Goal: Communication & Community: Answer question/provide support

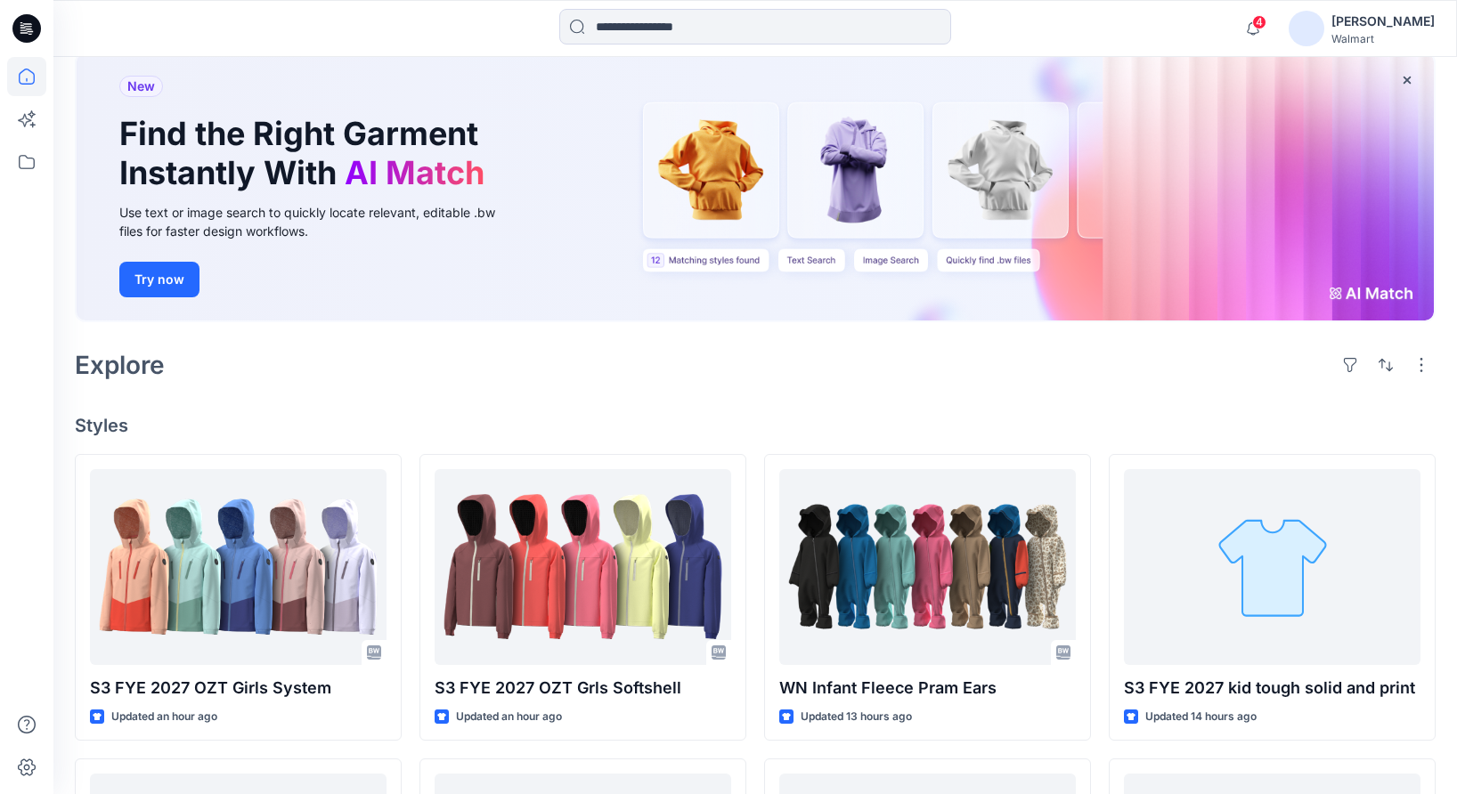
scroll to position [519, 0]
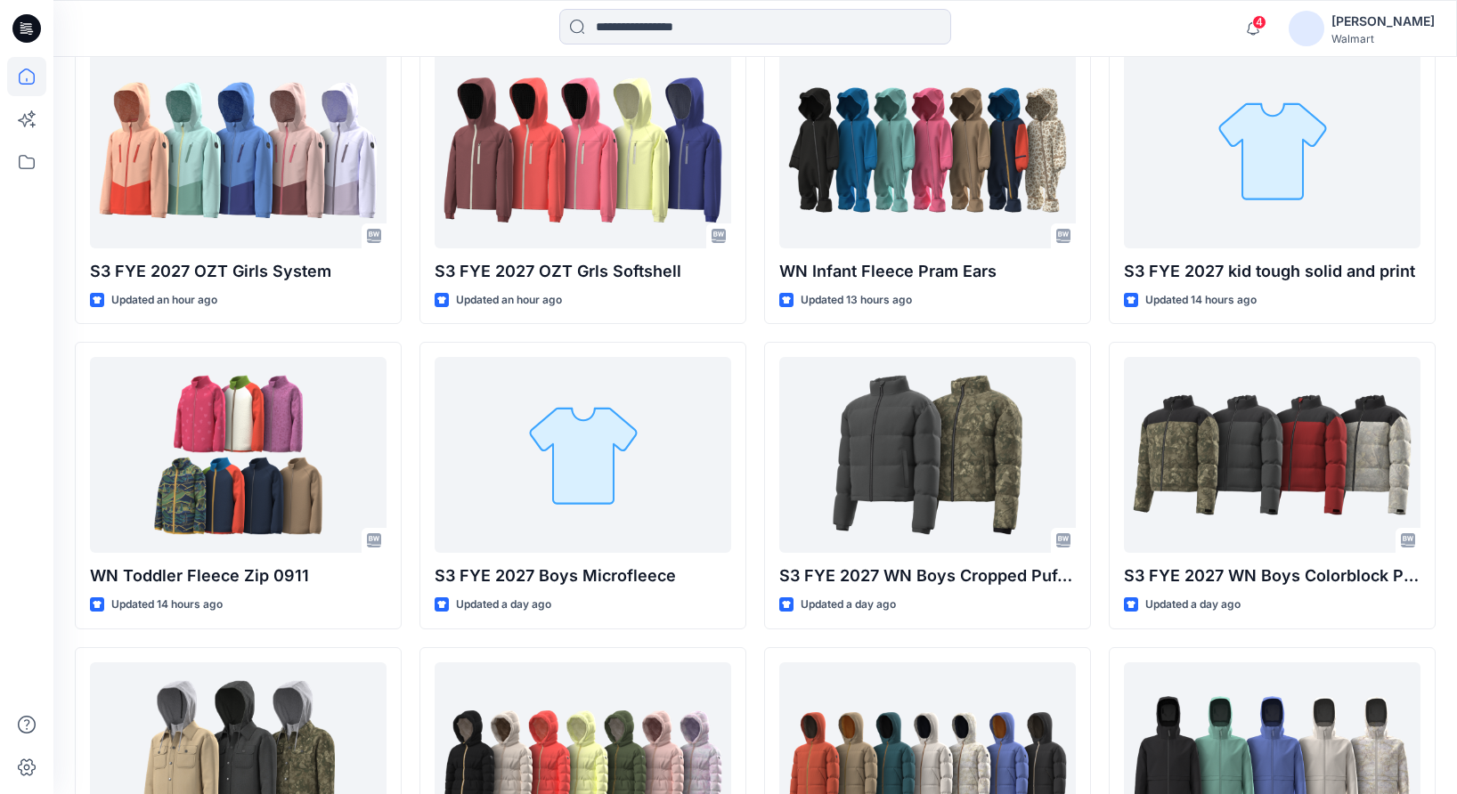
click at [1152, 18] on div "4 Notifications [PERSON_NAME] changed the status of S3 FYE 2027 OZT Girls Syste…" at bounding box center [754, 28] width 1403 height 39
click at [1189, 15] on div "4 Notifications [PERSON_NAME] changed the status of S3 FYE 2027 OZT Girls Syste…" at bounding box center [754, 28] width 1403 height 39
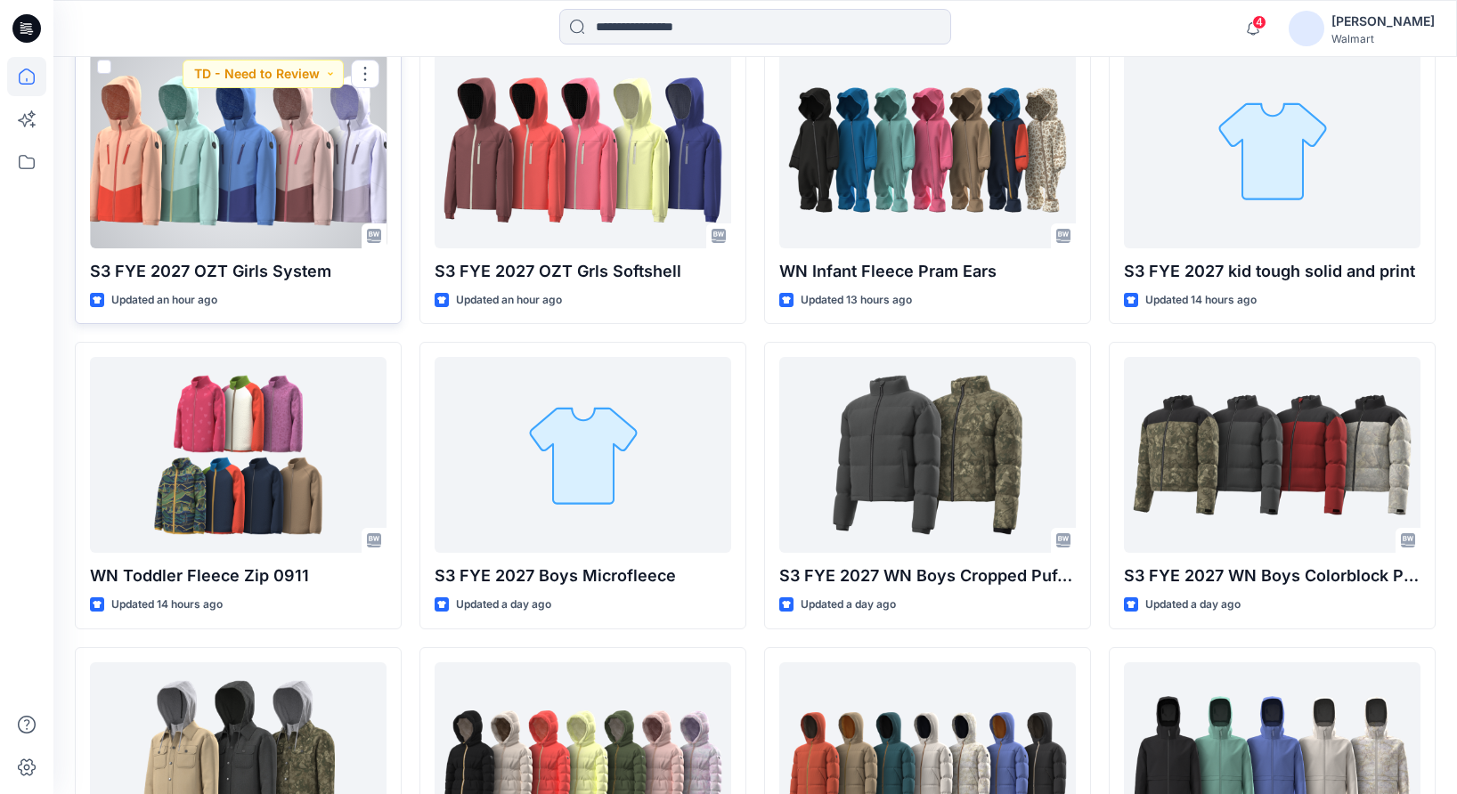
click at [292, 152] on div at bounding box center [238, 151] width 297 height 196
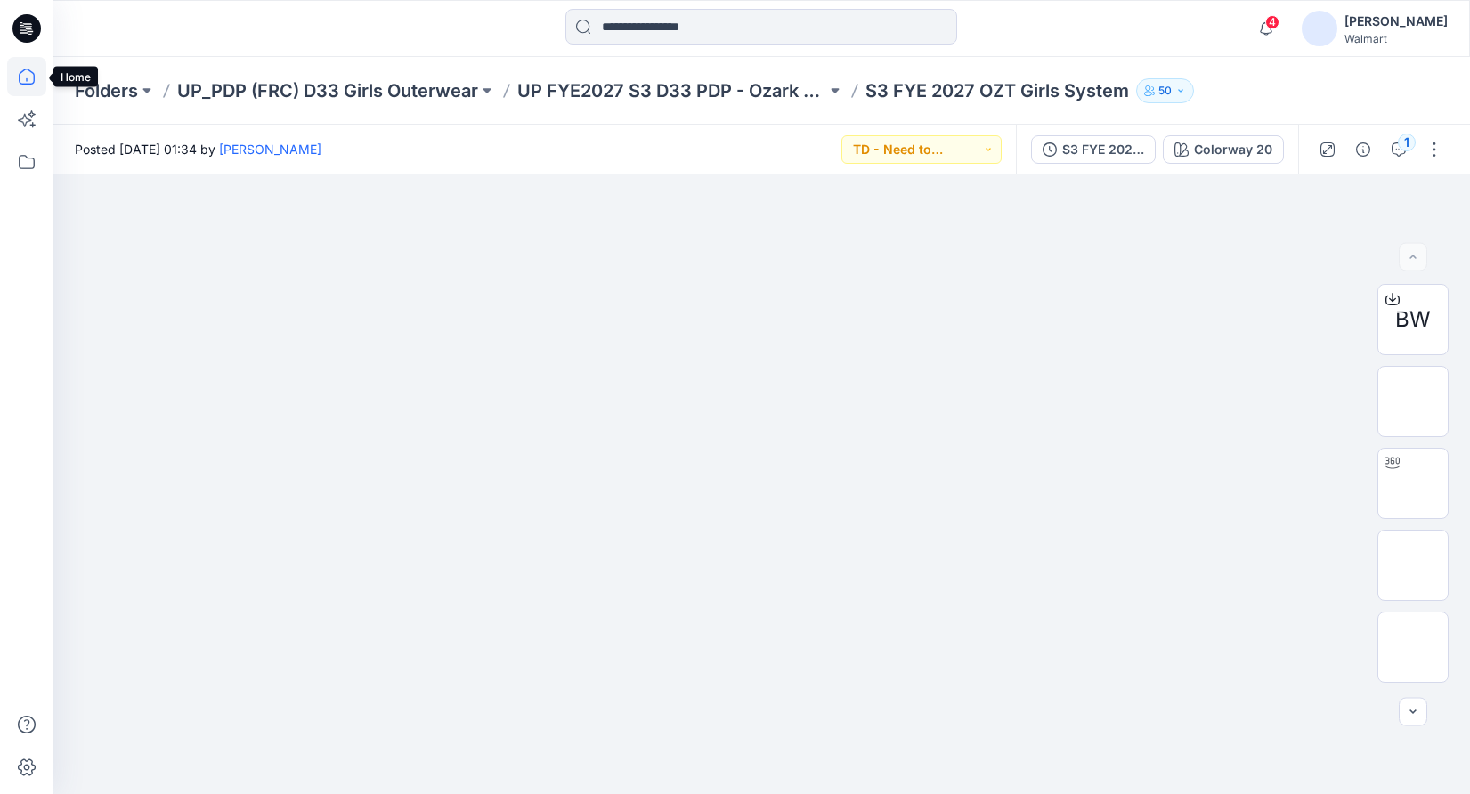
click at [28, 80] on icon at bounding box center [26, 76] width 39 height 39
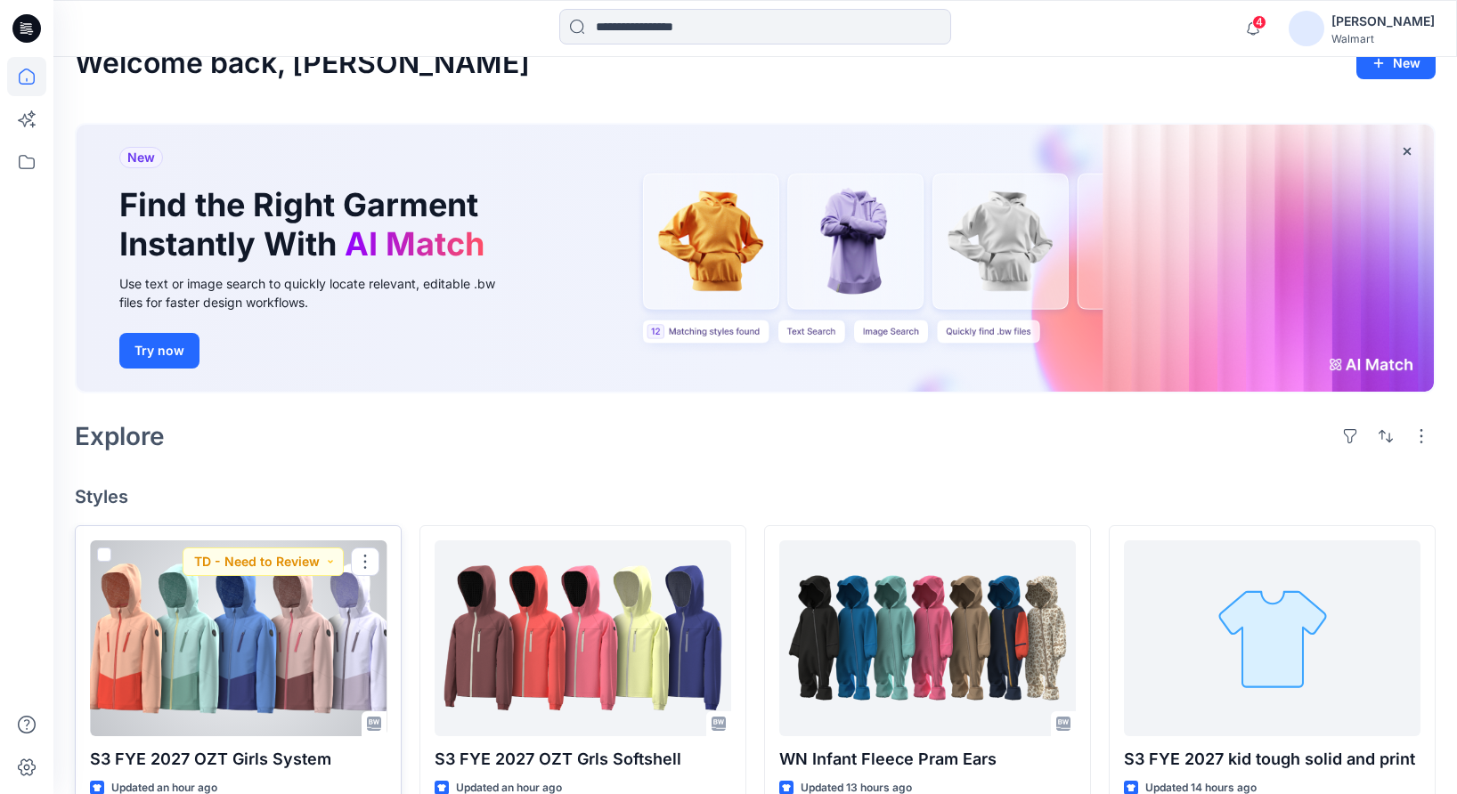
scroll to position [319, 0]
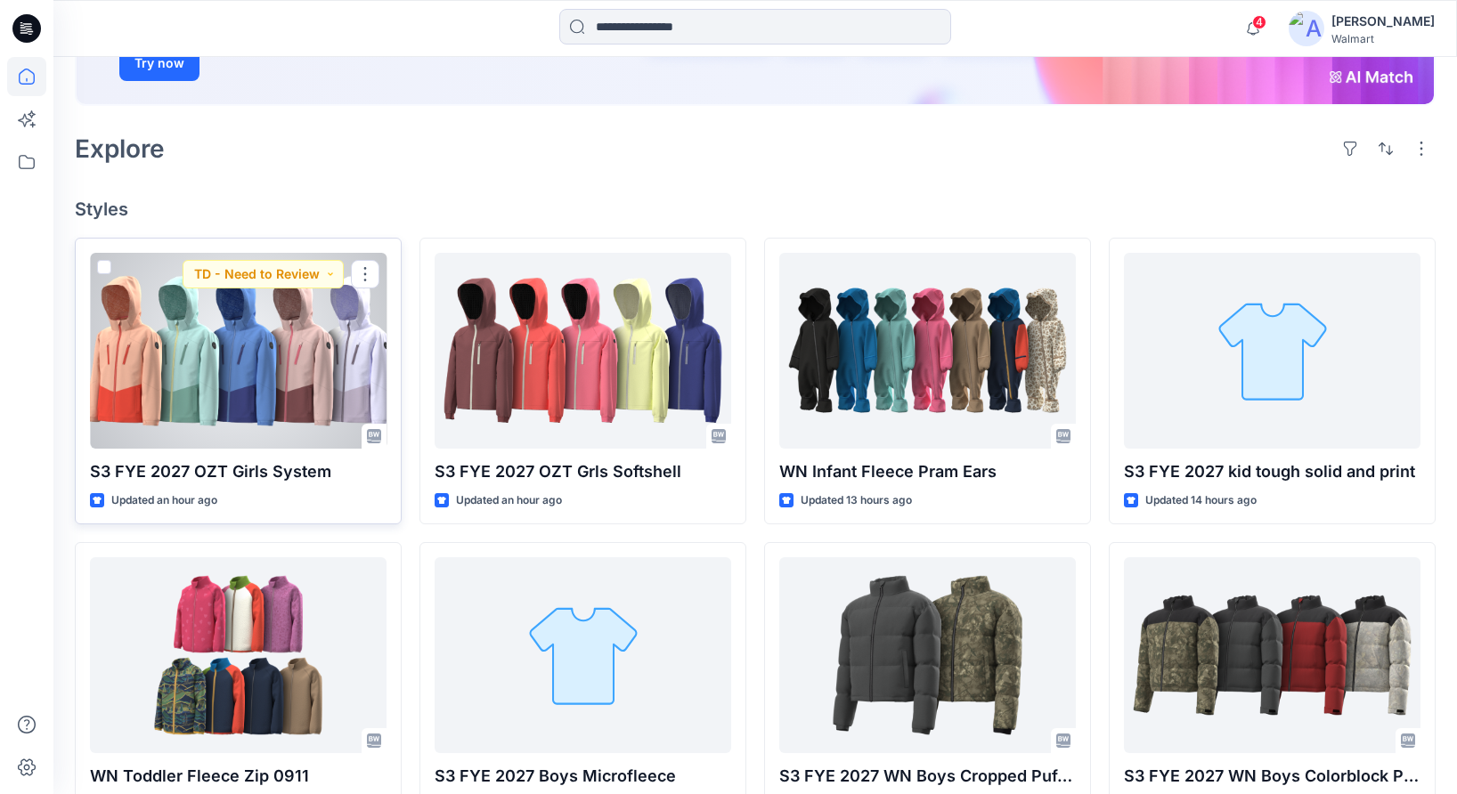
click at [331, 410] on div at bounding box center [238, 351] width 297 height 196
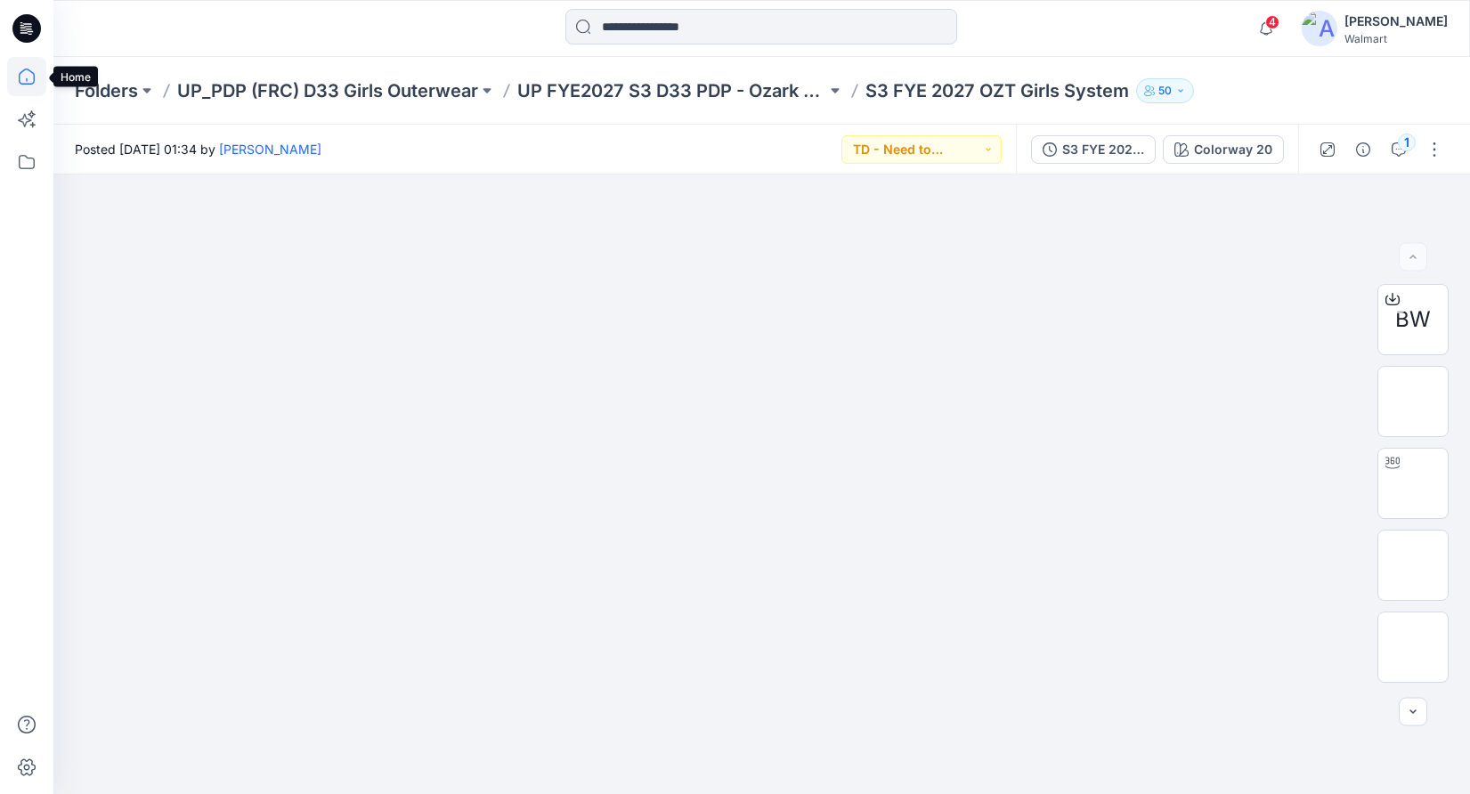
click at [22, 73] on icon at bounding box center [26, 76] width 39 height 39
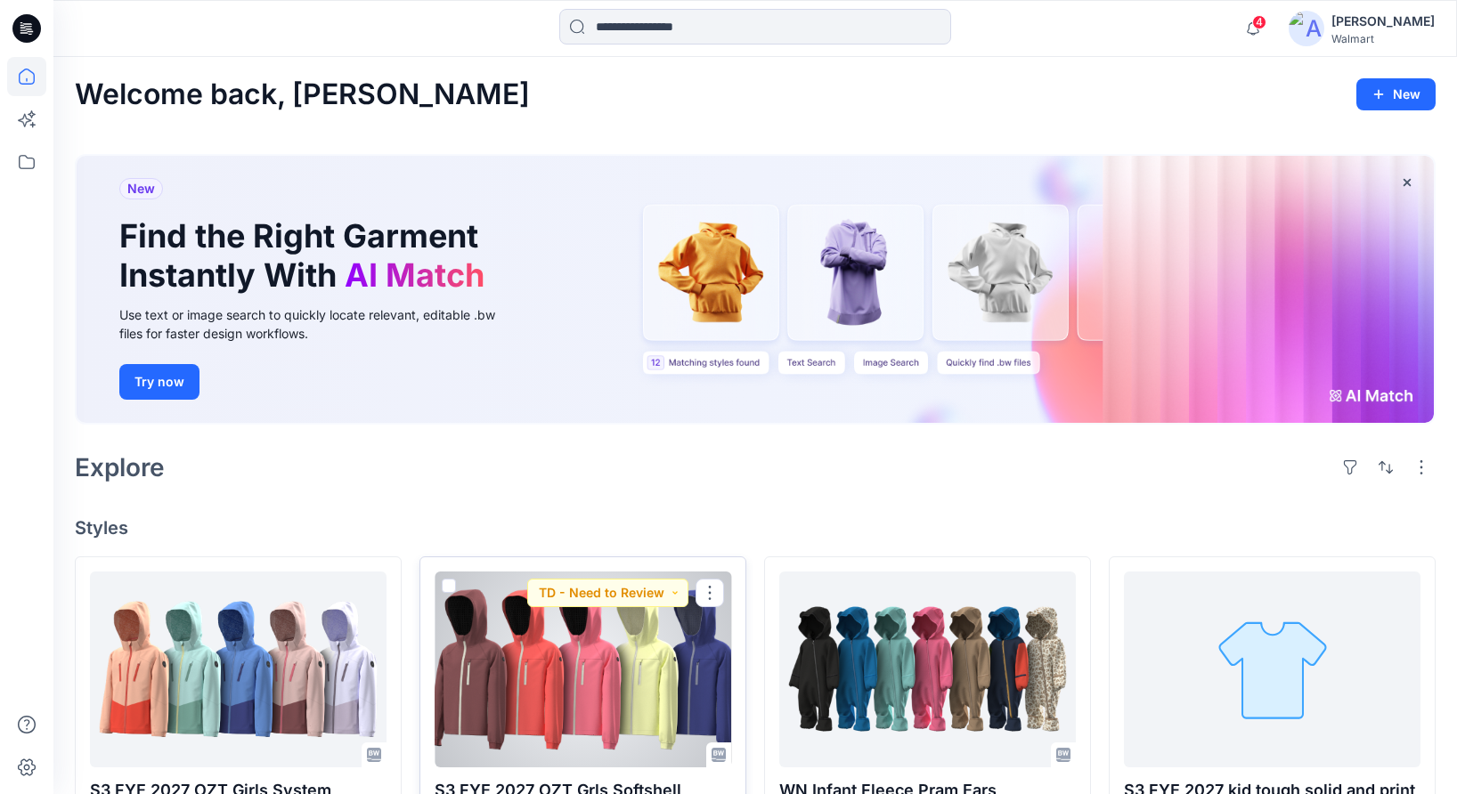
click at [513, 686] on div at bounding box center [583, 670] width 297 height 196
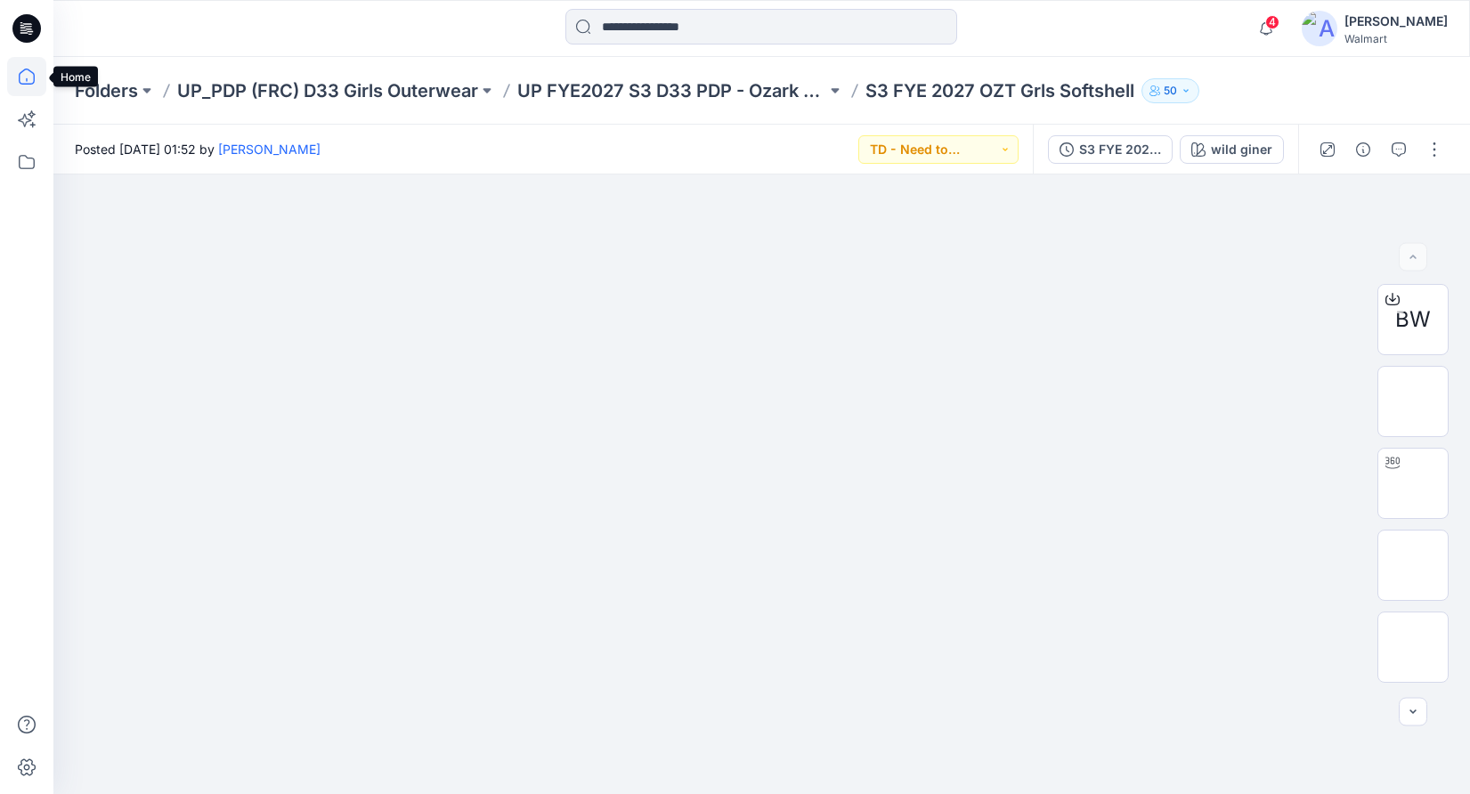
click at [20, 79] on icon at bounding box center [26, 76] width 39 height 39
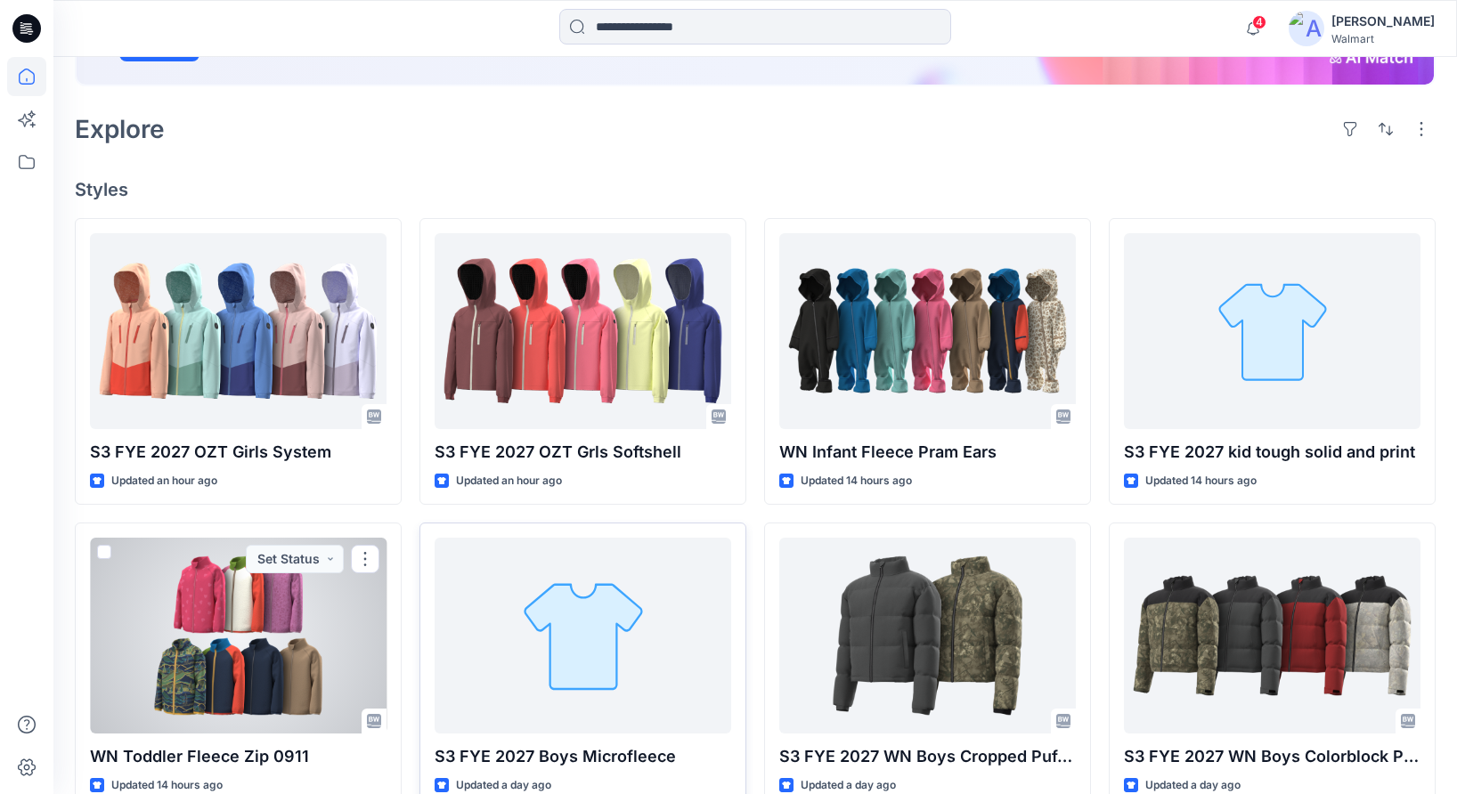
scroll to position [334, 0]
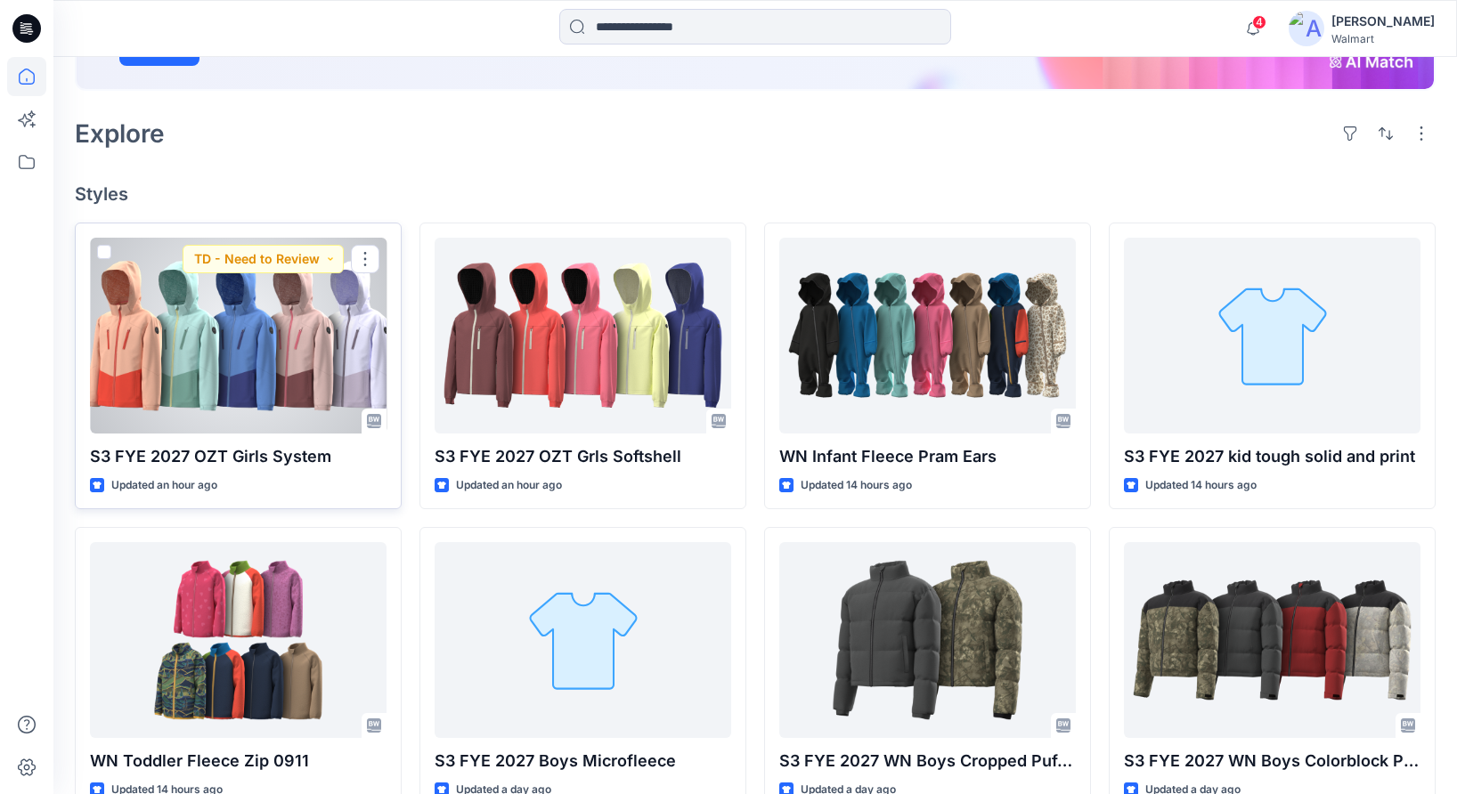
click at [295, 340] on div at bounding box center [238, 336] width 297 height 196
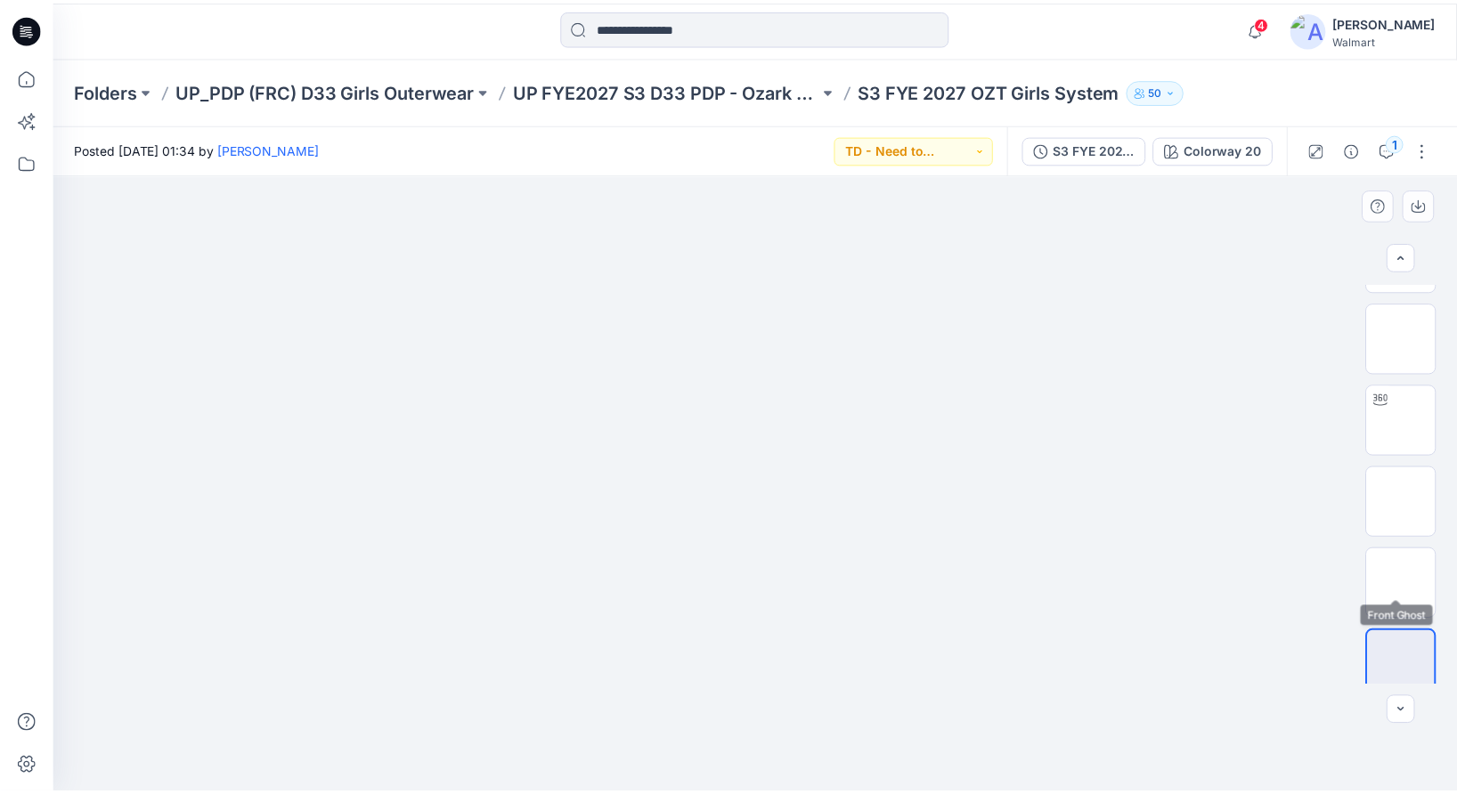
scroll to position [79, 0]
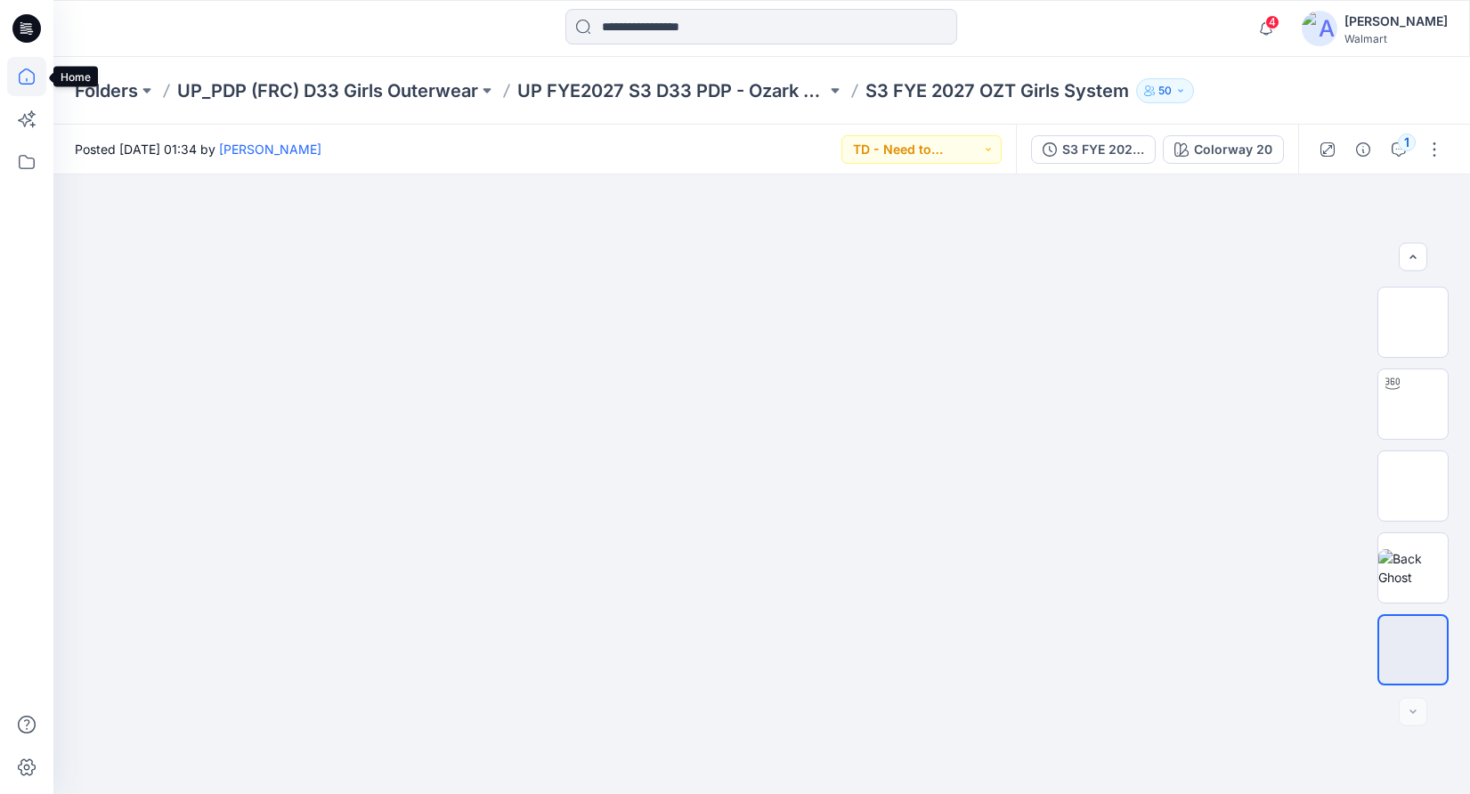
click at [22, 76] on icon at bounding box center [26, 76] width 39 height 39
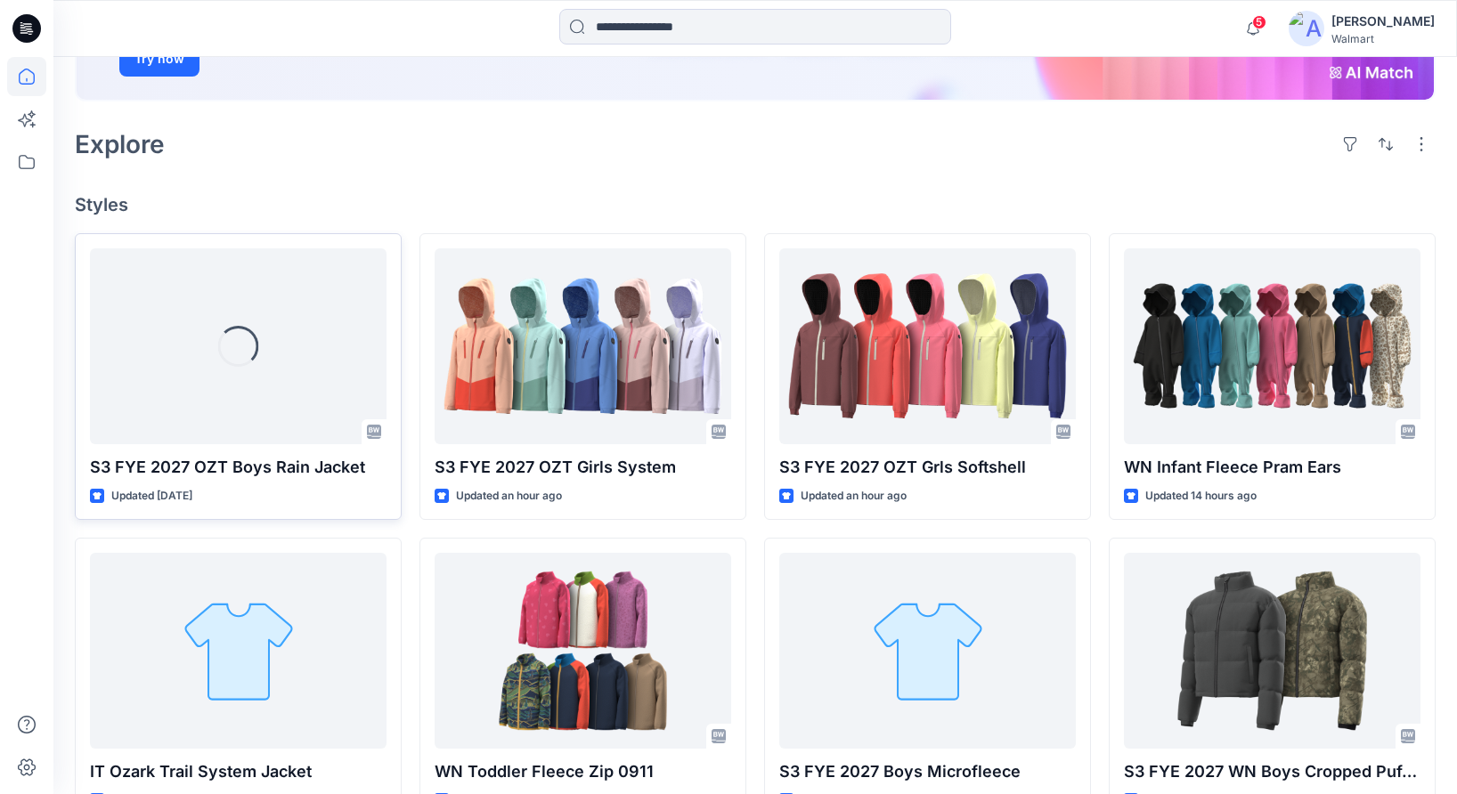
scroll to position [452, 0]
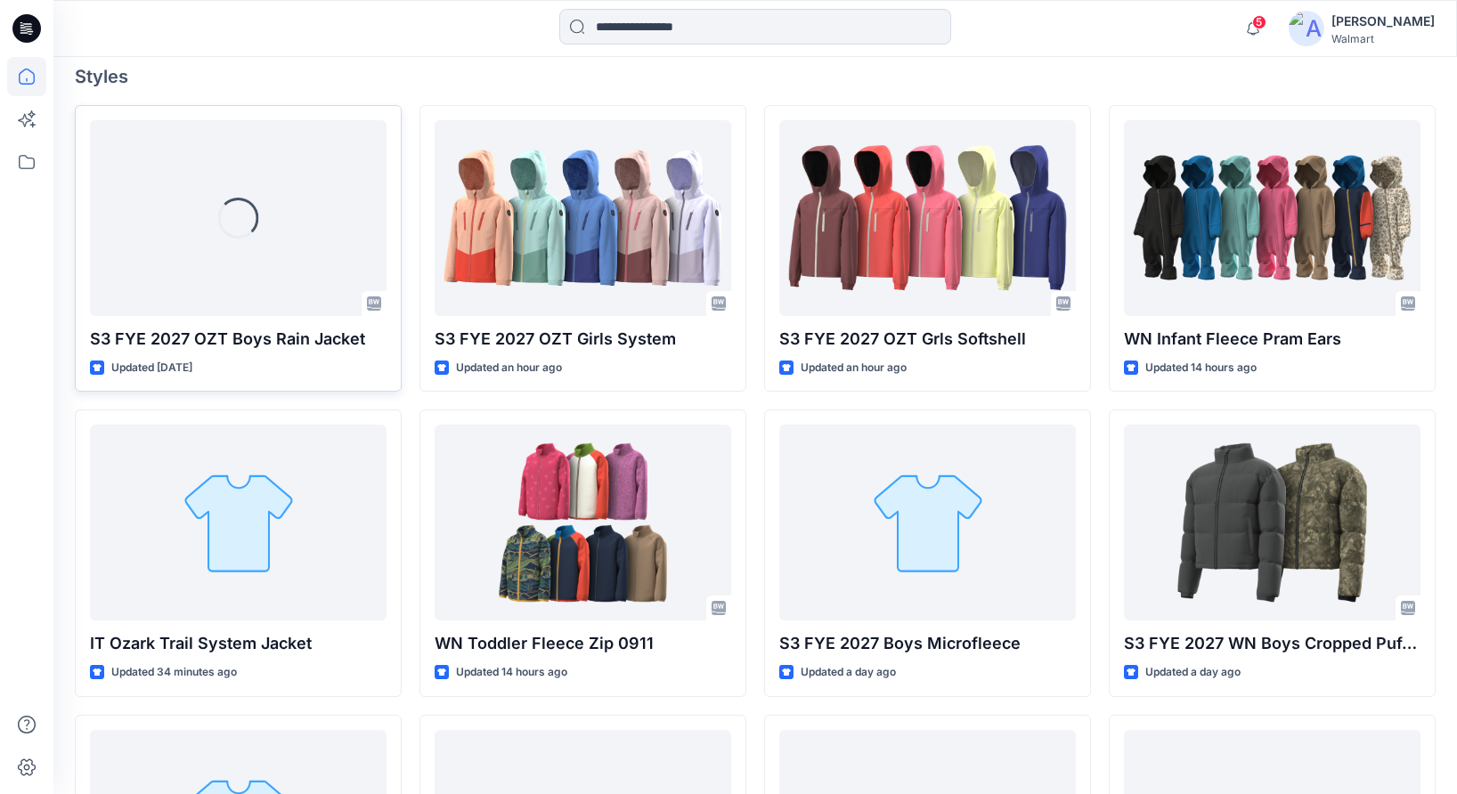
click at [322, 250] on div "Loading..." at bounding box center [238, 218] width 297 height 196
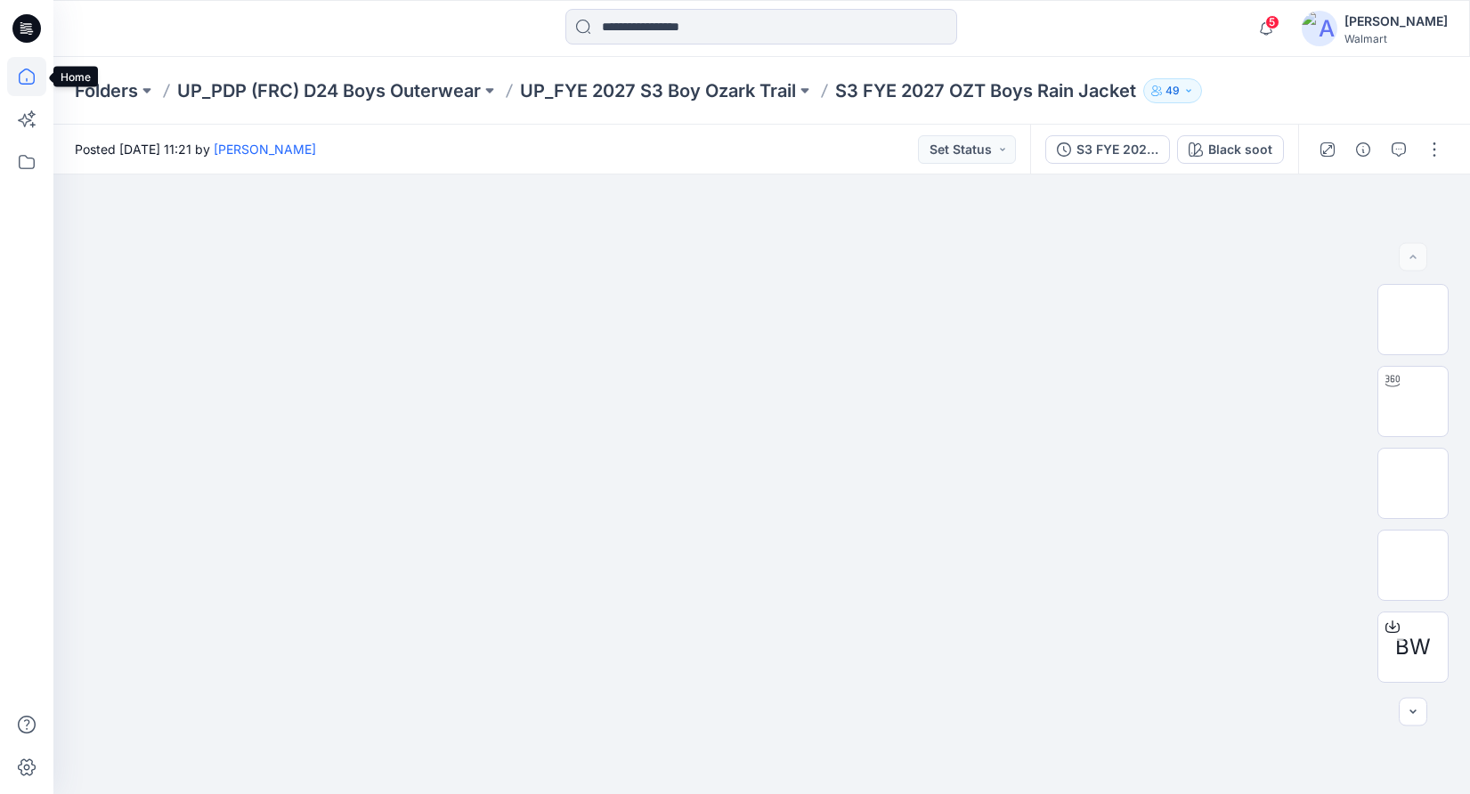
click at [27, 78] on icon at bounding box center [26, 76] width 39 height 39
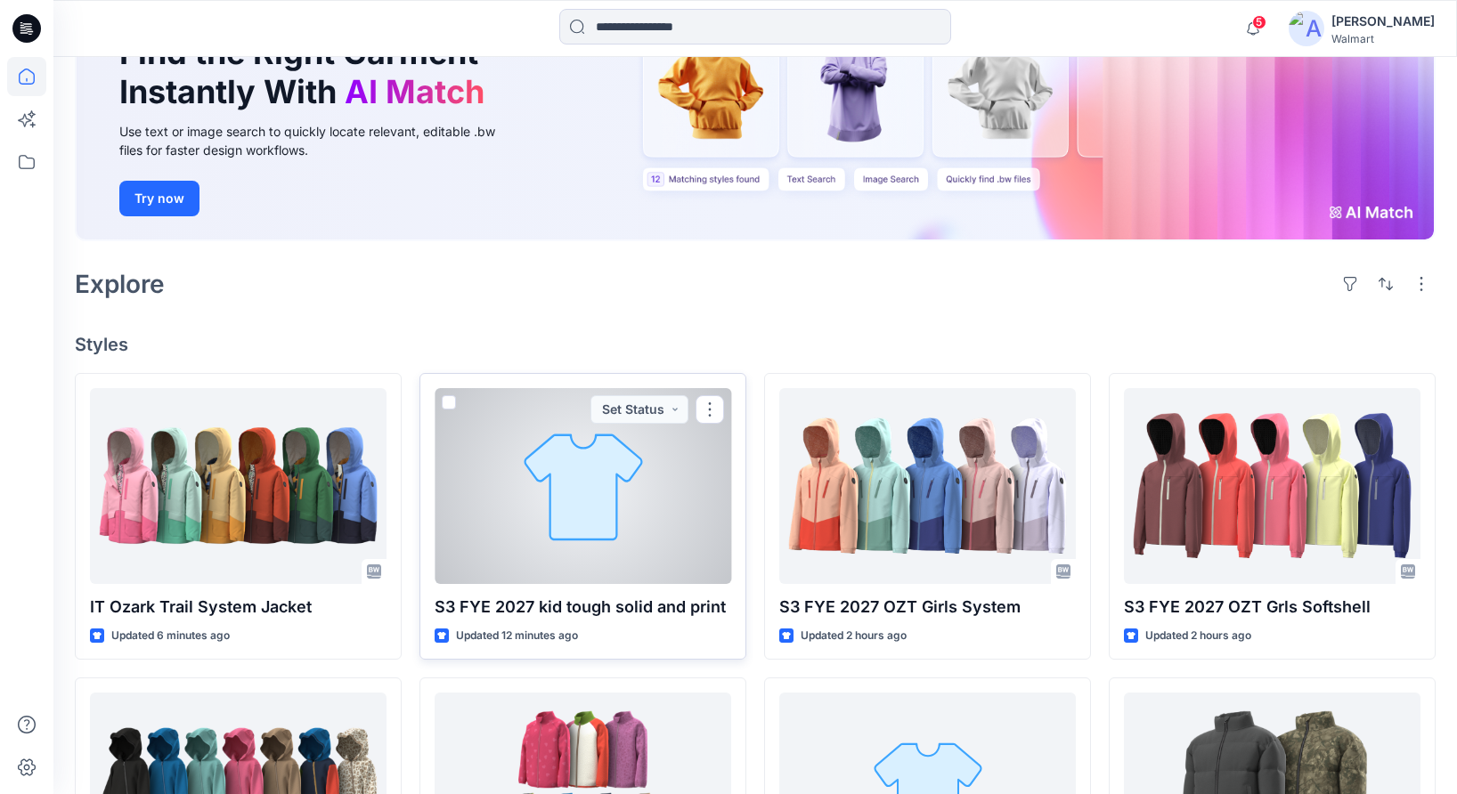
scroll to position [184, 0]
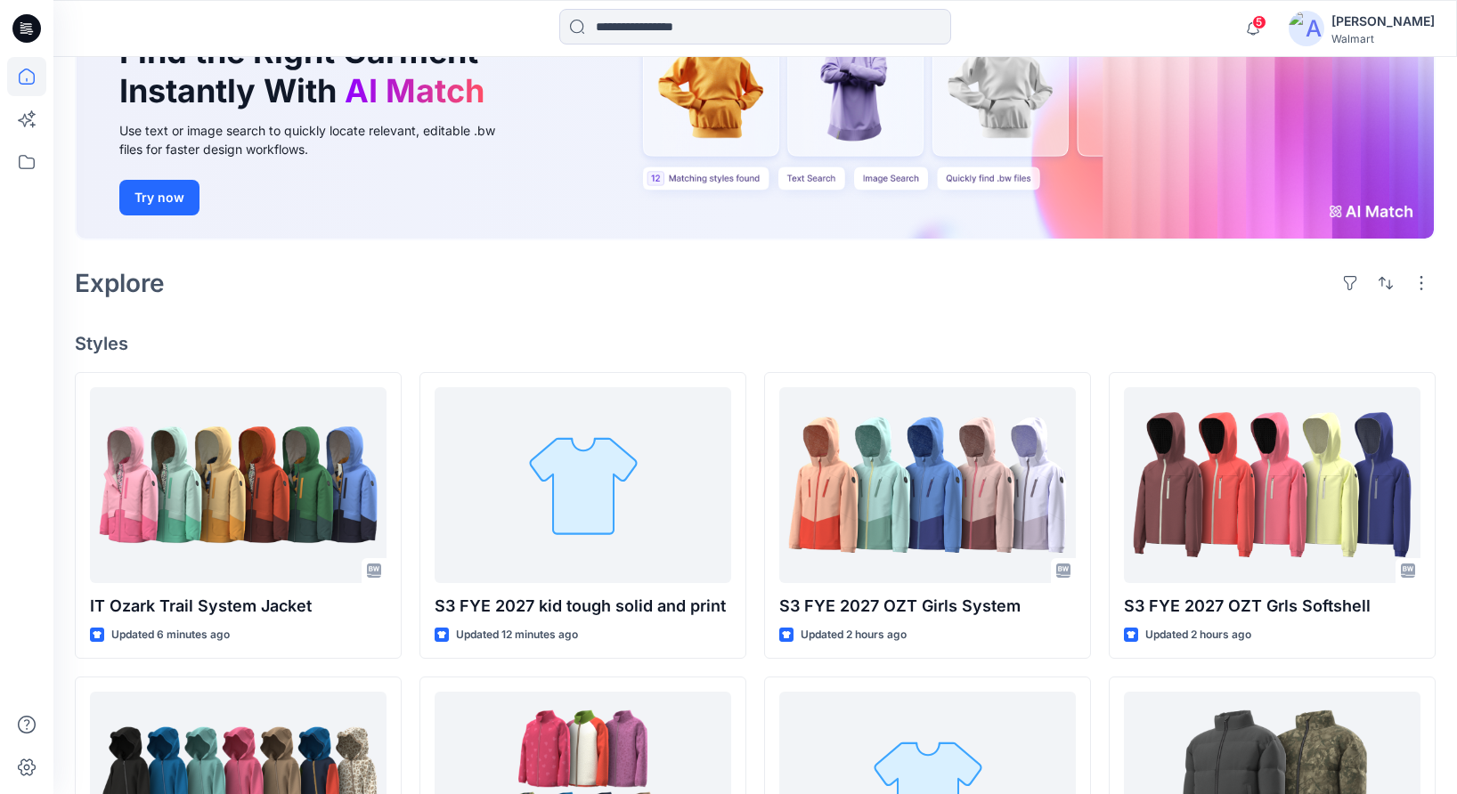
click at [473, 293] on div "Explore" at bounding box center [755, 283] width 1361 height 43
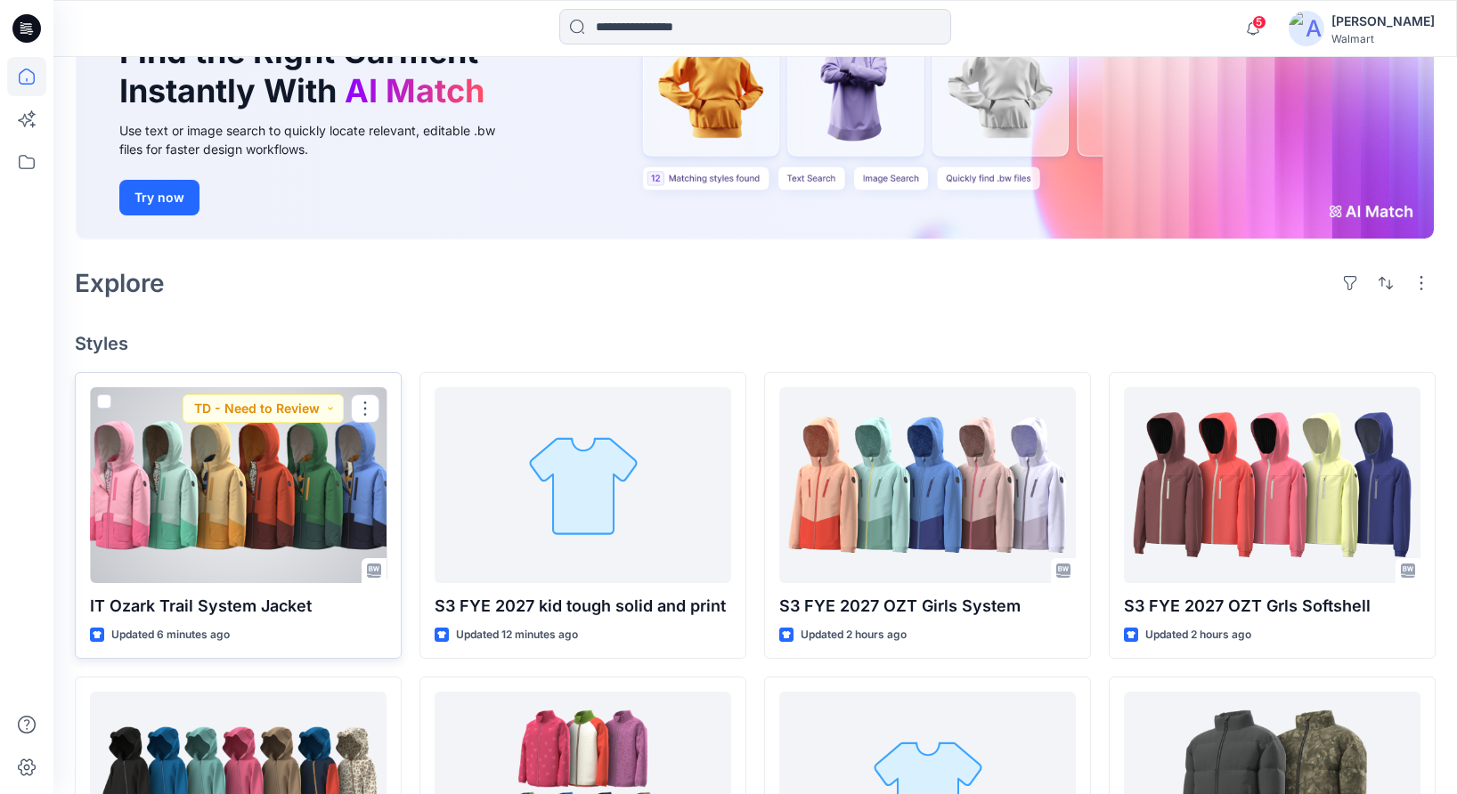
click at [359, 494] on div at bounding box center [238, 485] width 297 height 196
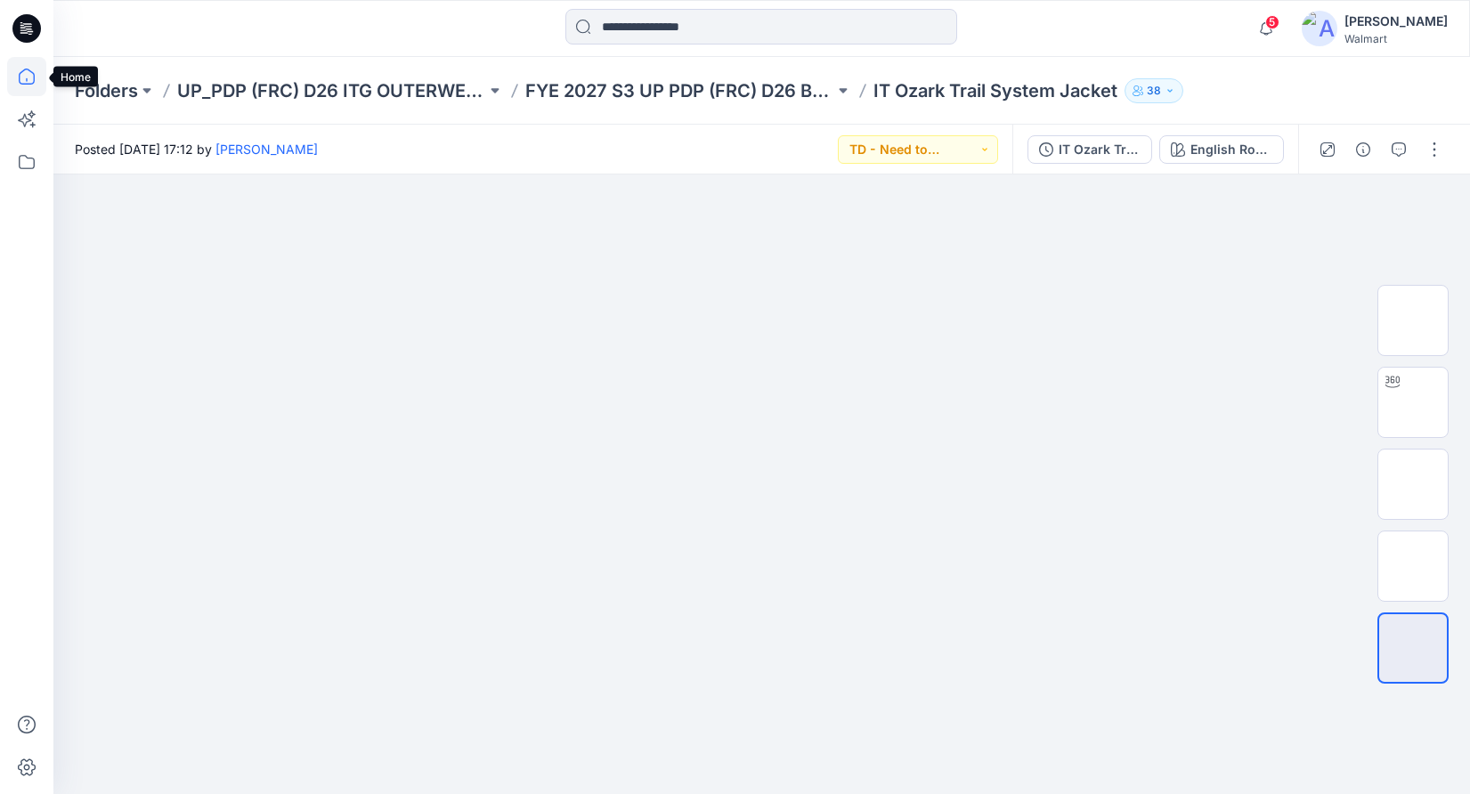
click at [27, 84] on icon at bounding box center [27, 77] width 16 height 16
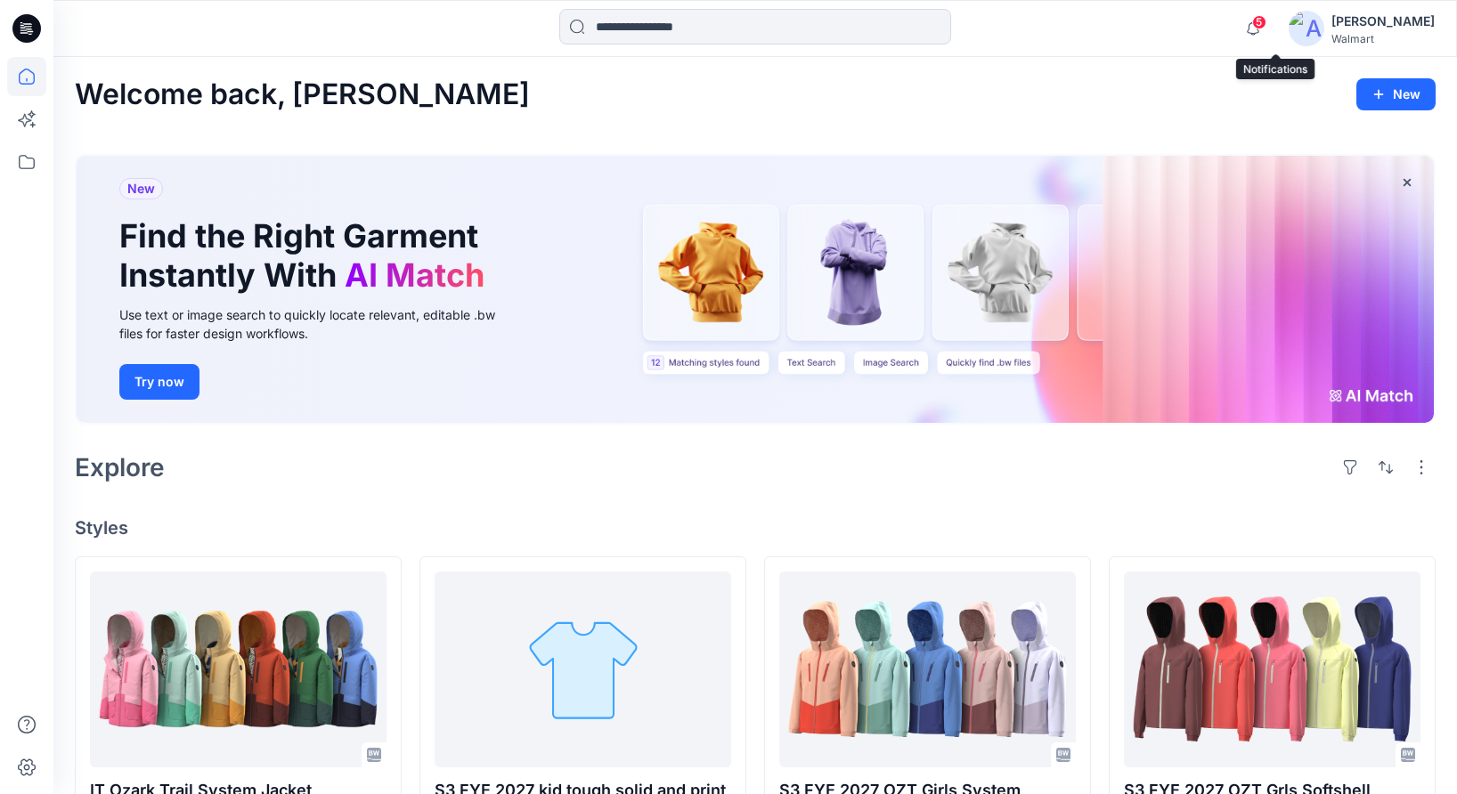
click at [1266, 28] on span "5" at bounding box center [1259, 22] width 14 height 14
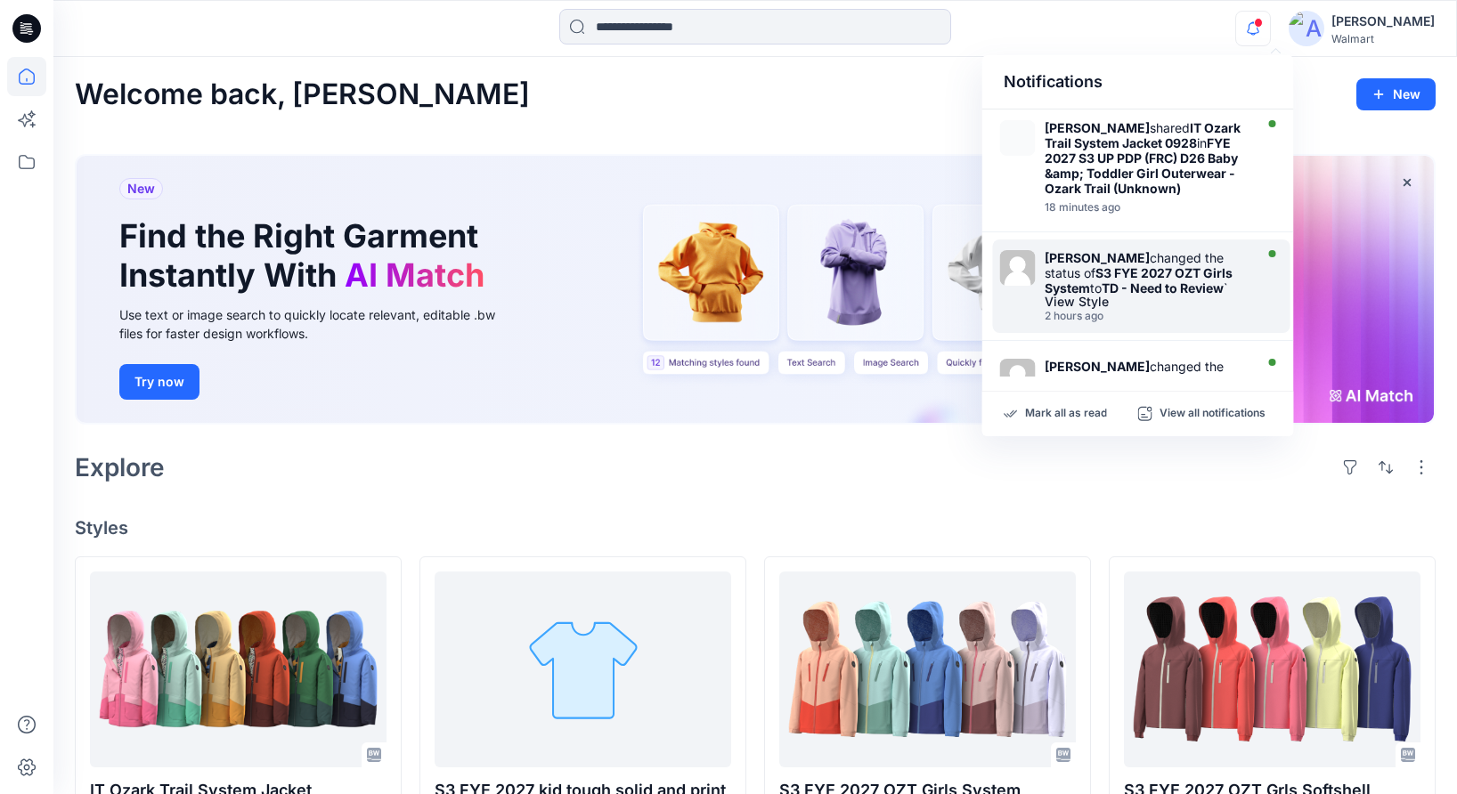
click at [1186, 296] on div "[PERSON_NAME] changed the status of S3 FYE 2027 OZT Girls System to TD - Need t…" at bounding box center [1147, 272] width 205 height 45
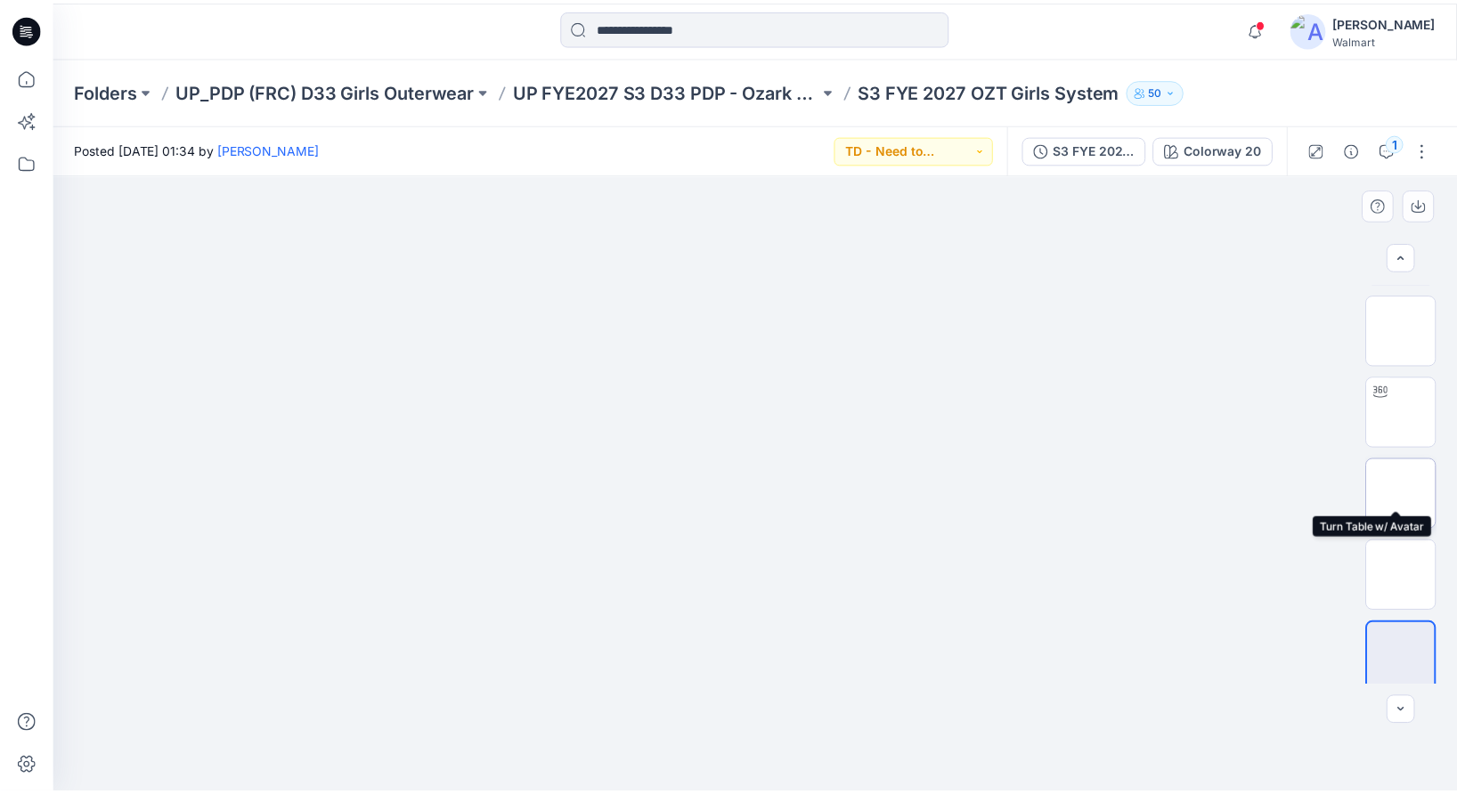
scroll to position [79, 0]
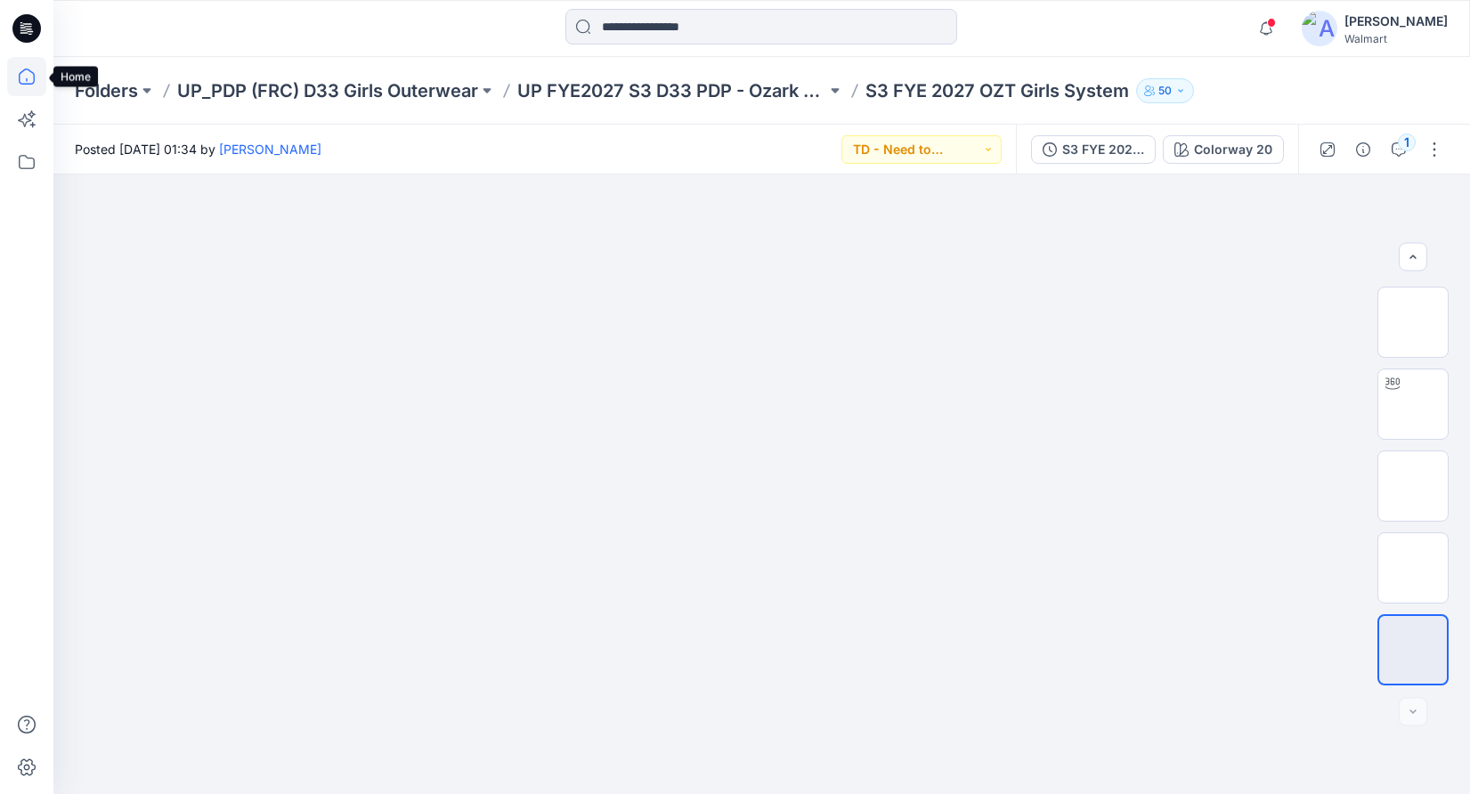
click at [24, 74] on icon at bounding box center [26, 76] width 39 height 39
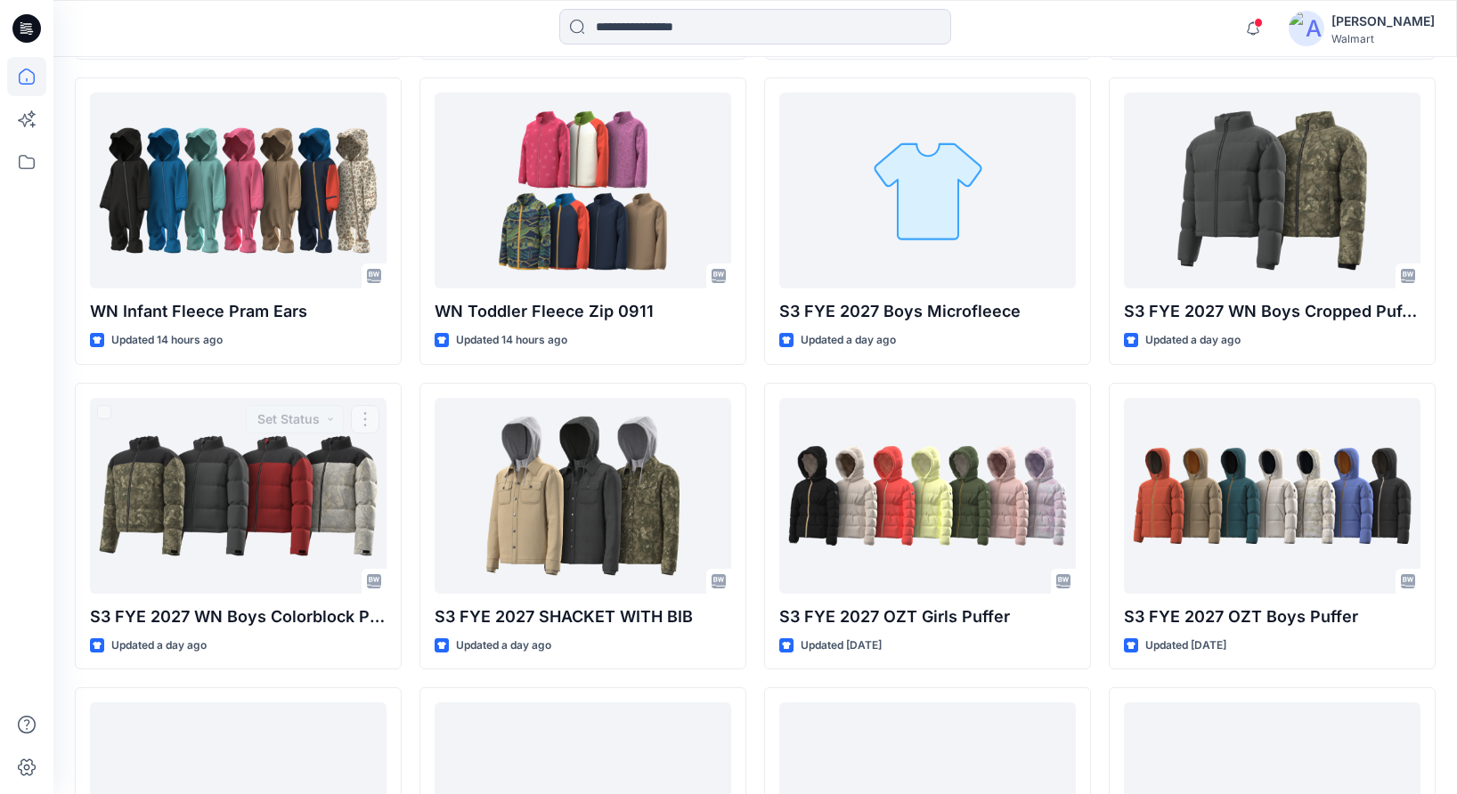
scroll to position [773, 0]
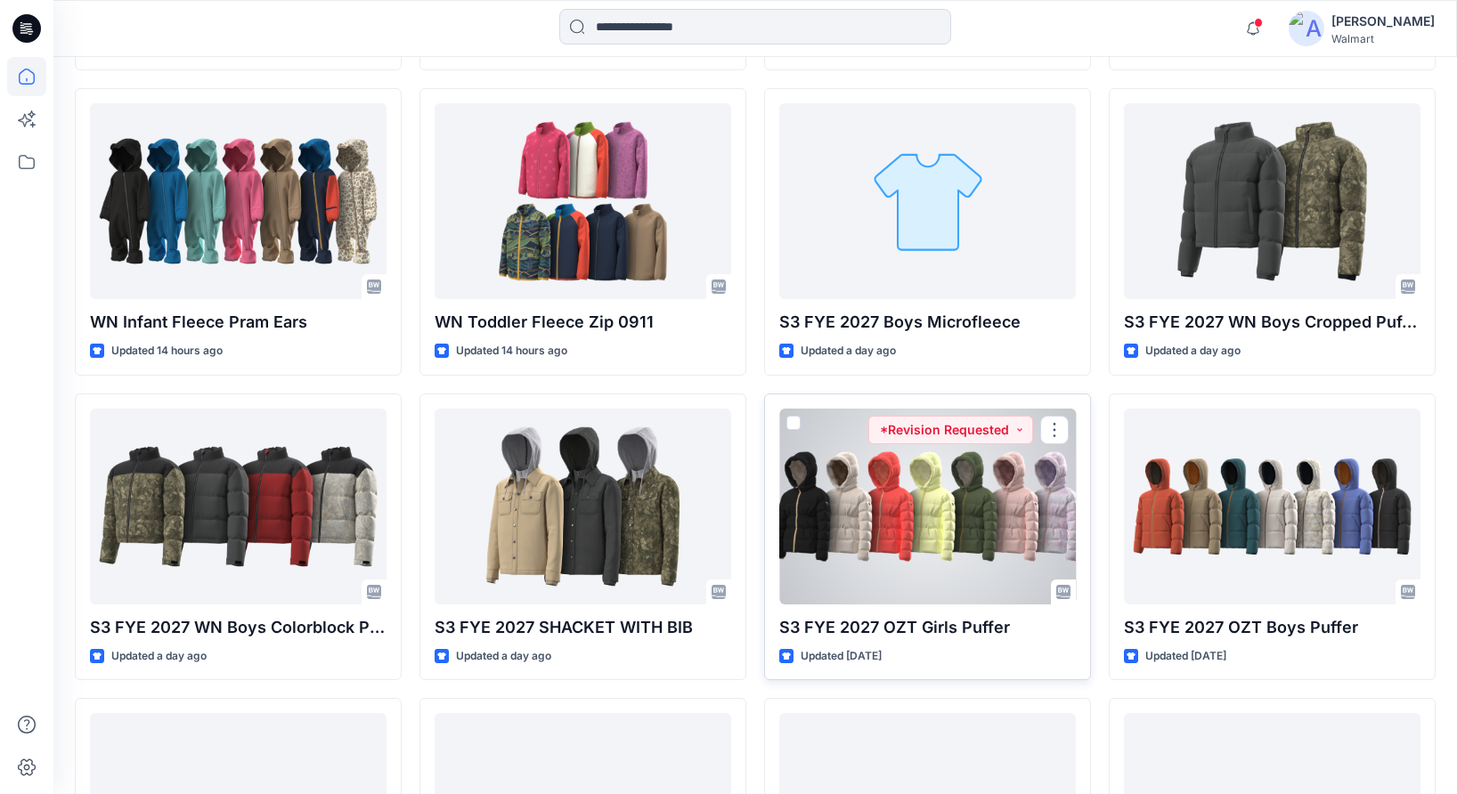
click at [981, 535] on div at bounding box center [927, 507] width 297 height 196
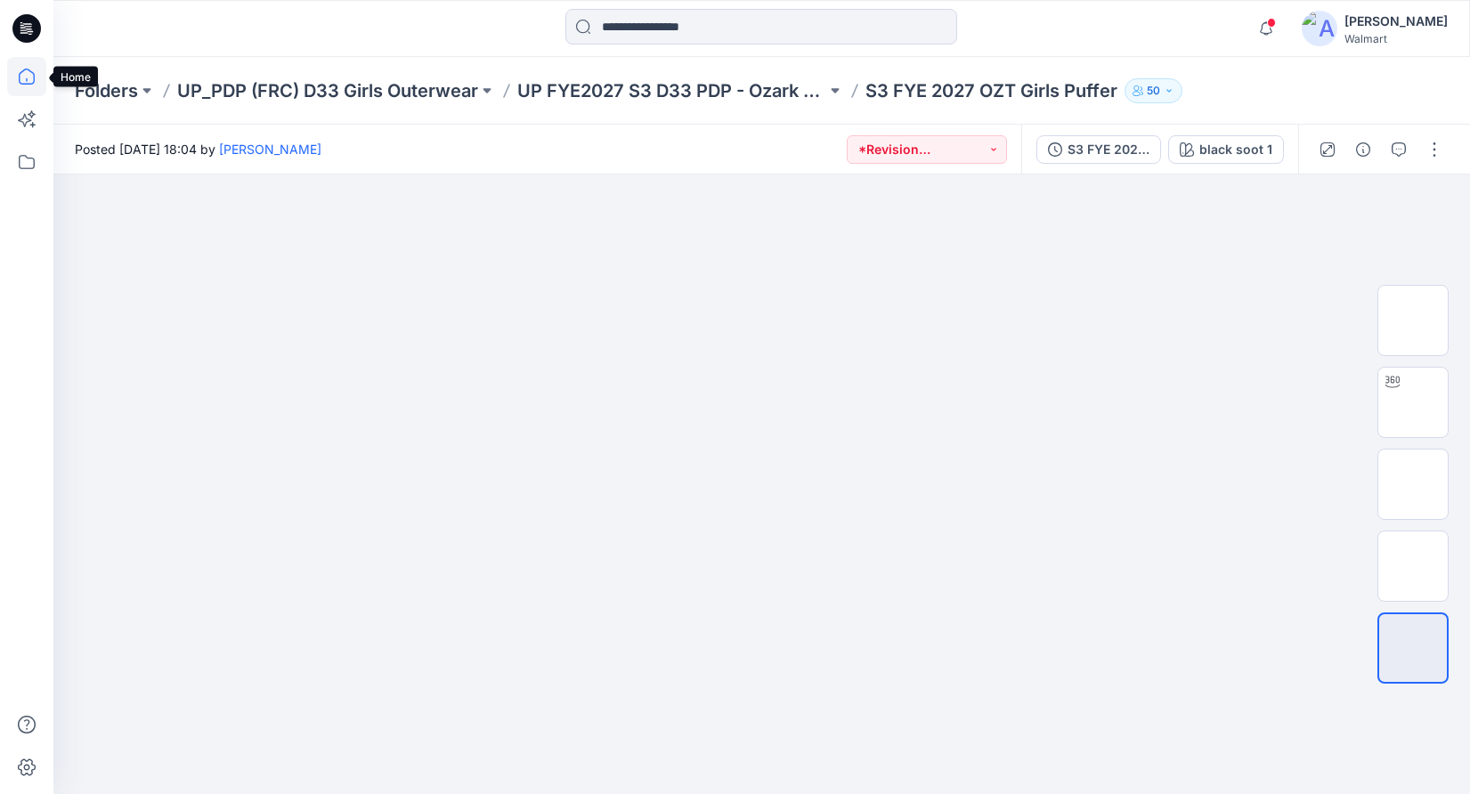
click at [37, 72] on icon at bounding box center [26, 76] width 39 height 39
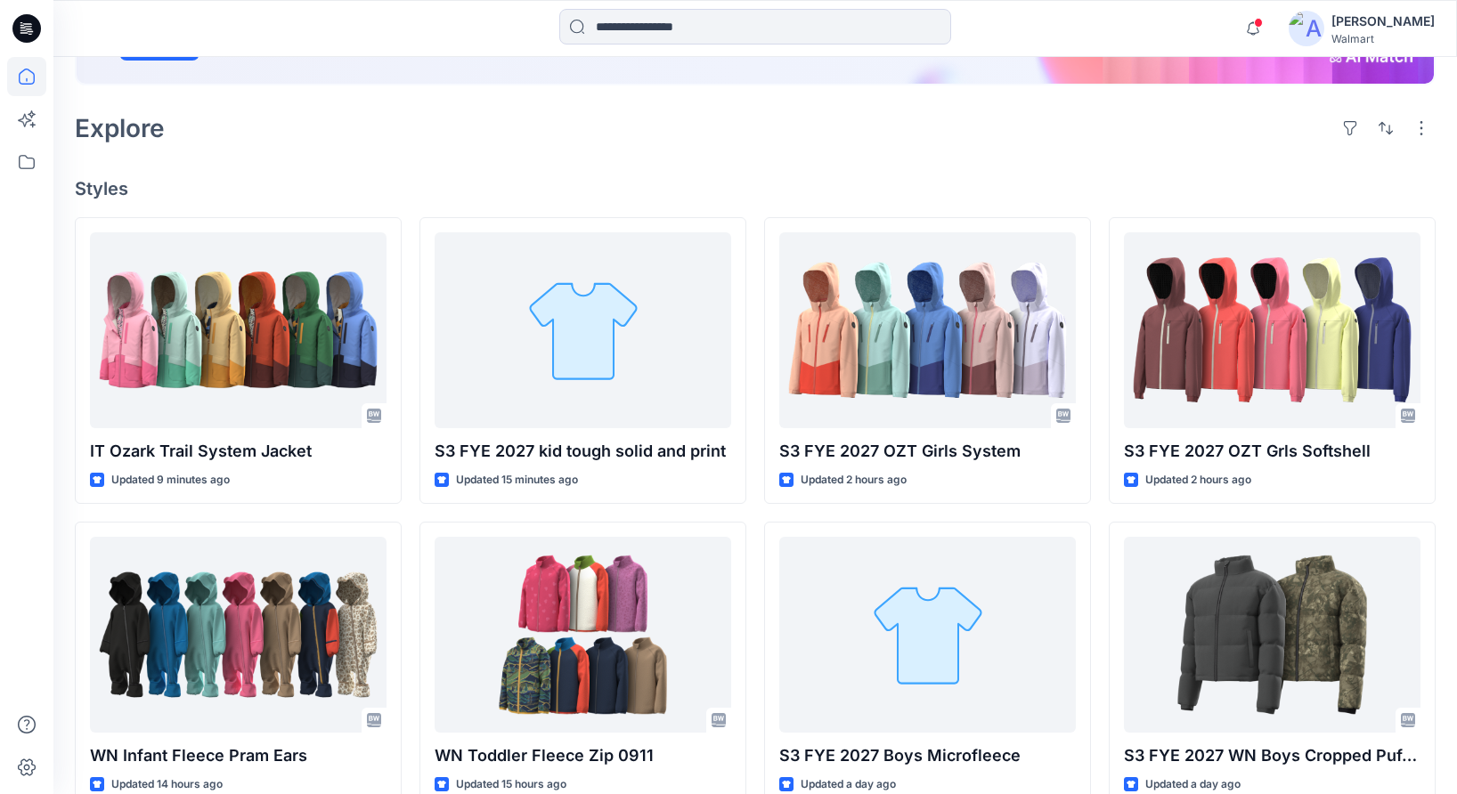
scroll to position [468, 0]
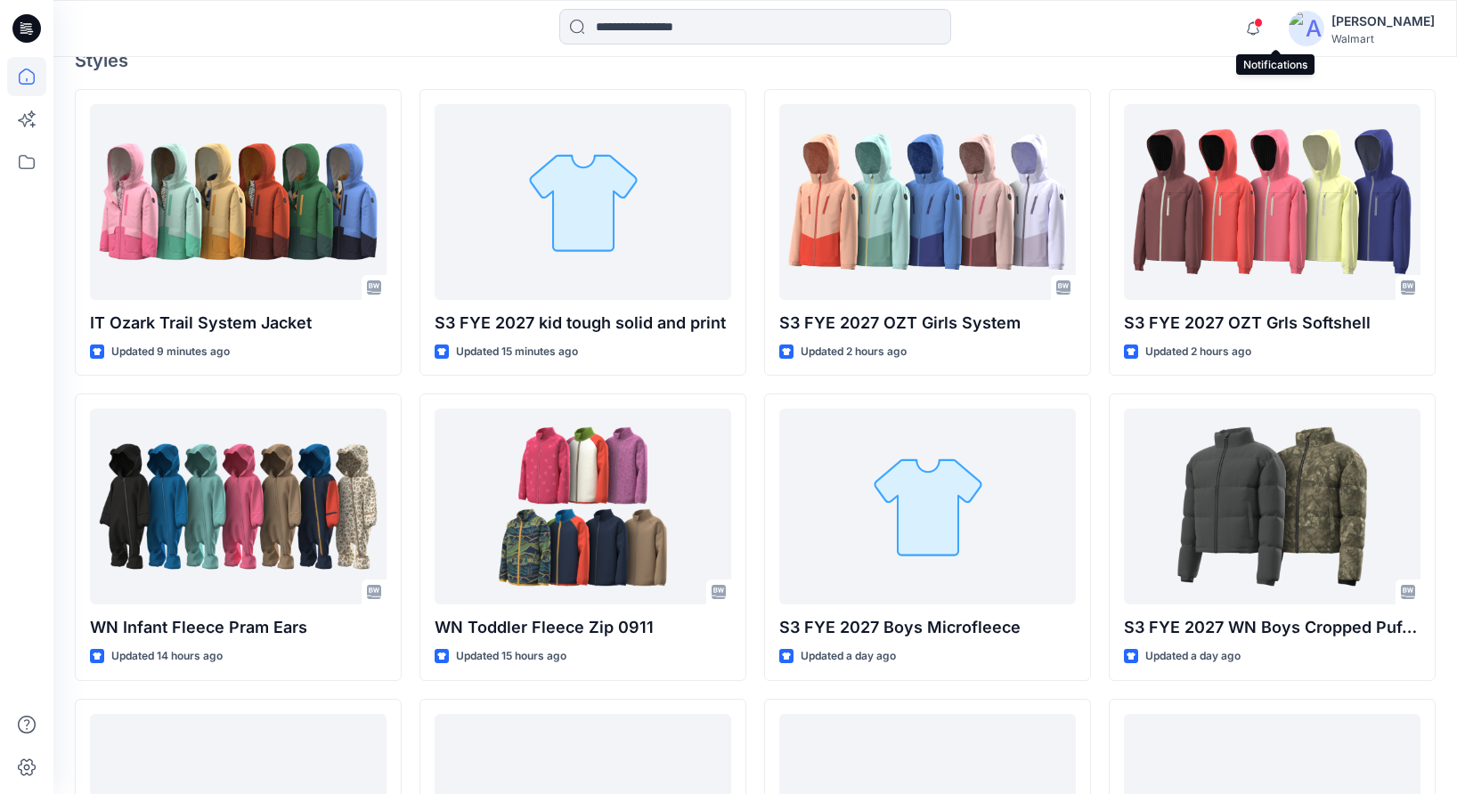
click at [1263, 22] on span at bounding box center [1258, 23] width 9 height 10
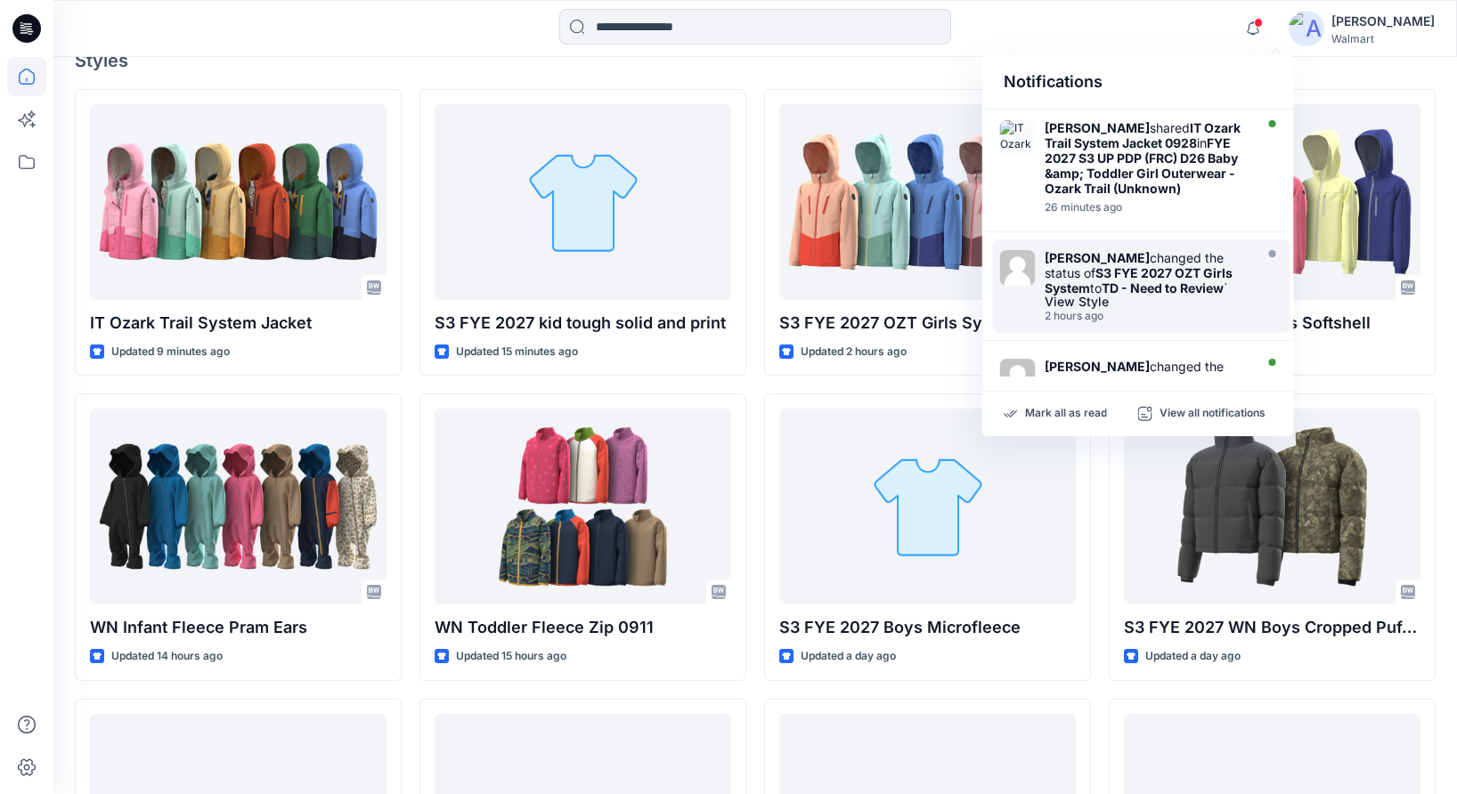
click at [1151, 280] on strong "S3 FYE 2027 OZT Girls System" at bounding box center [1139, 280] width 188 height 30
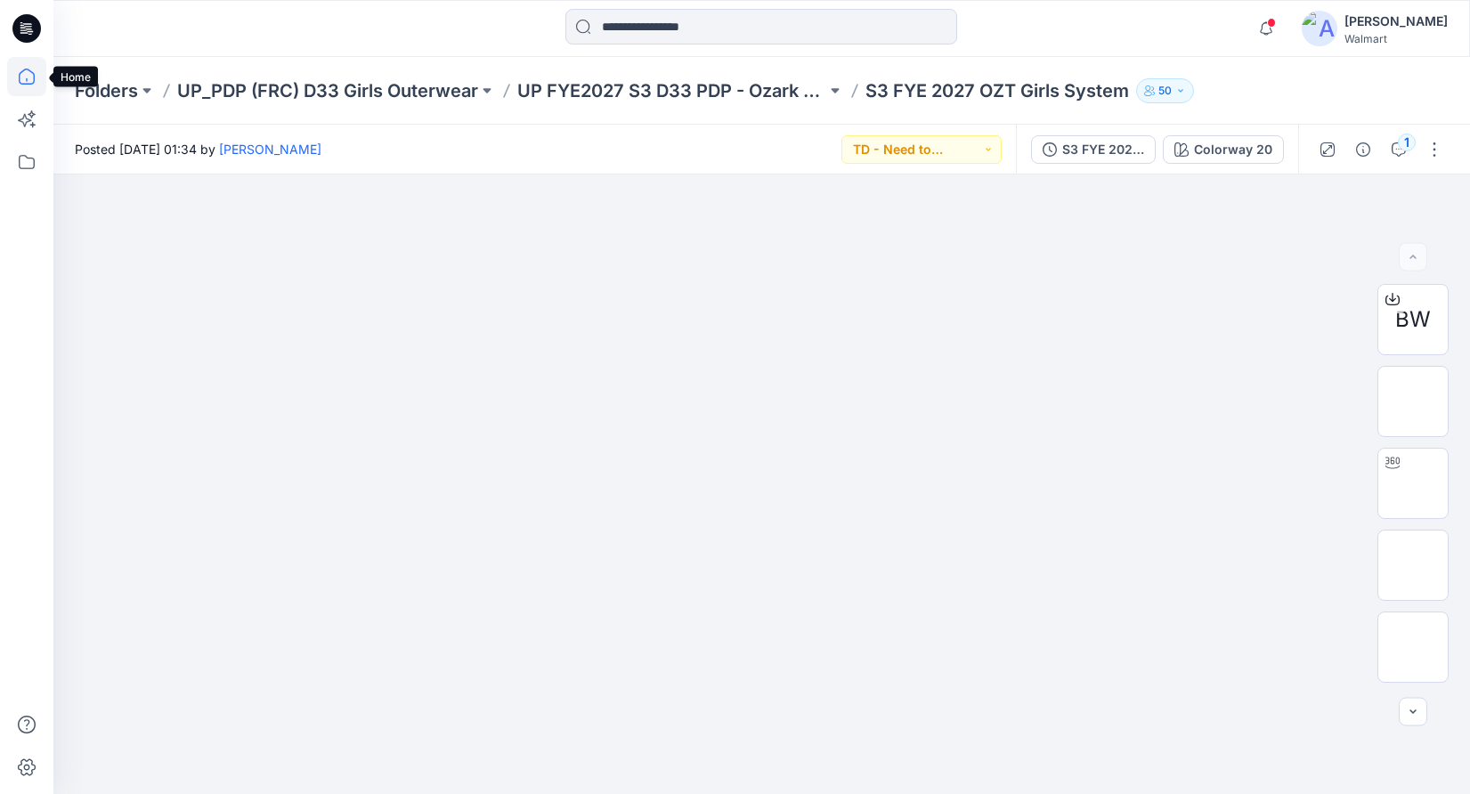
click at [21, 78] on icon at bounding box center [26, 76] width 39 height 39
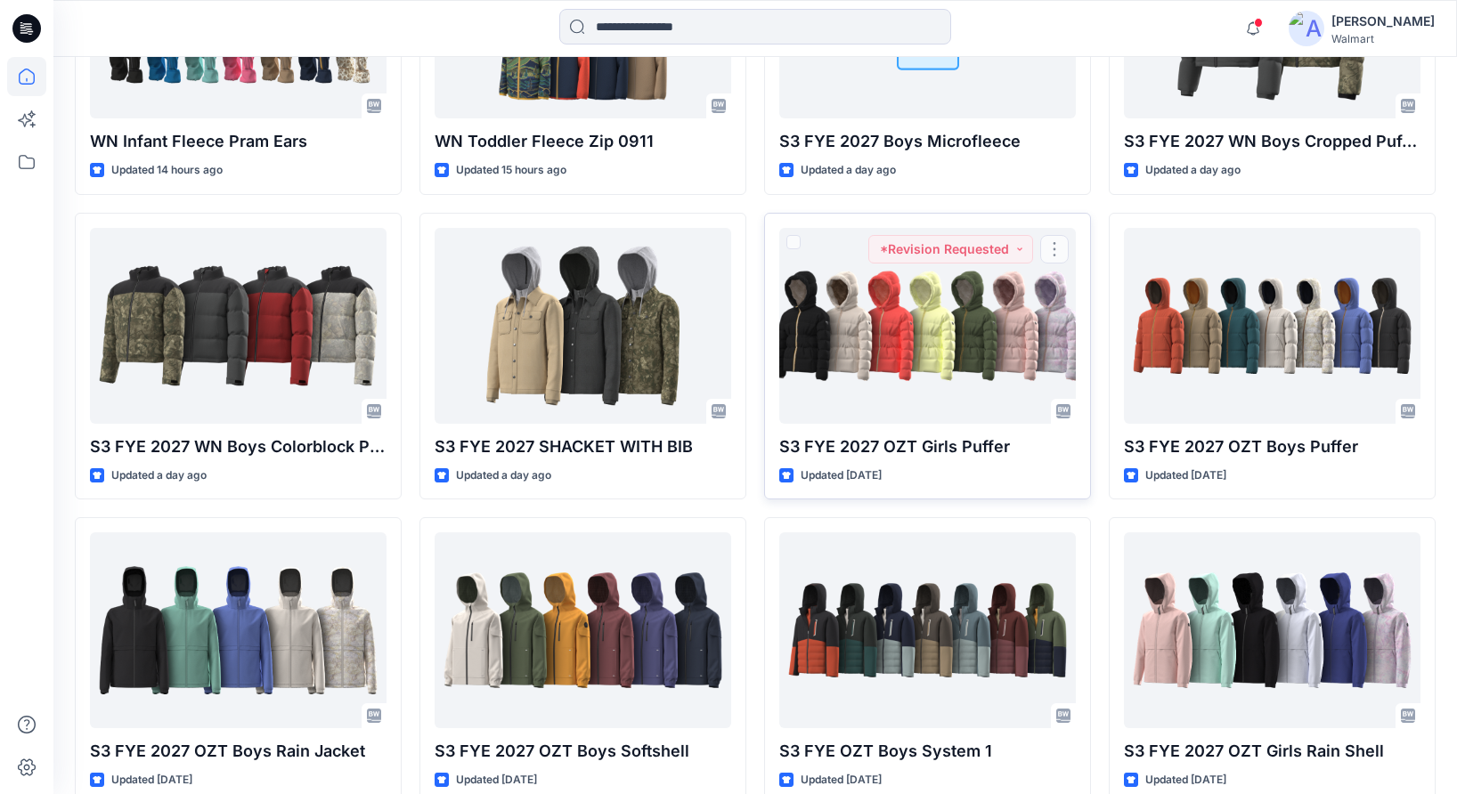
scroll to position [957, 0]
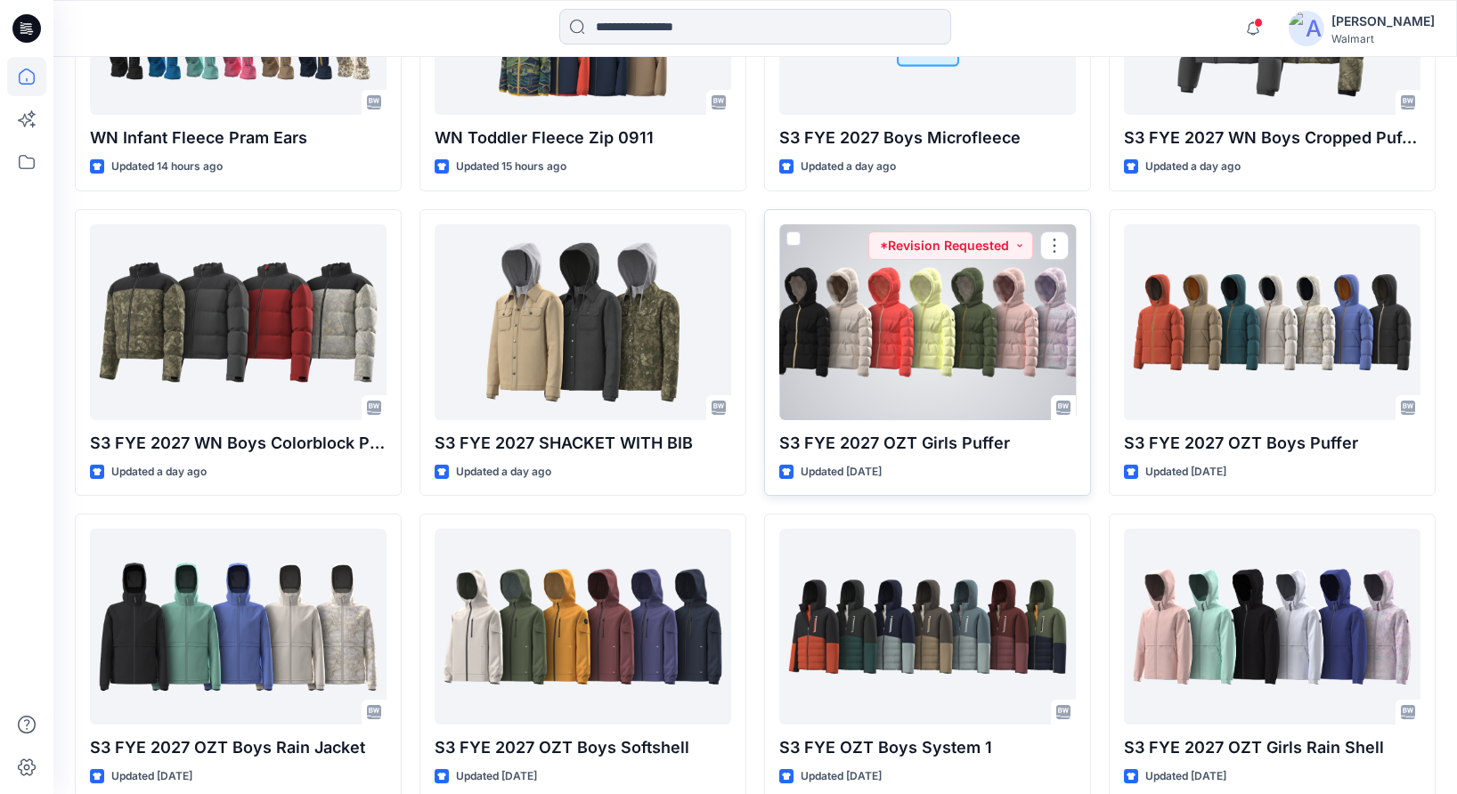
click at [925, 338] on div at bounding box center [927, 322] width 297 height 196
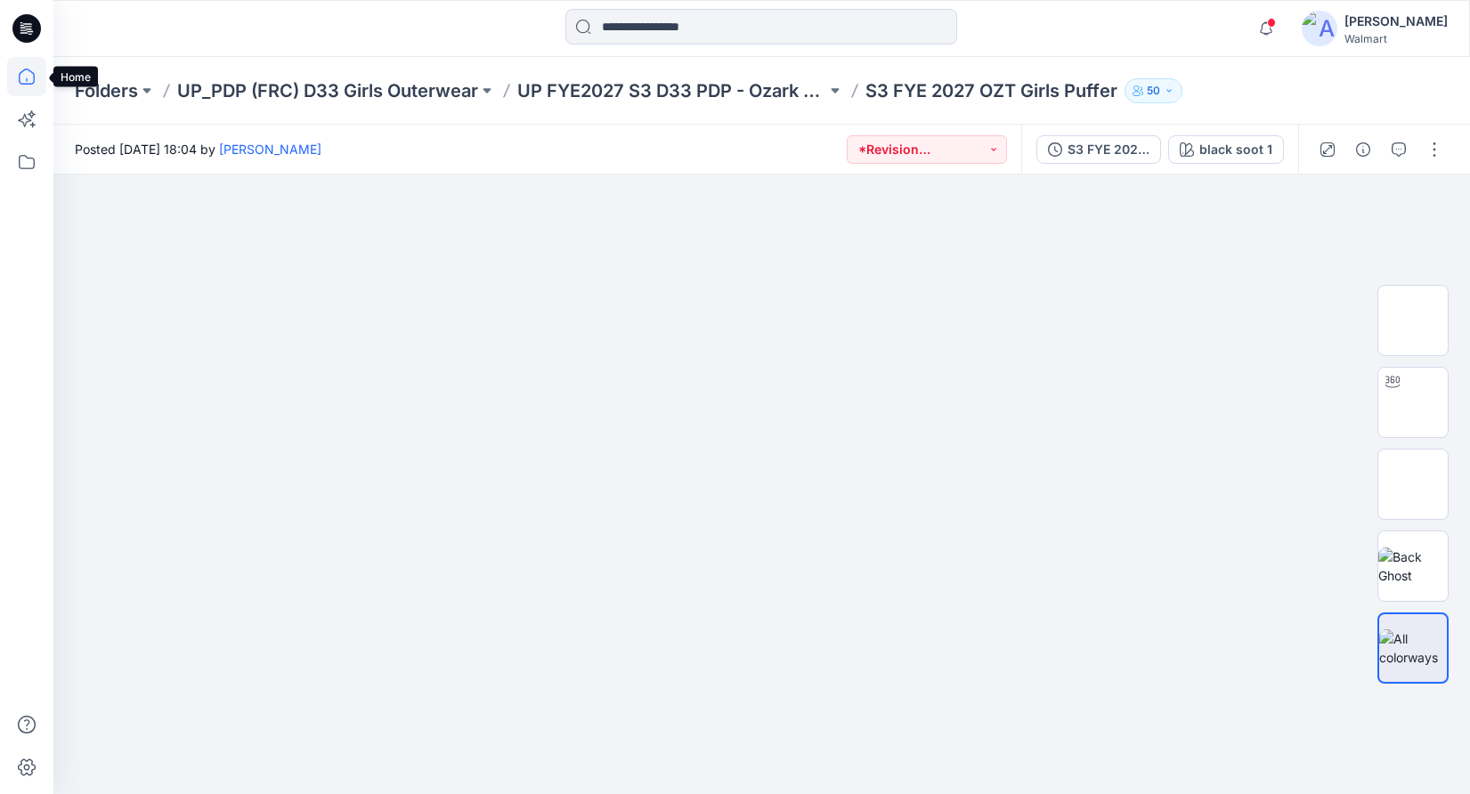
click at [32, 73] on icon at bounding box center [26, 76] width 39 height 39
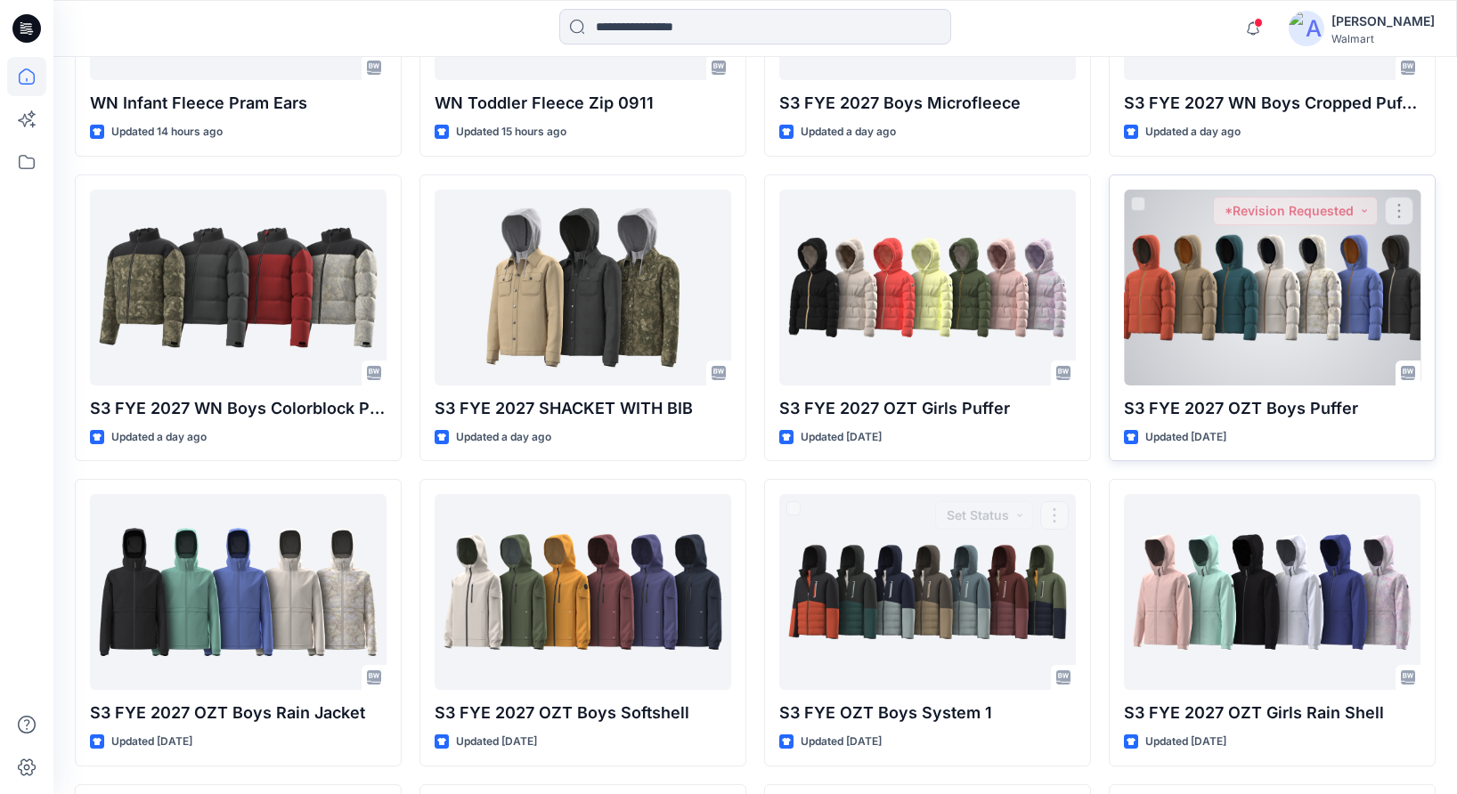
scroll to position [993, 0]
click at [1185, 368] on div at bounding box center [1272, 287] width 297 height 196
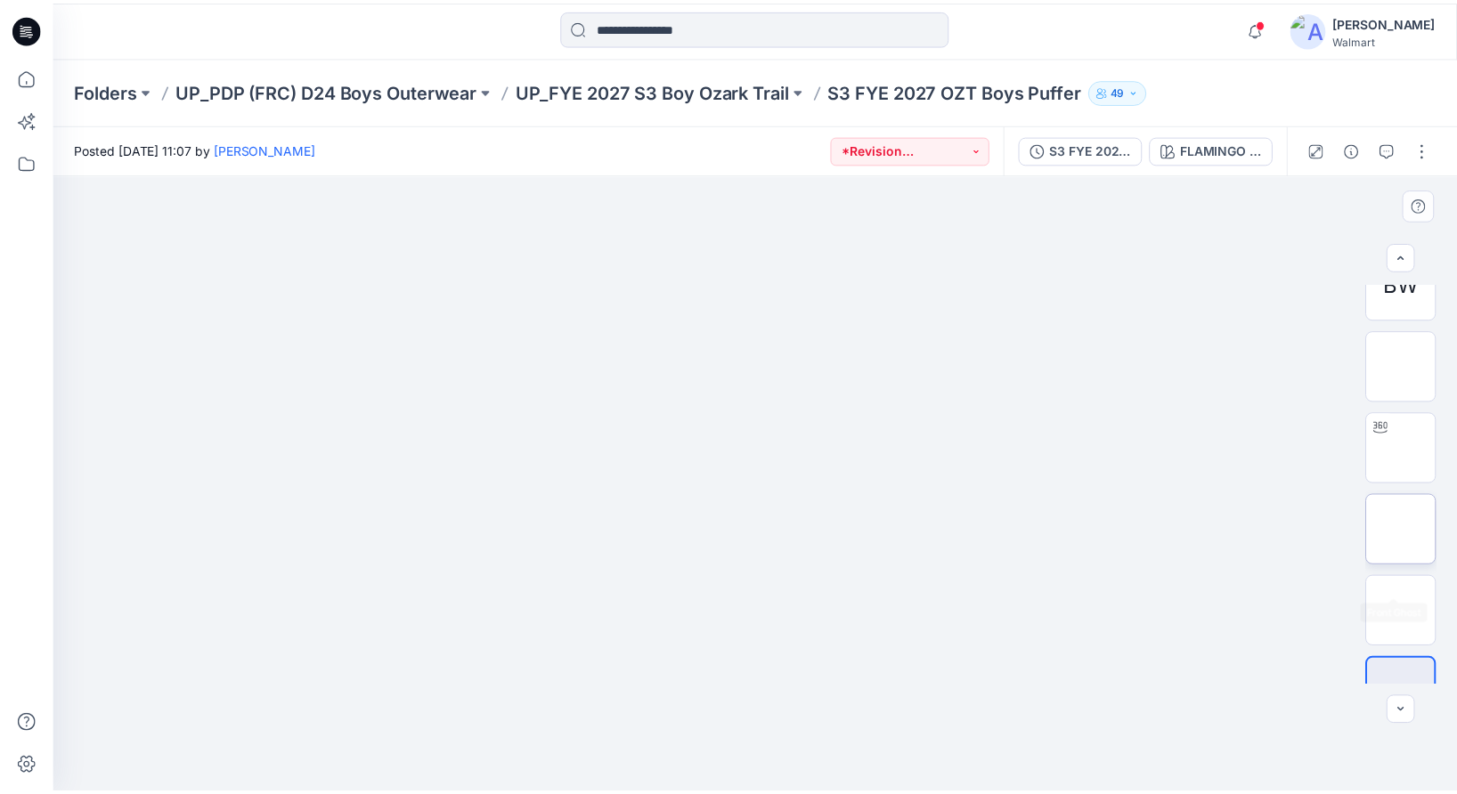
scroll to position [79, 0]
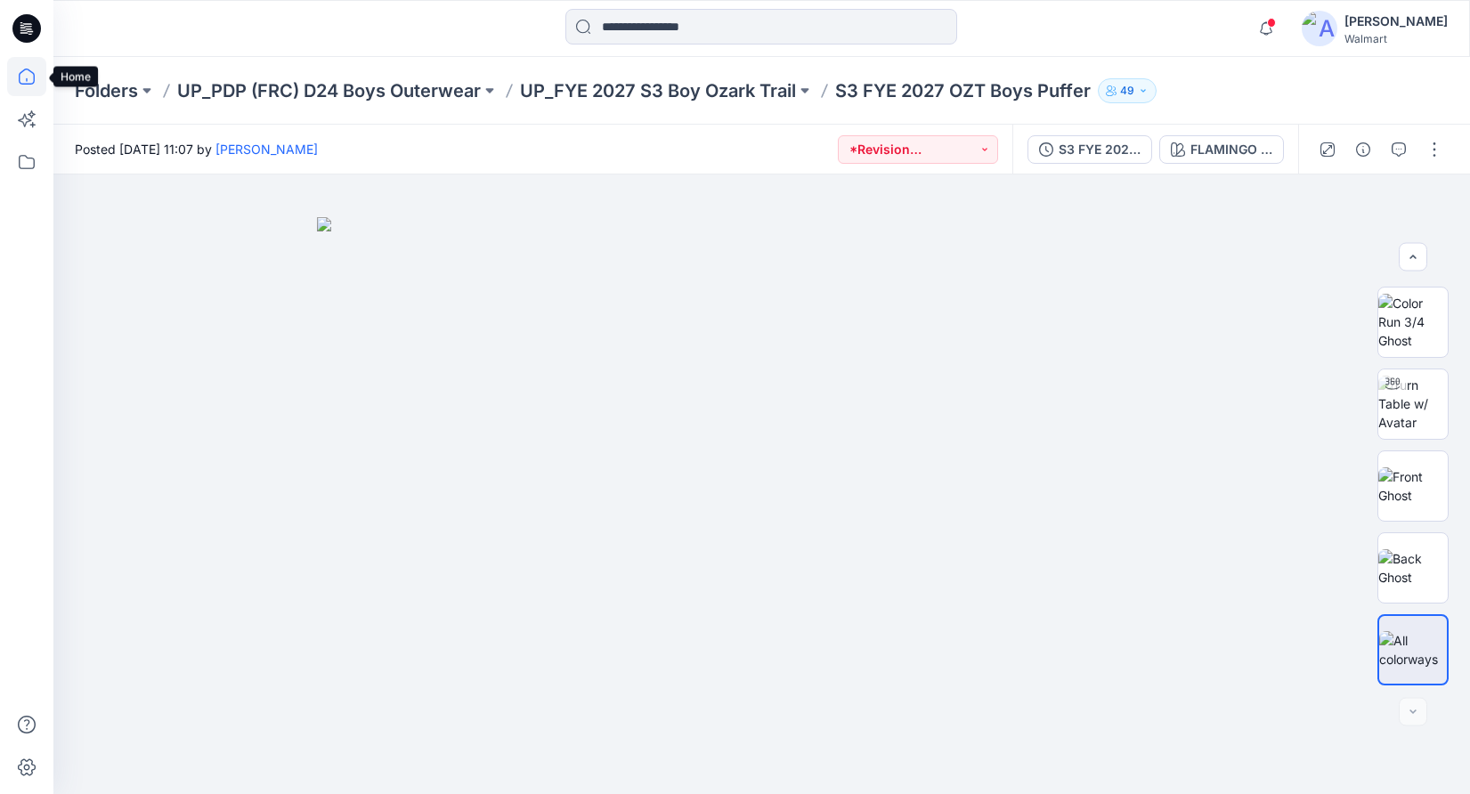
click at [34, 82] on icon at bounding box center [26, 76] width 39 height 39
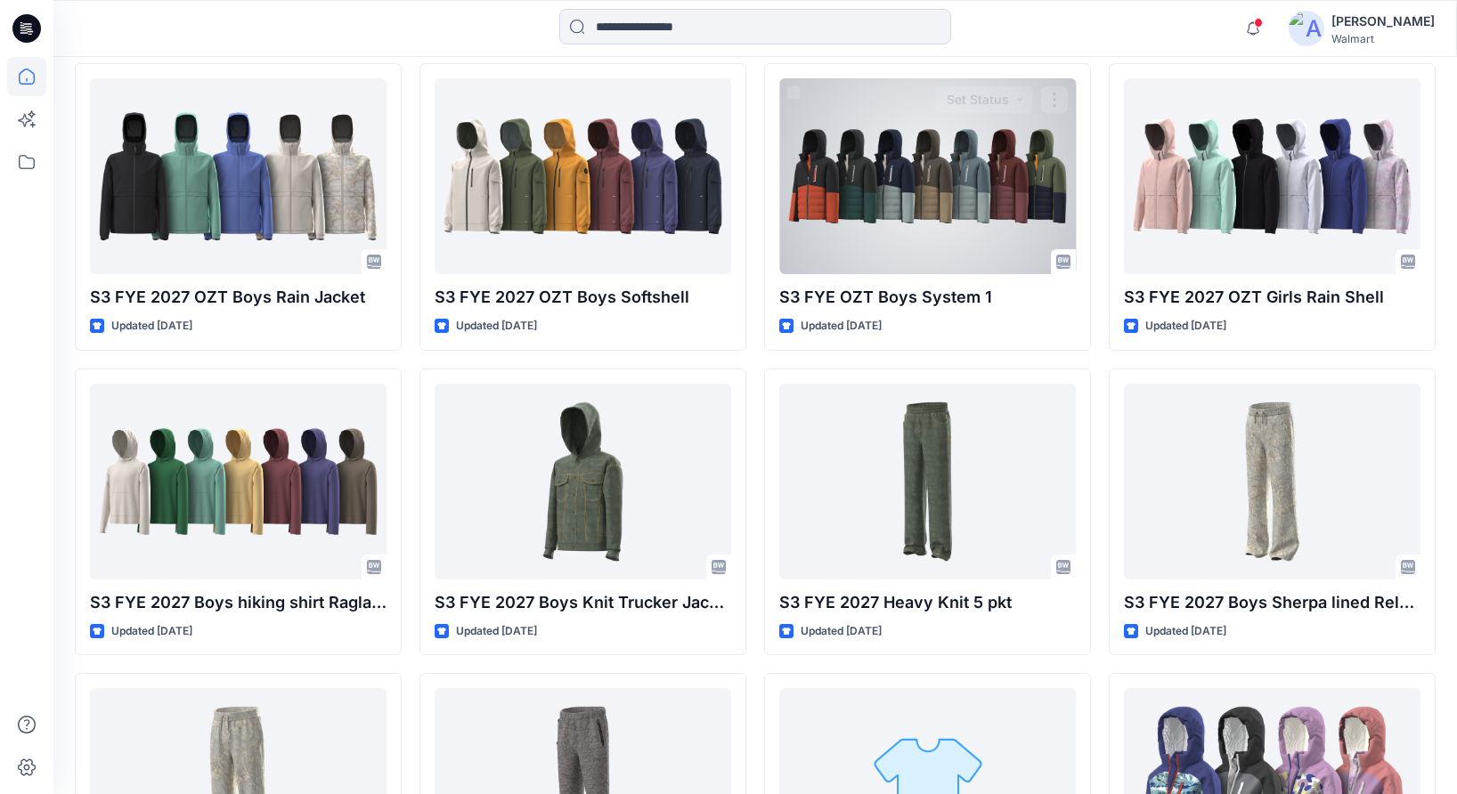
scroll to position [1502, 0]
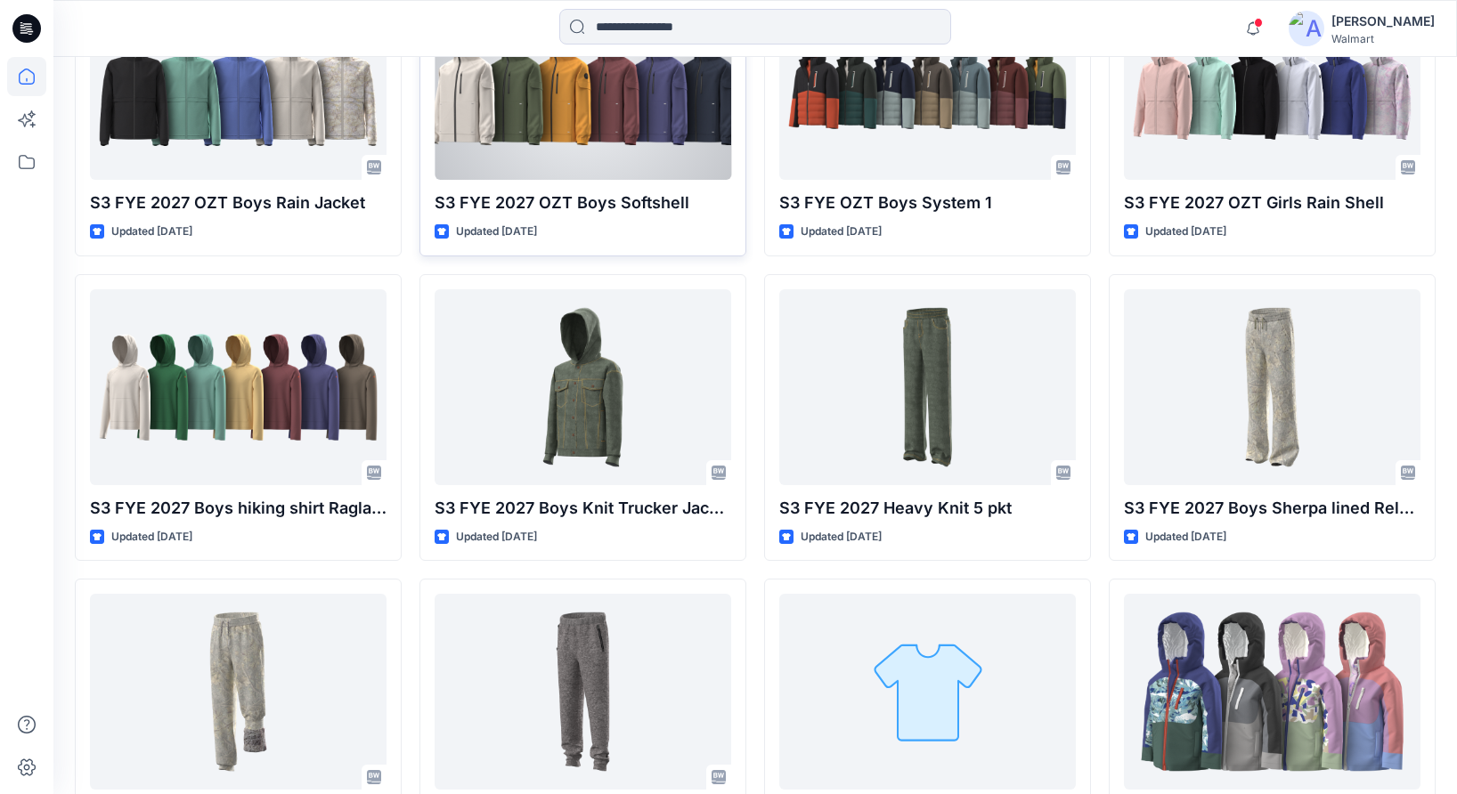
click at [574, 126] on div at bounding box center [583, 82] width 297 height 196
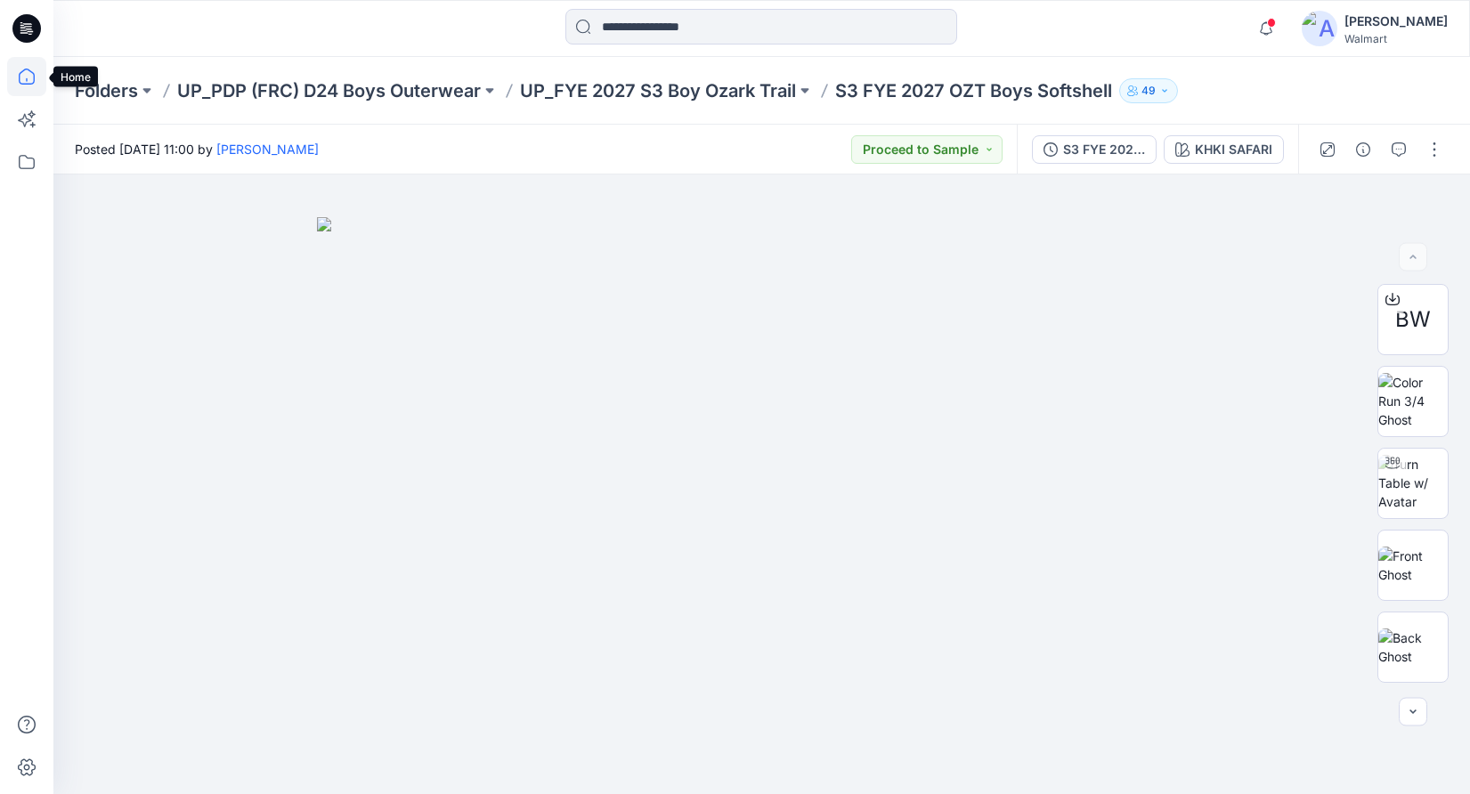
click at [33, 79] on icon at bounding box center [26, 76] width 39 height 39
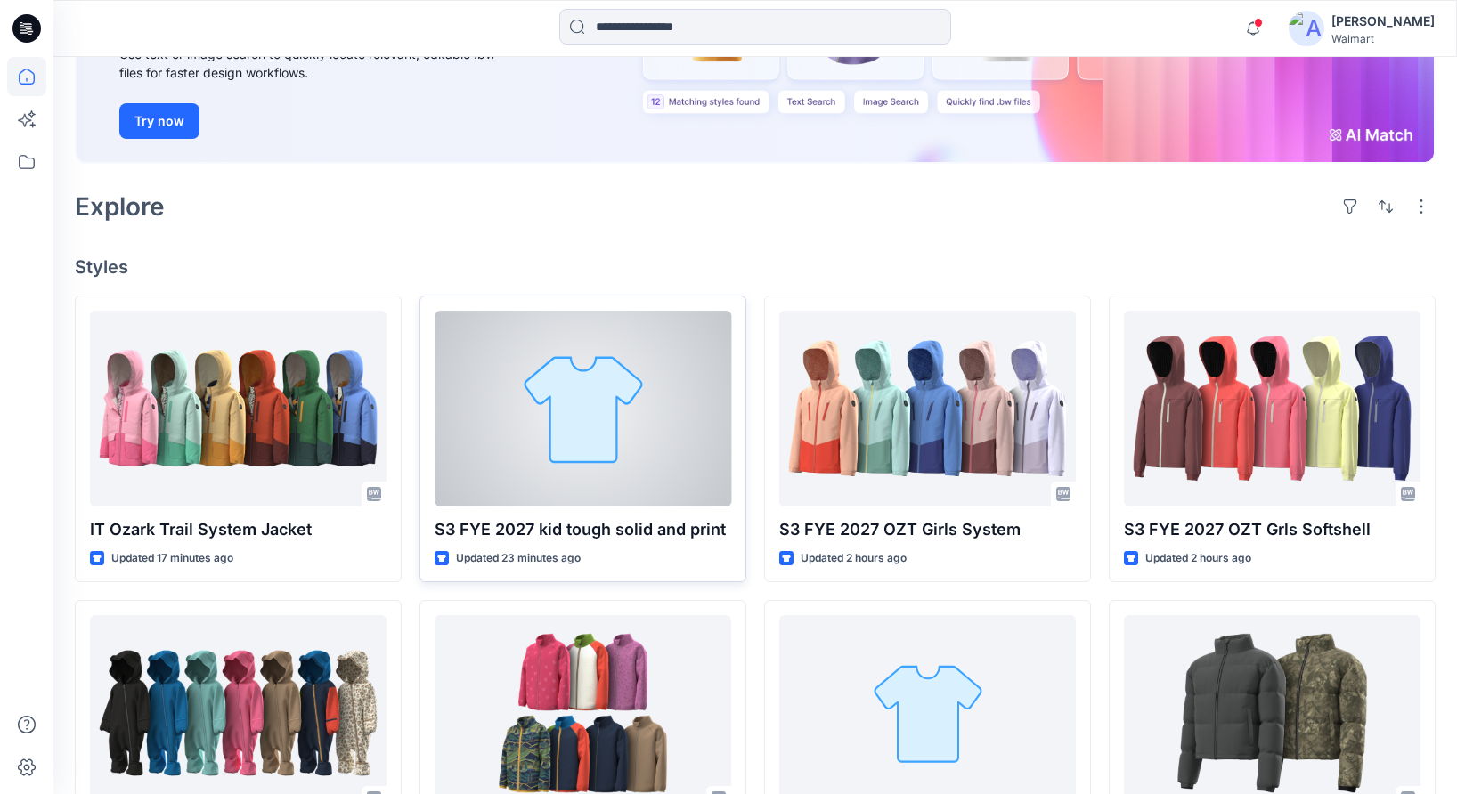
scroll to position [1076, 0]
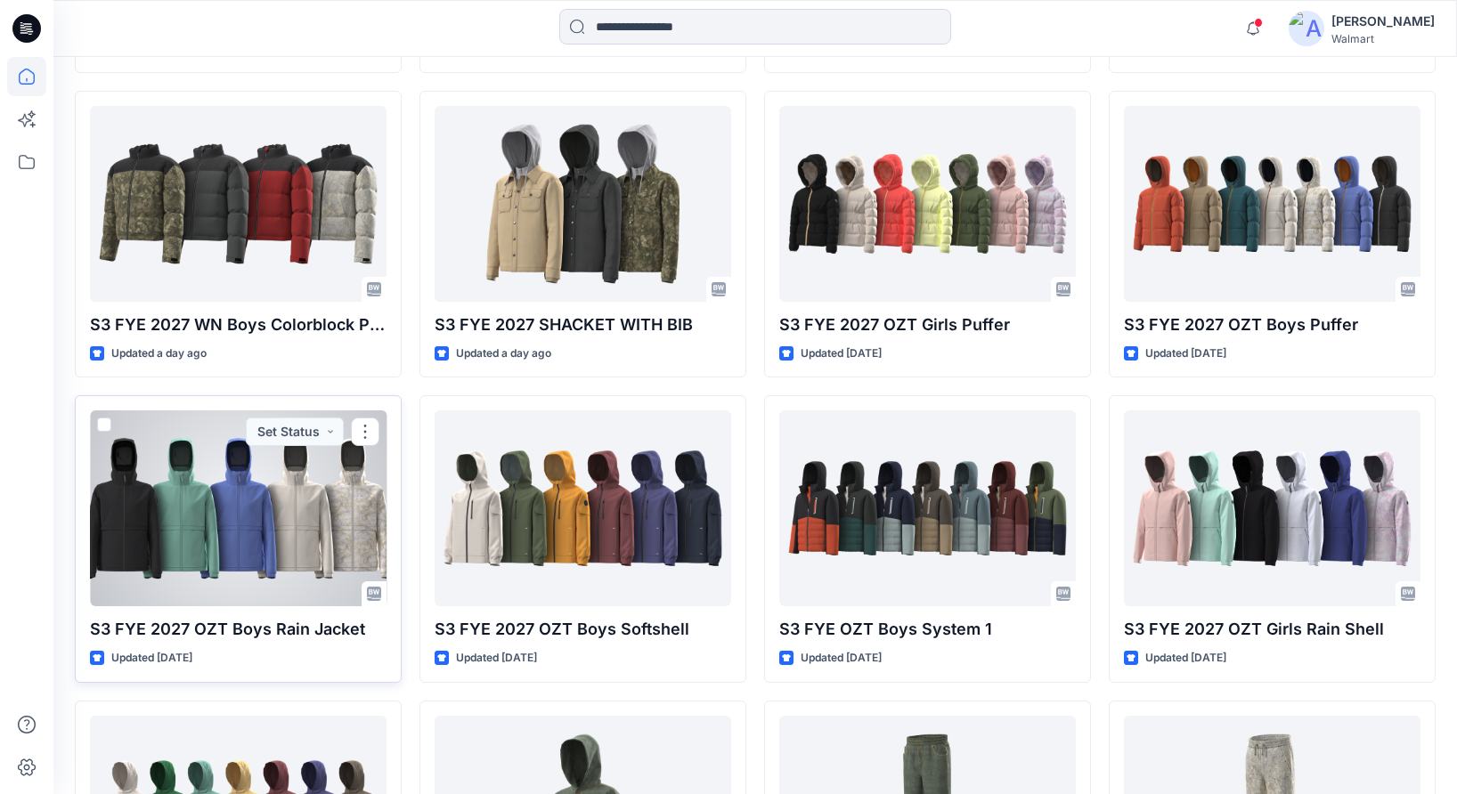
click at [285, 535] on div at bounding box center [238, 509] width 297 height 196
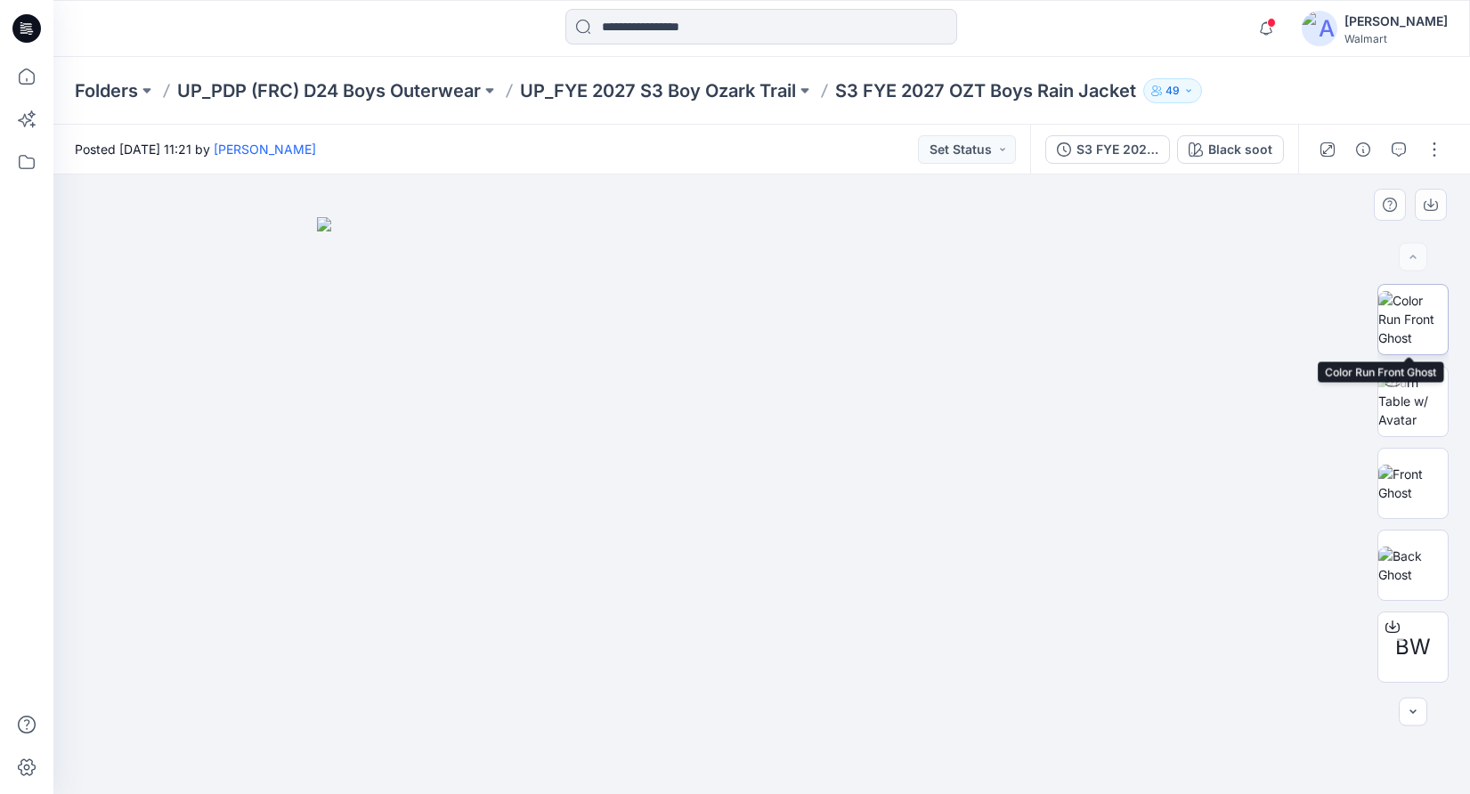
click at [1411, 331] on img at bounding box center [1413, 319] width 69 height 56
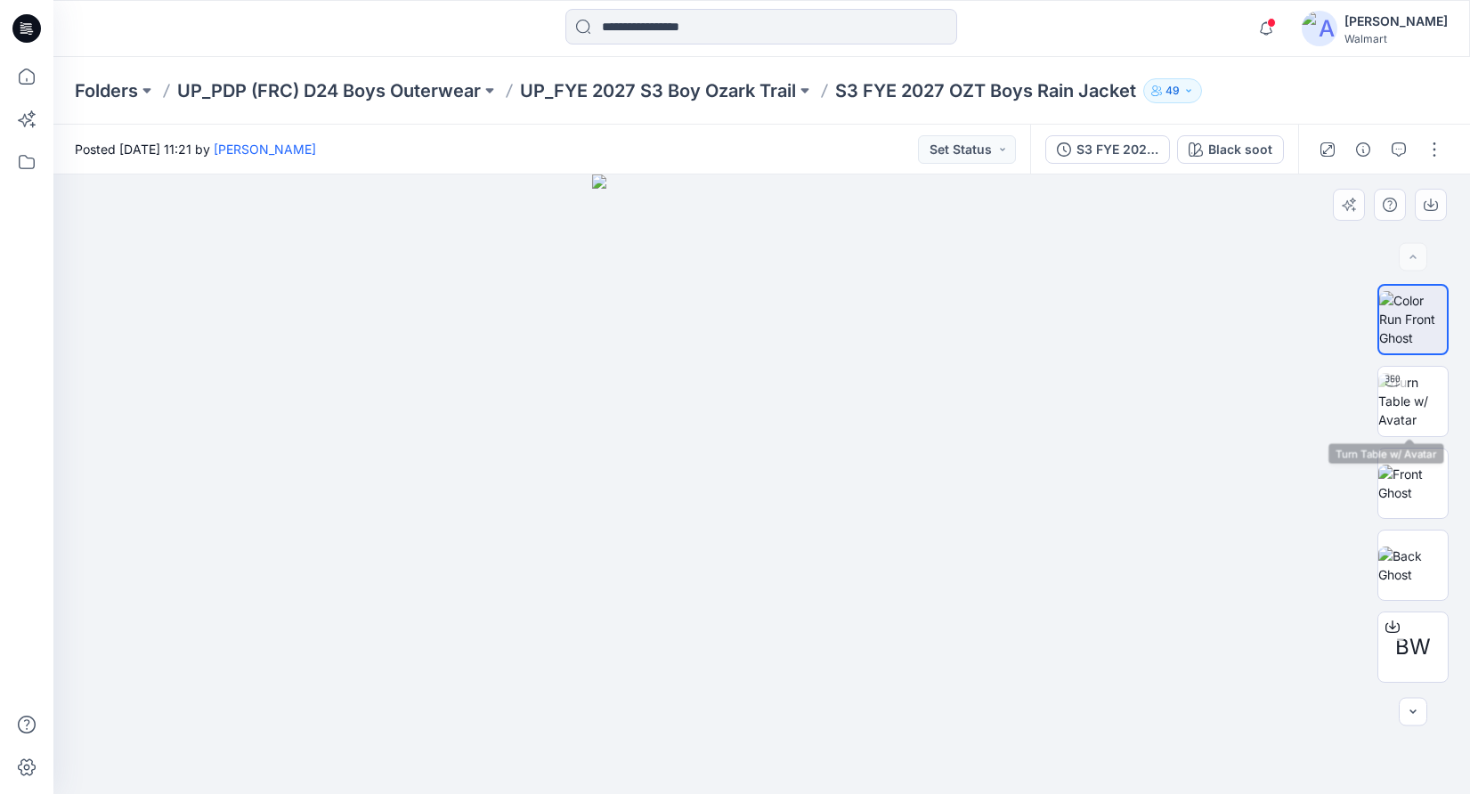
click at [1421, 440] on div "BW" at bounding box center [1413, 485] width 71 height 402
click at [1423, 486] on img at bounding box center [1413, 483] width 69 height 37
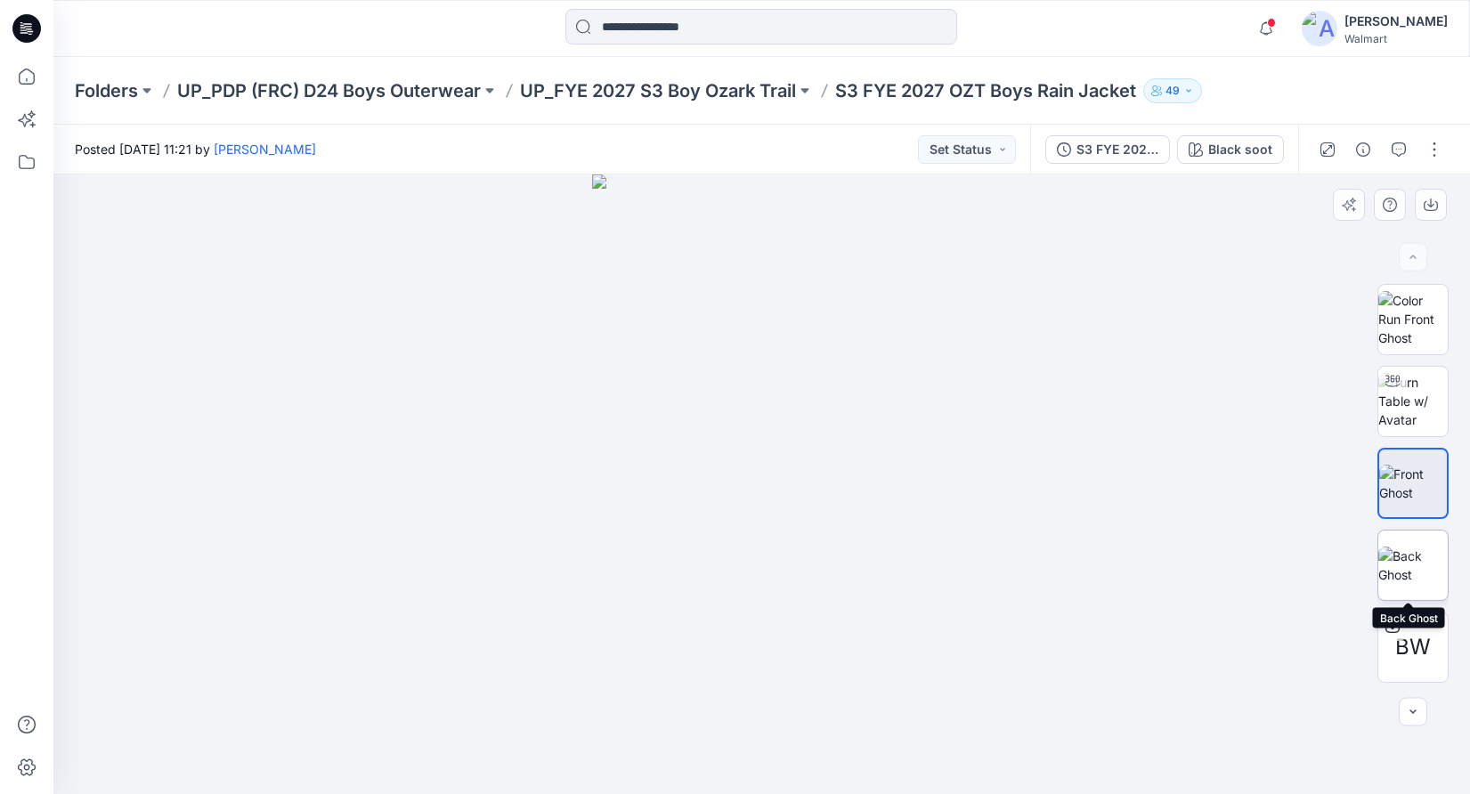
click at [1412, 582] on img at bounding box center [1413, 565] width 69 height 37
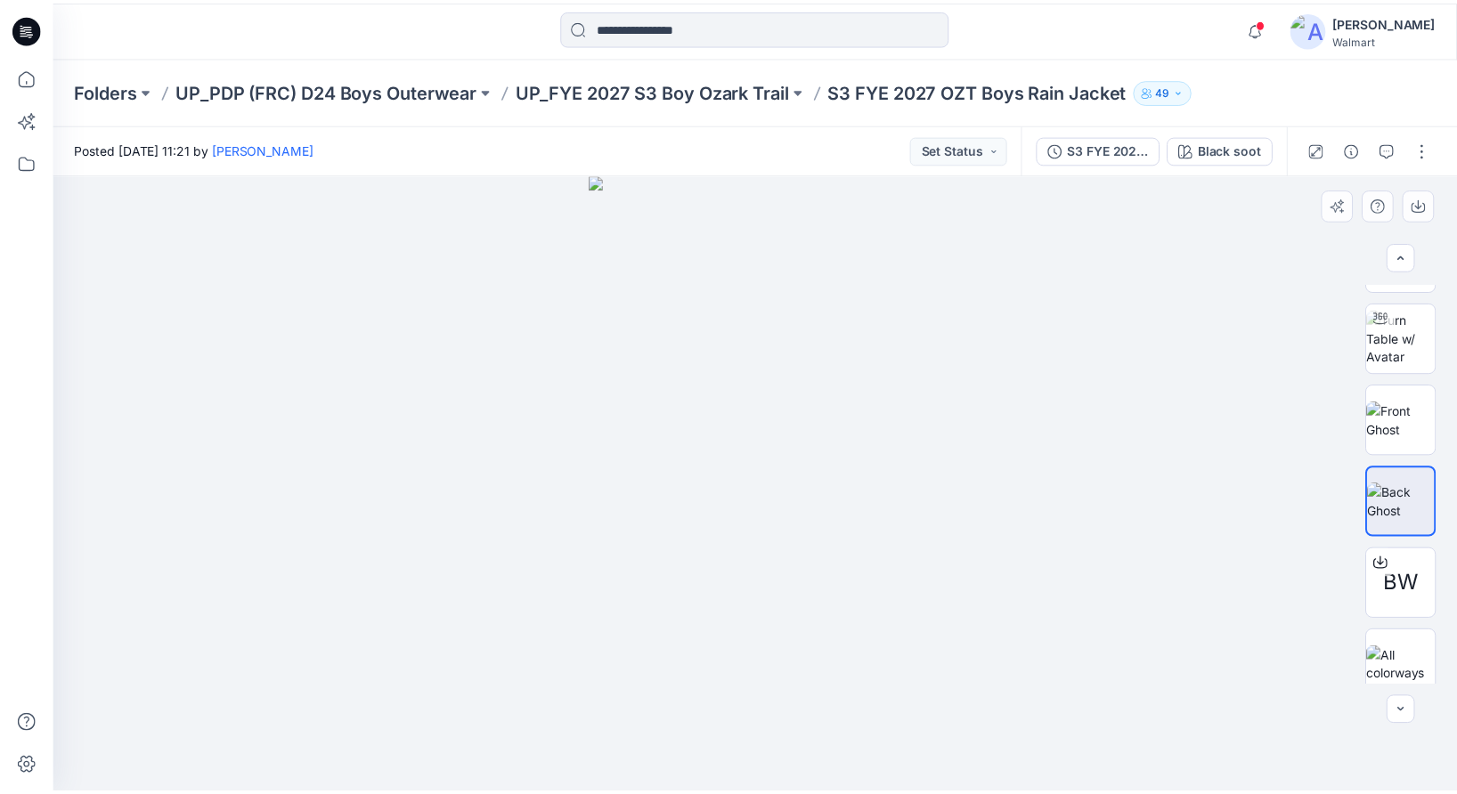
scroll to position [79, 0]
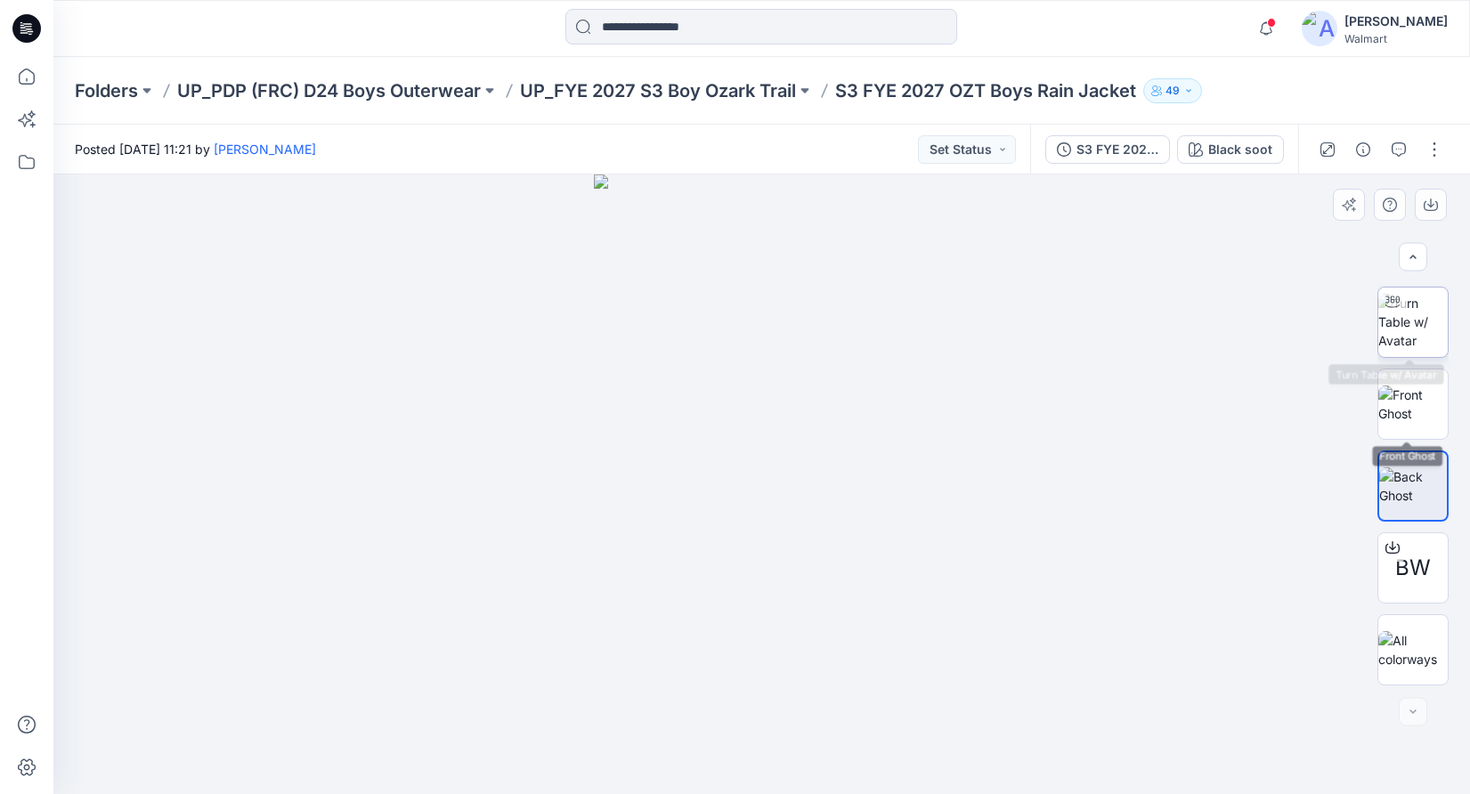
click at [1417, 317] on img at bounding box center [1413, 322] width 69 height 56
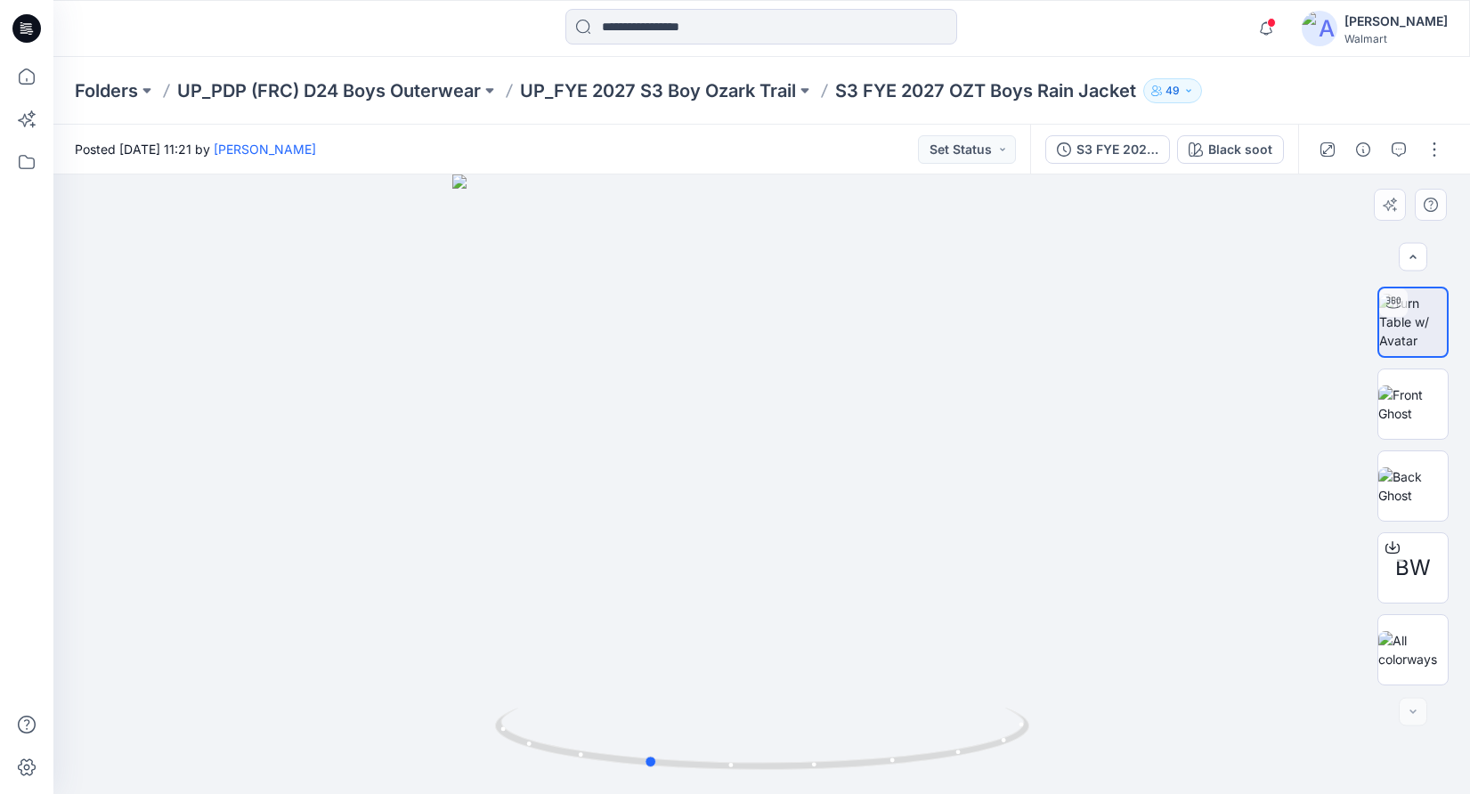
drag, startPoint x: 1098, startPoint y: 596, endPoint x: 994, endPoint y: 604, distance: 104.5
click at [994, 604] on div at bounding box center [761, 485] width 1417 height 620
click at [32, 74] on icon at bounding box center [26, 76] width 39 height 39
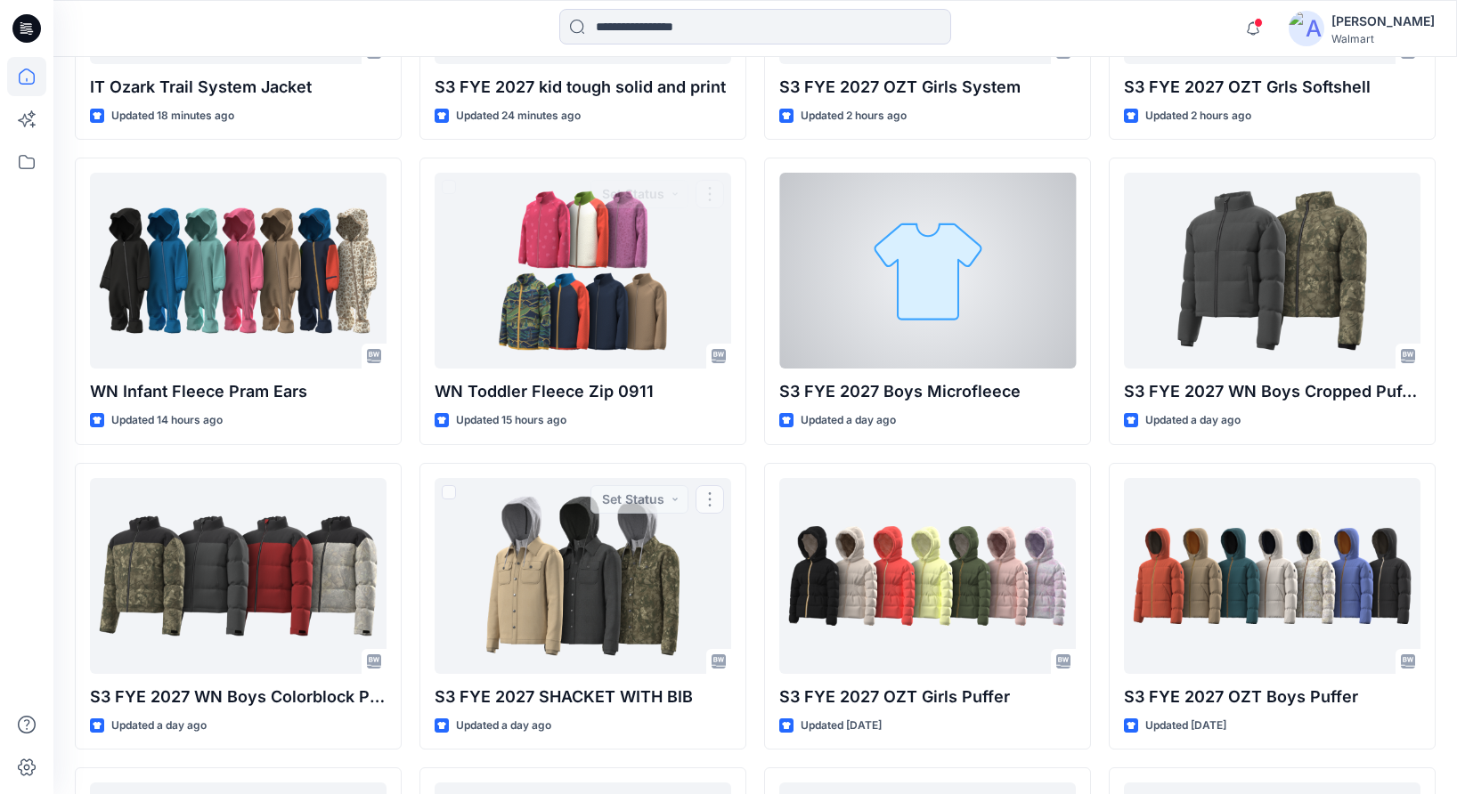
scroll to position [779, 0]
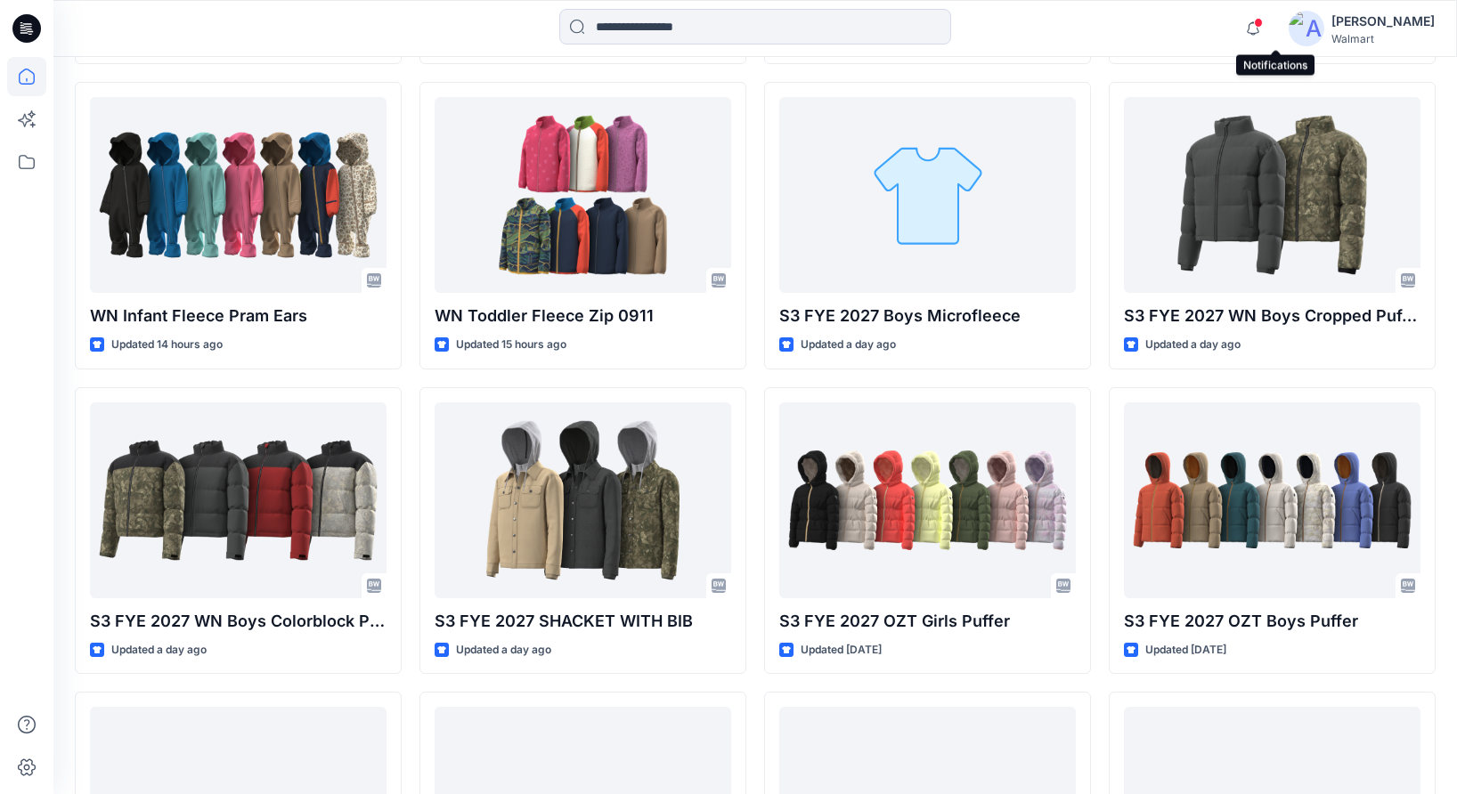
click at [1263, 24] on span at bounding box center [1258, 23] width 9 height 10
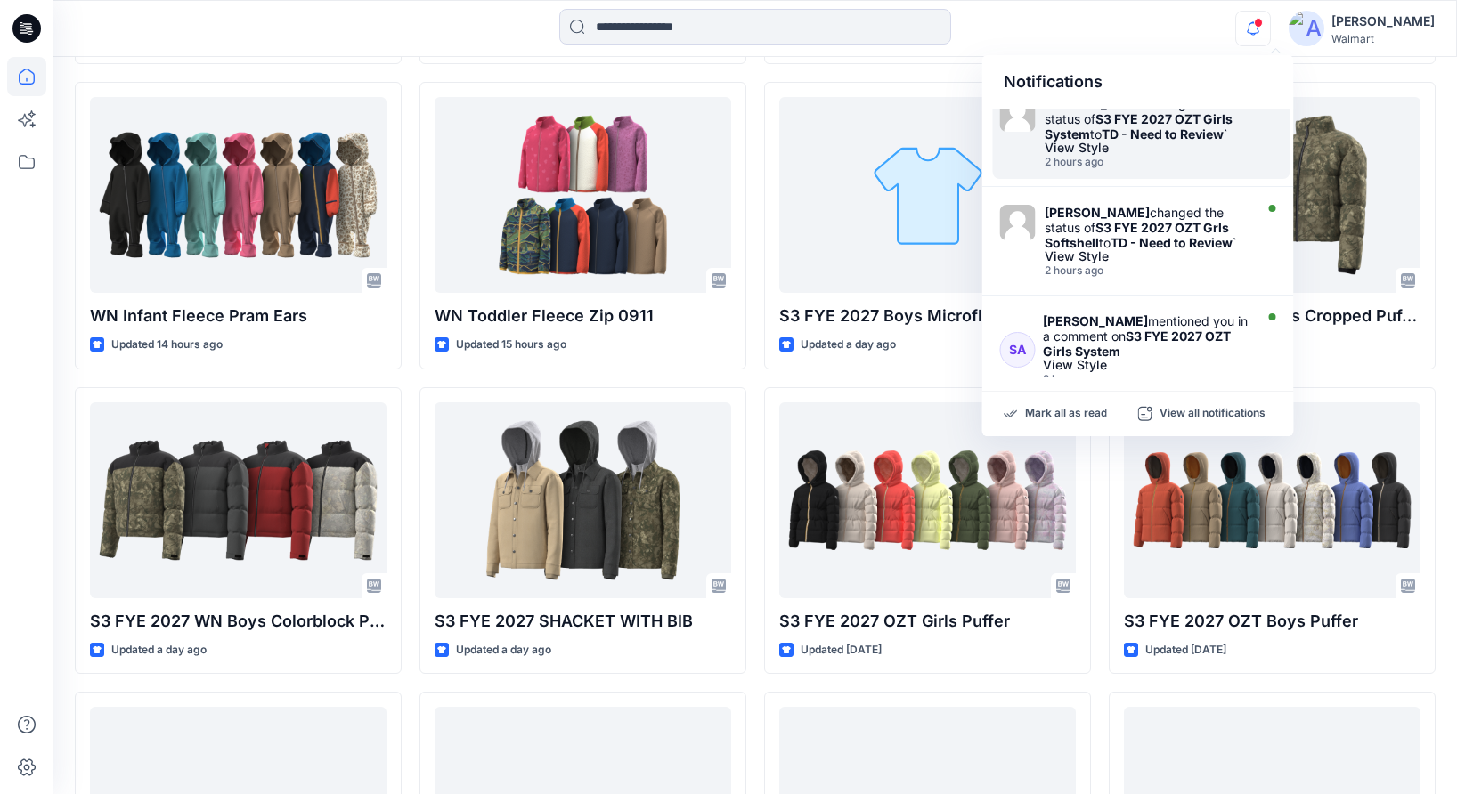
scroll to position [163, 0]
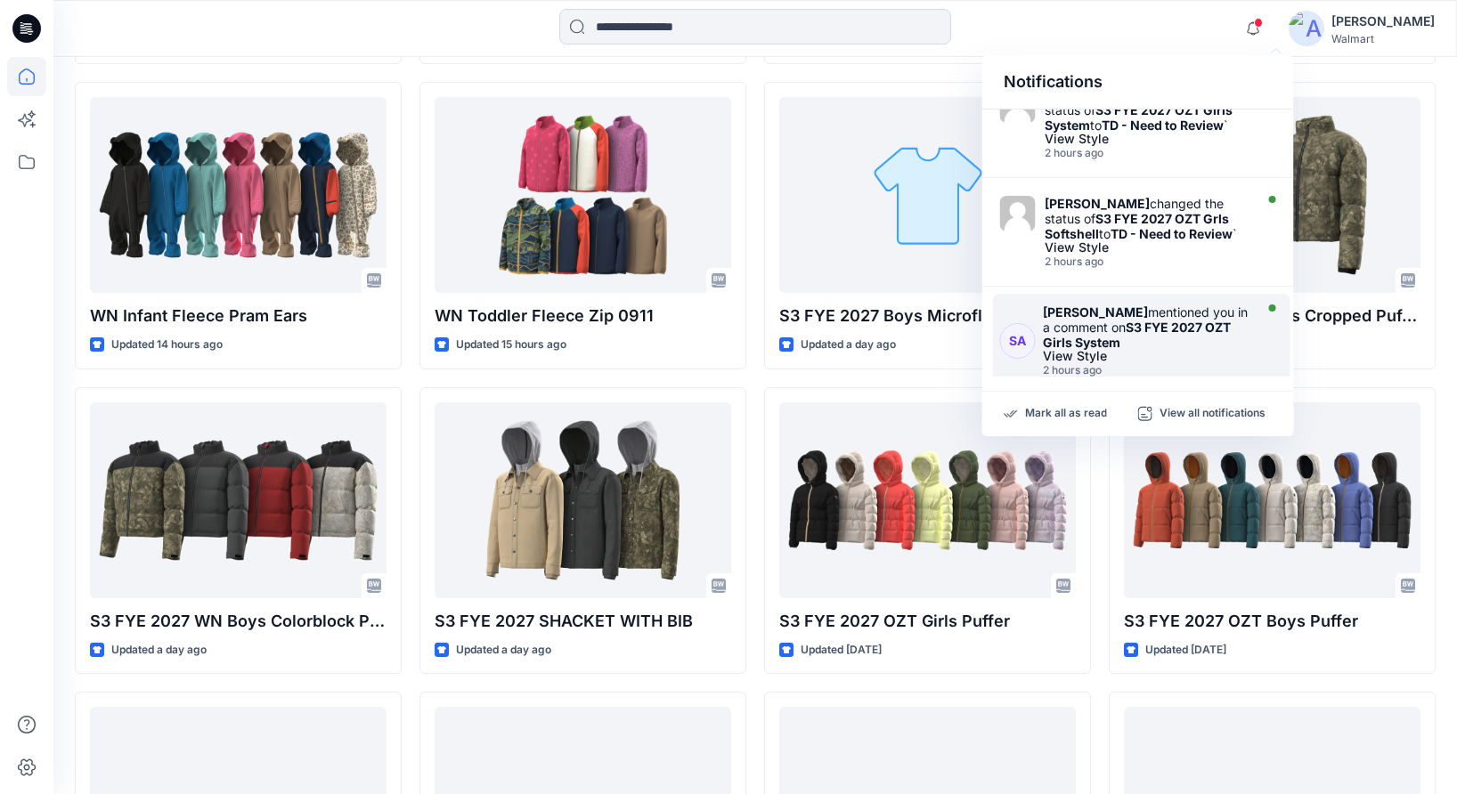
click at [1127, 350] on div "[PERSON_NAME] mentioned you in a comment on S3 FYE 2027 OZT Girls System" at bounding box center [1146, 327] width 207 height 45
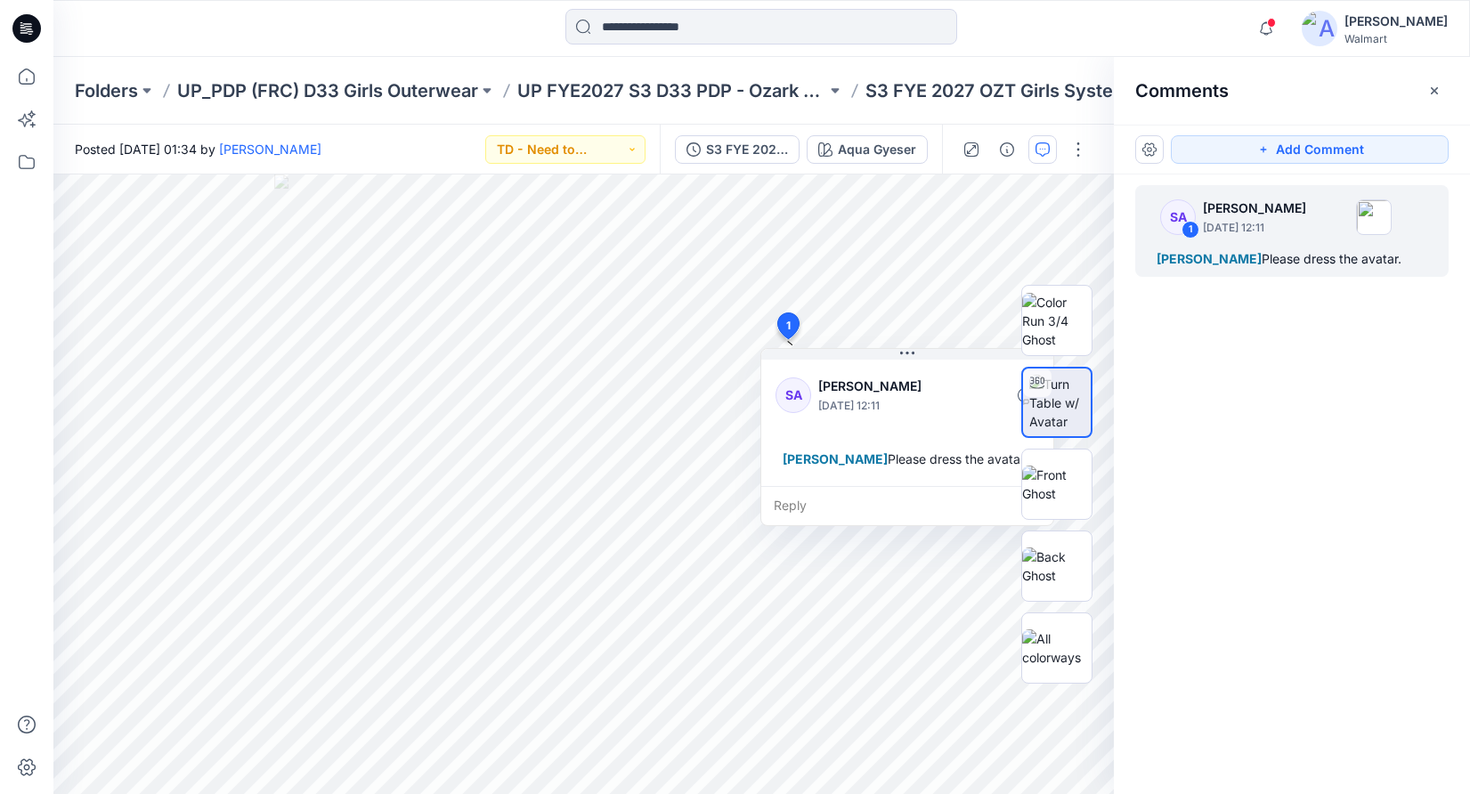
click at [1277, 362] on div "SA 1 [PERSON_NAME] [DATE] 12:11 [PERSON_NAME] Please dress the avatar." at bounding box center [1292, 452] width 356 height 554
click at [858, 509] on div "Reply" at bounding box center [907, 505] width 292 height 39
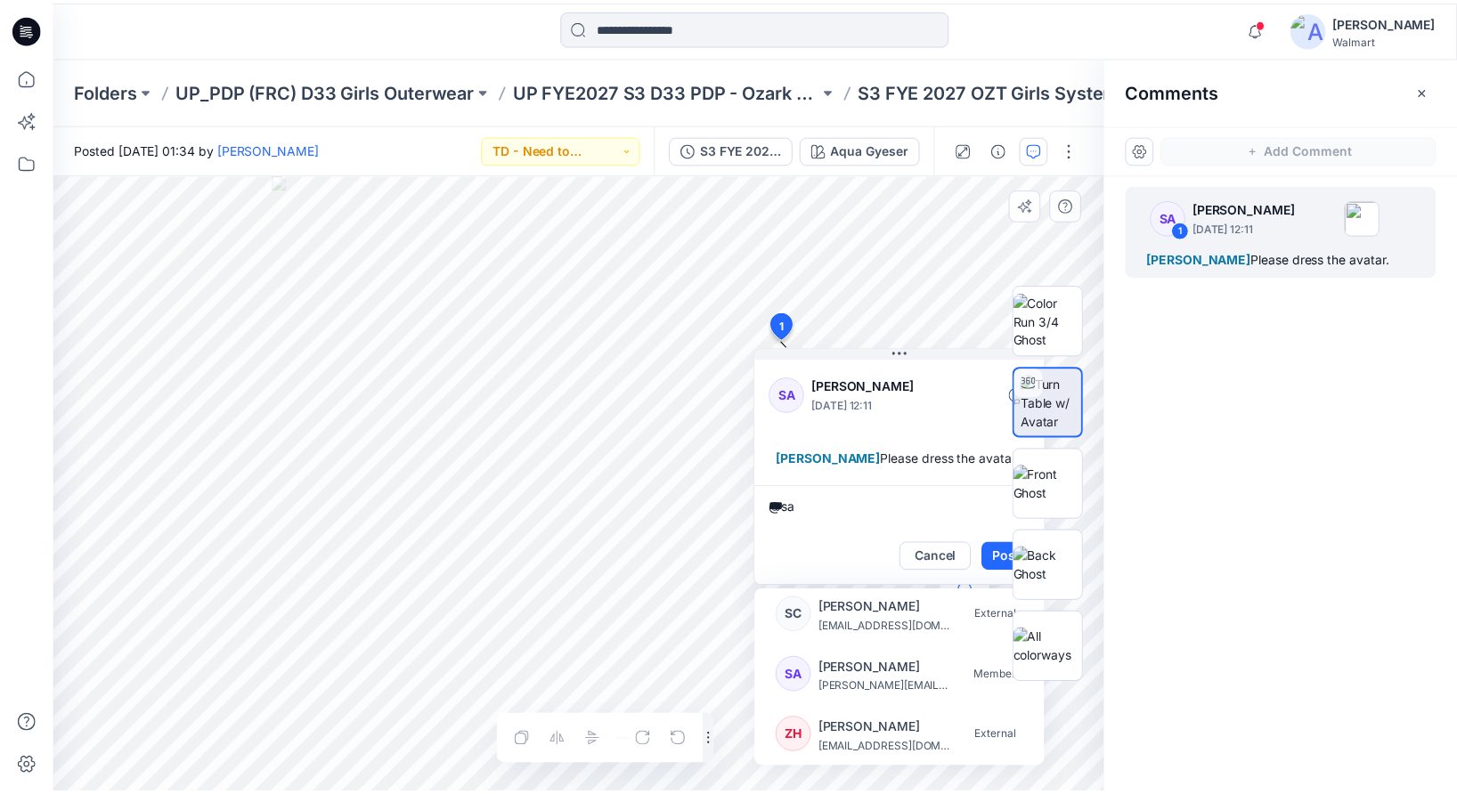
scroll to position [246, 0]
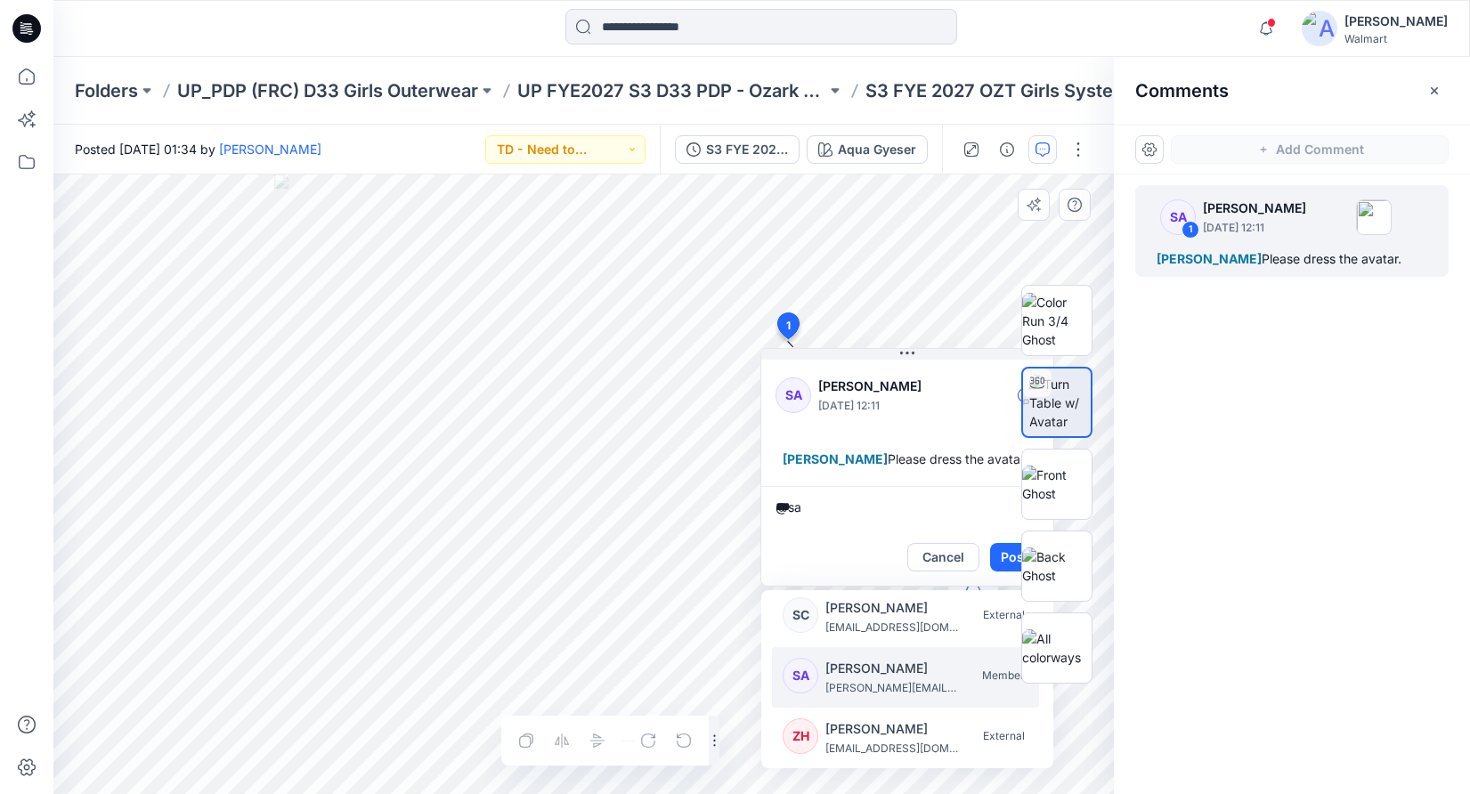
click at [879, 675] on p "[PERSON_NAME]" at bounding box center [893, 668] width 134 height 21
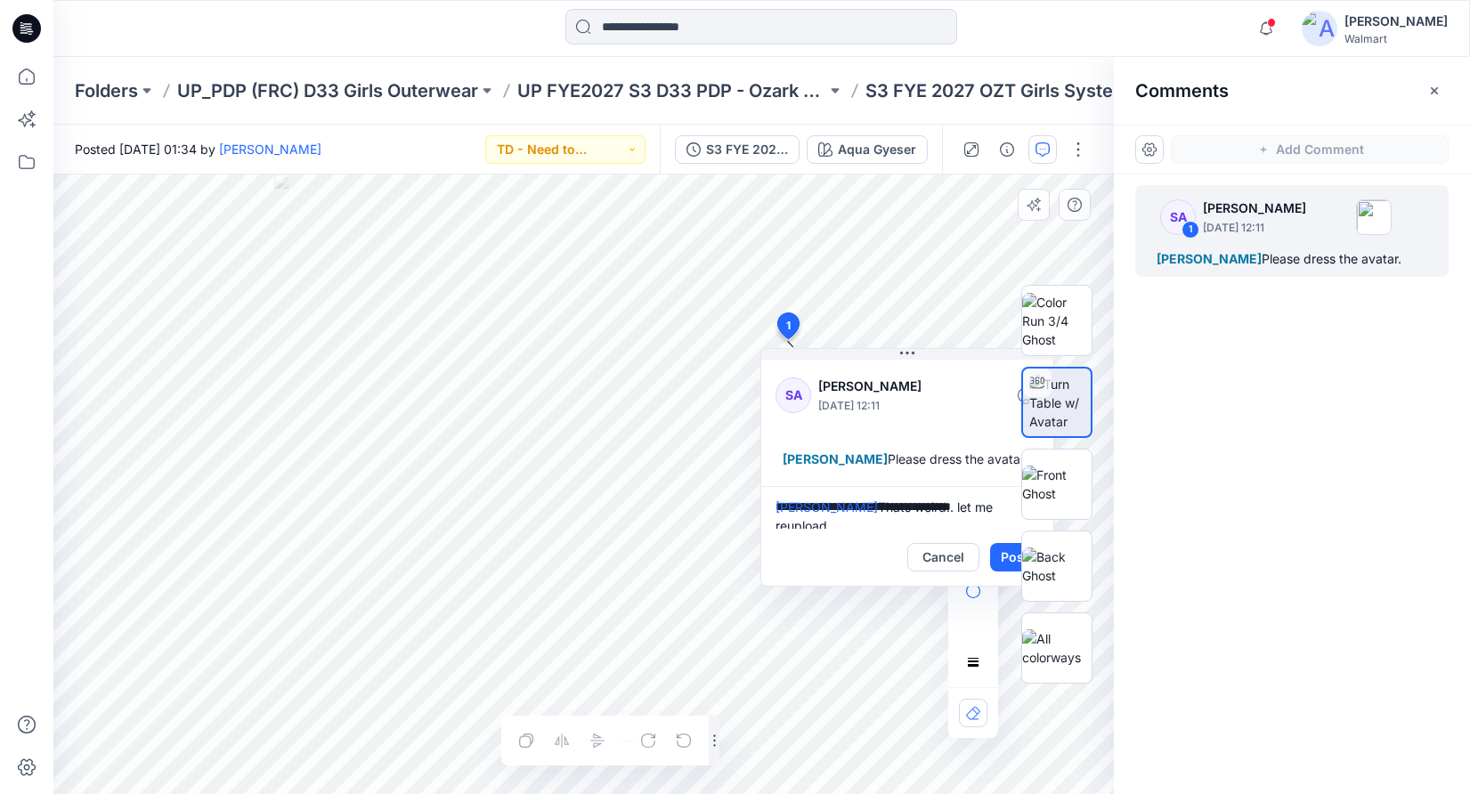
click at [967, 506] on textarea "**********" at bounding box center [907, 507] width 292 height 43
type textarea "**********"
click at [1003, 566] on div at bounding box center [1057, 485] width 114 height 402
click at [1008, 557] on div at bounding box center [1057, 485] width 114 height 402
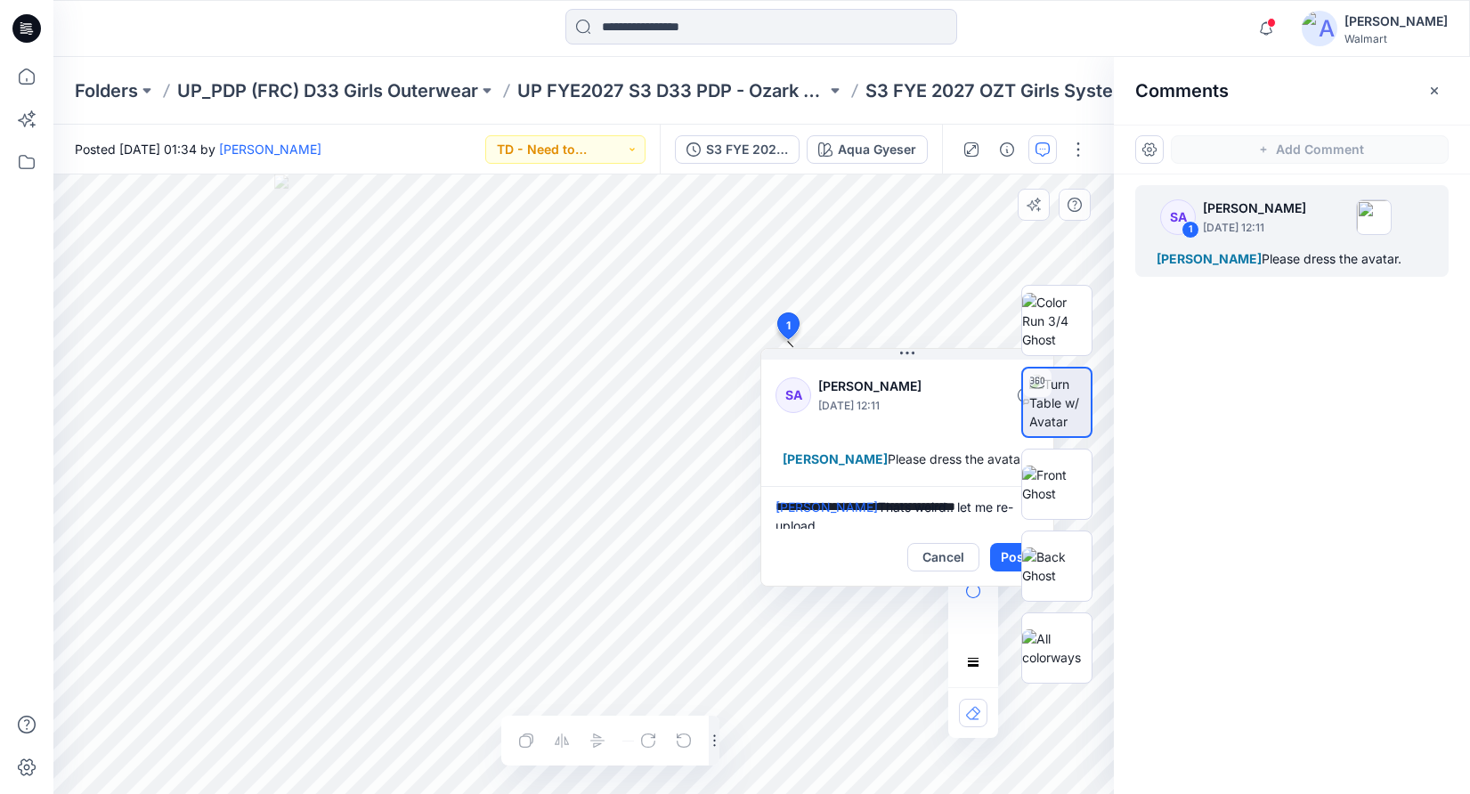
click at [1000, 558] on div at bounding box center [1057, 485] width 114 height 402
click at [1233, 378] on div "SA 1 [PERSON_NAME] [DATE] 12:11 [PERSON_NAME] Please dress the avatar." at bounding box center [1292, 452] width 356 height 554
click at [1439, 88] on icon "button" at bounding box center [1435, 91] width 14 height 14
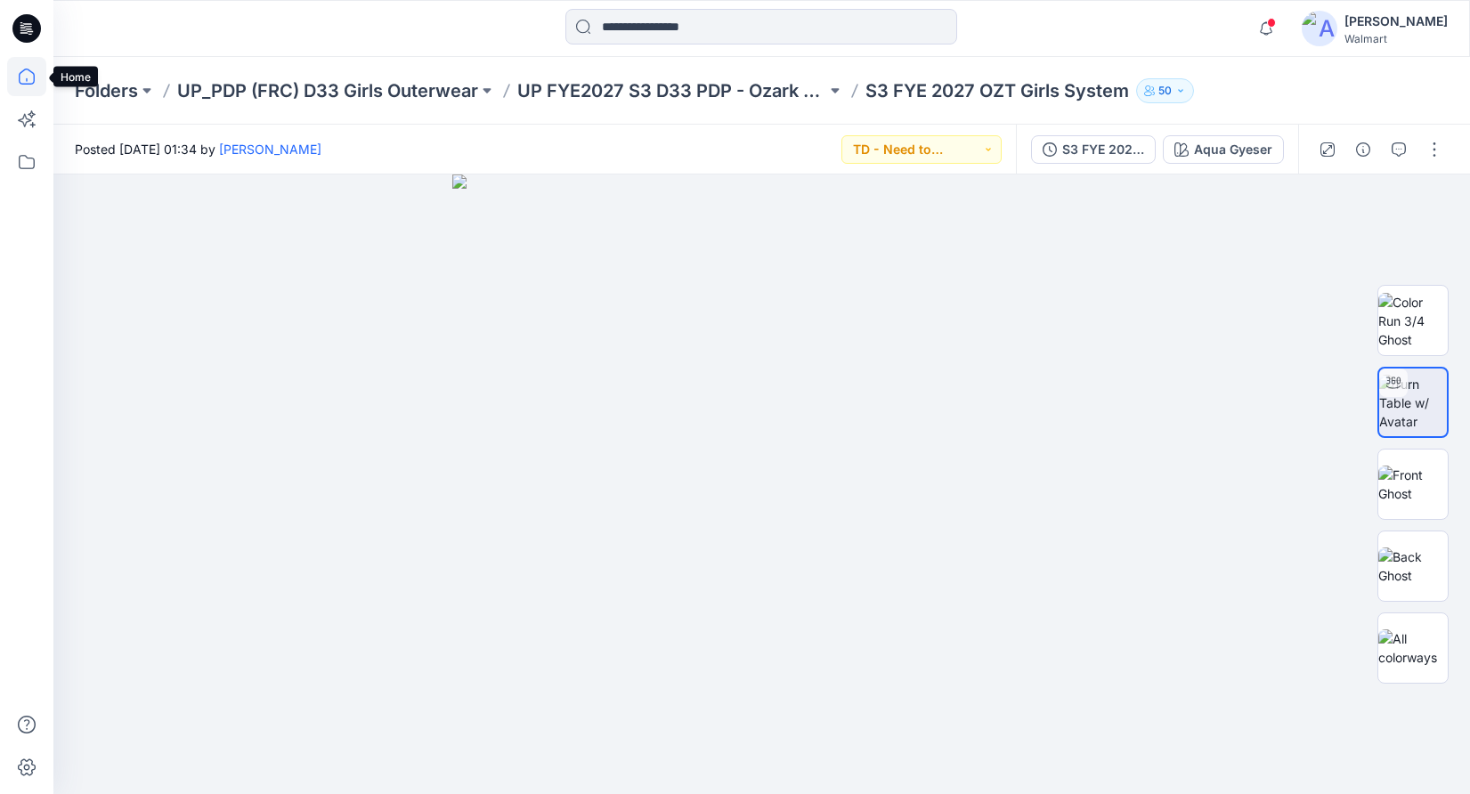
click at [37, 77] on icon at bounding box center [26, 76] width 39 height 39
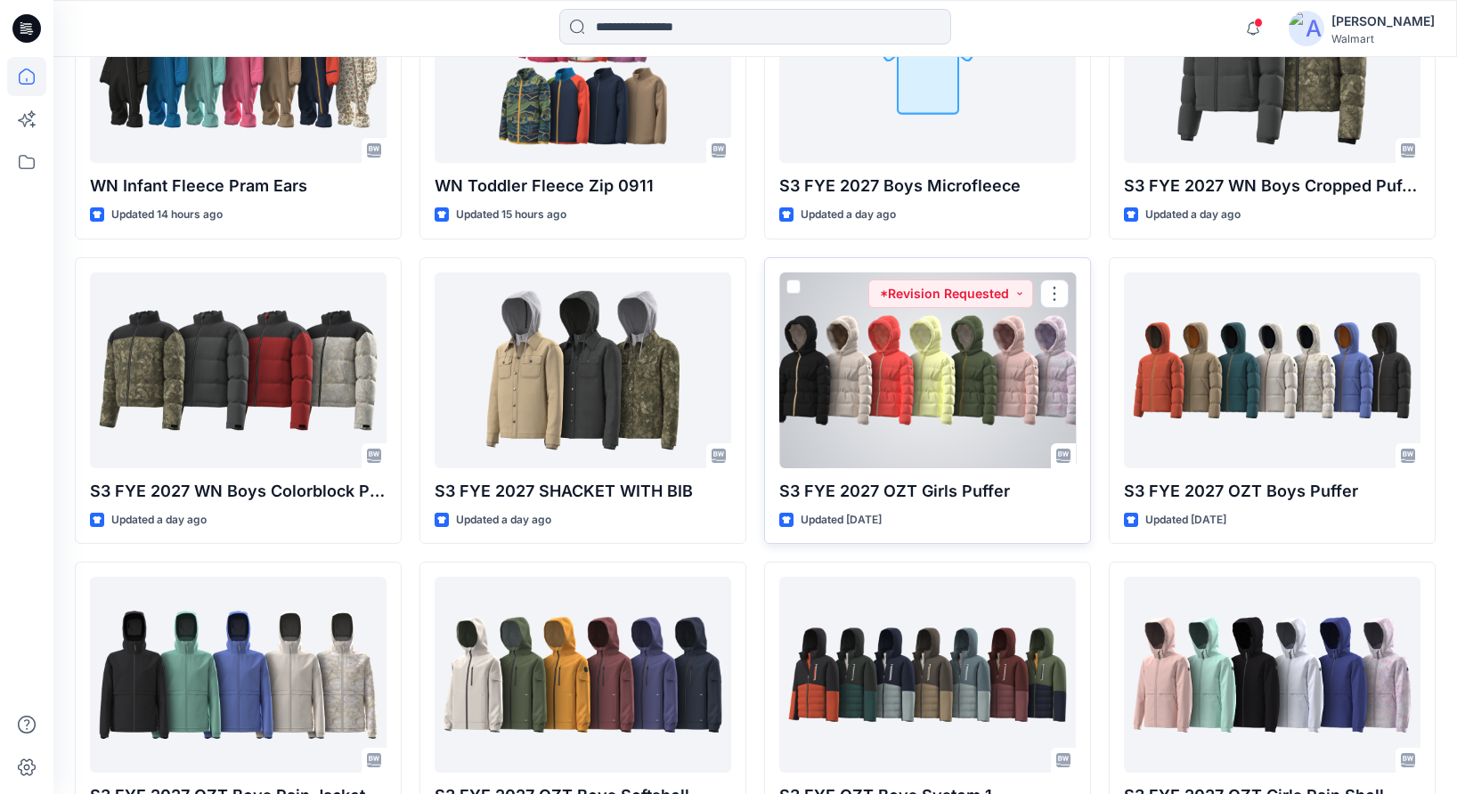
scroll to position [916, 0]
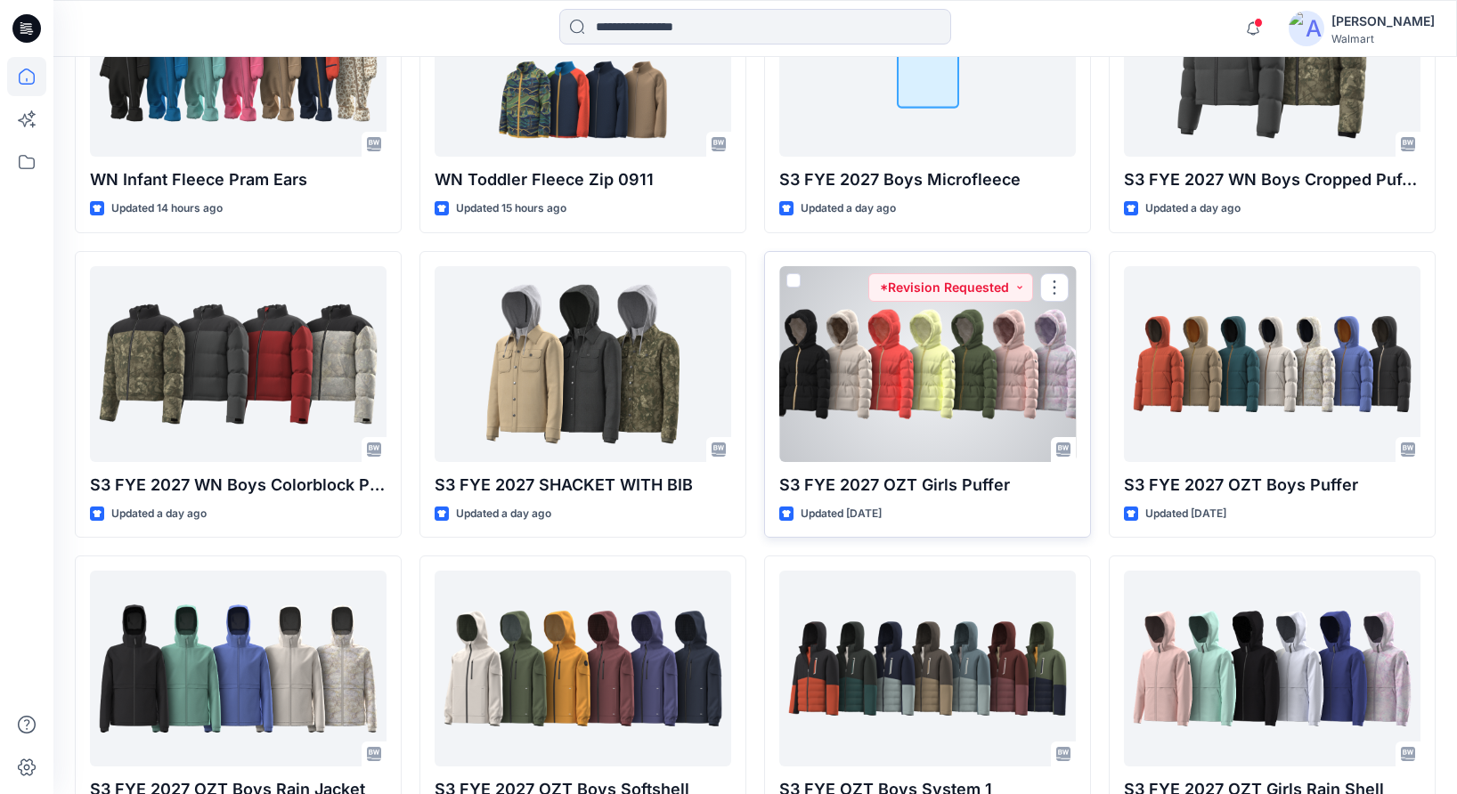
click at [918, 397] on div at bounding box center [927, 364] width 297 height 196
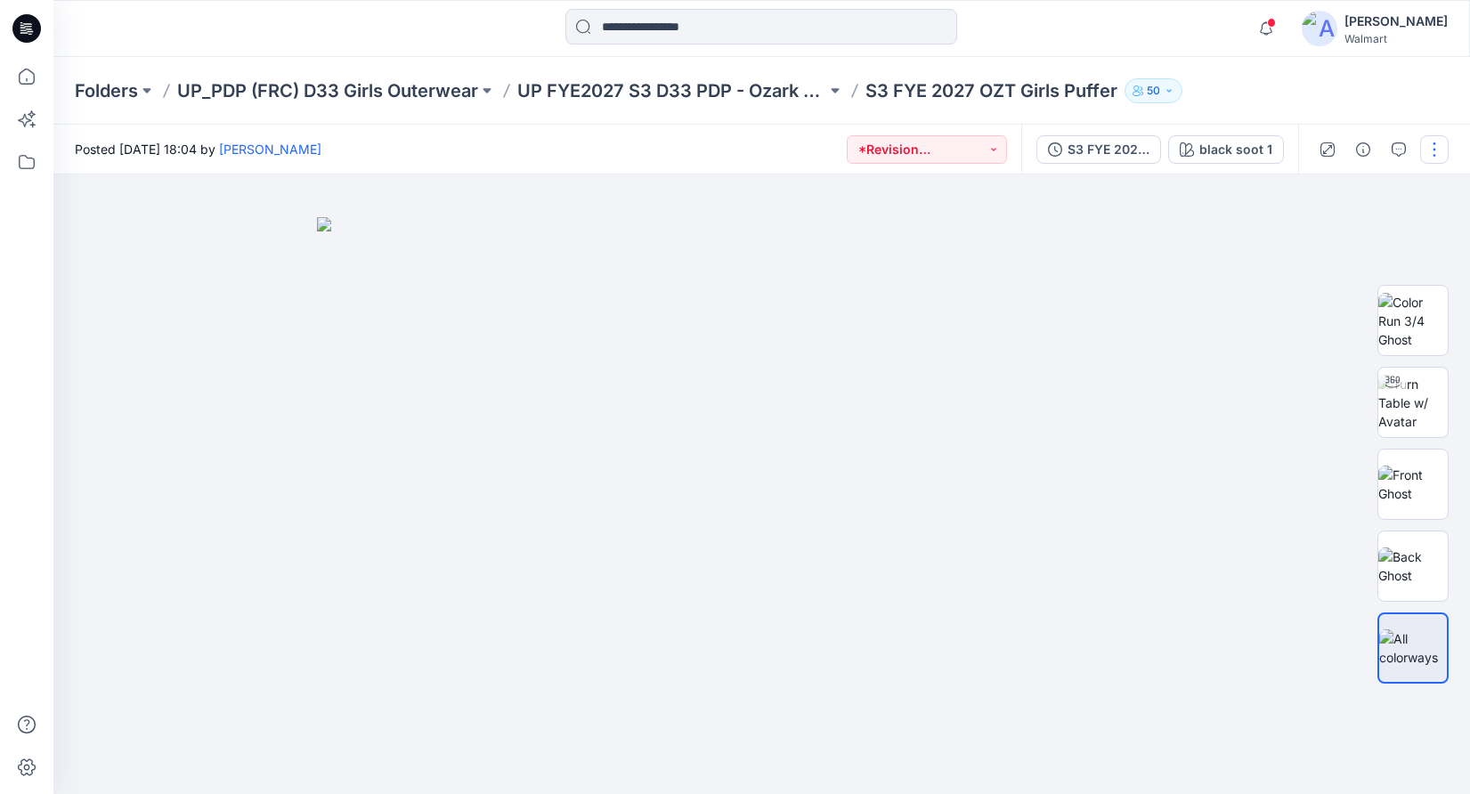
click at [1437, 142] on button "button" at bounding box center [1435, 149] width 28 height 28
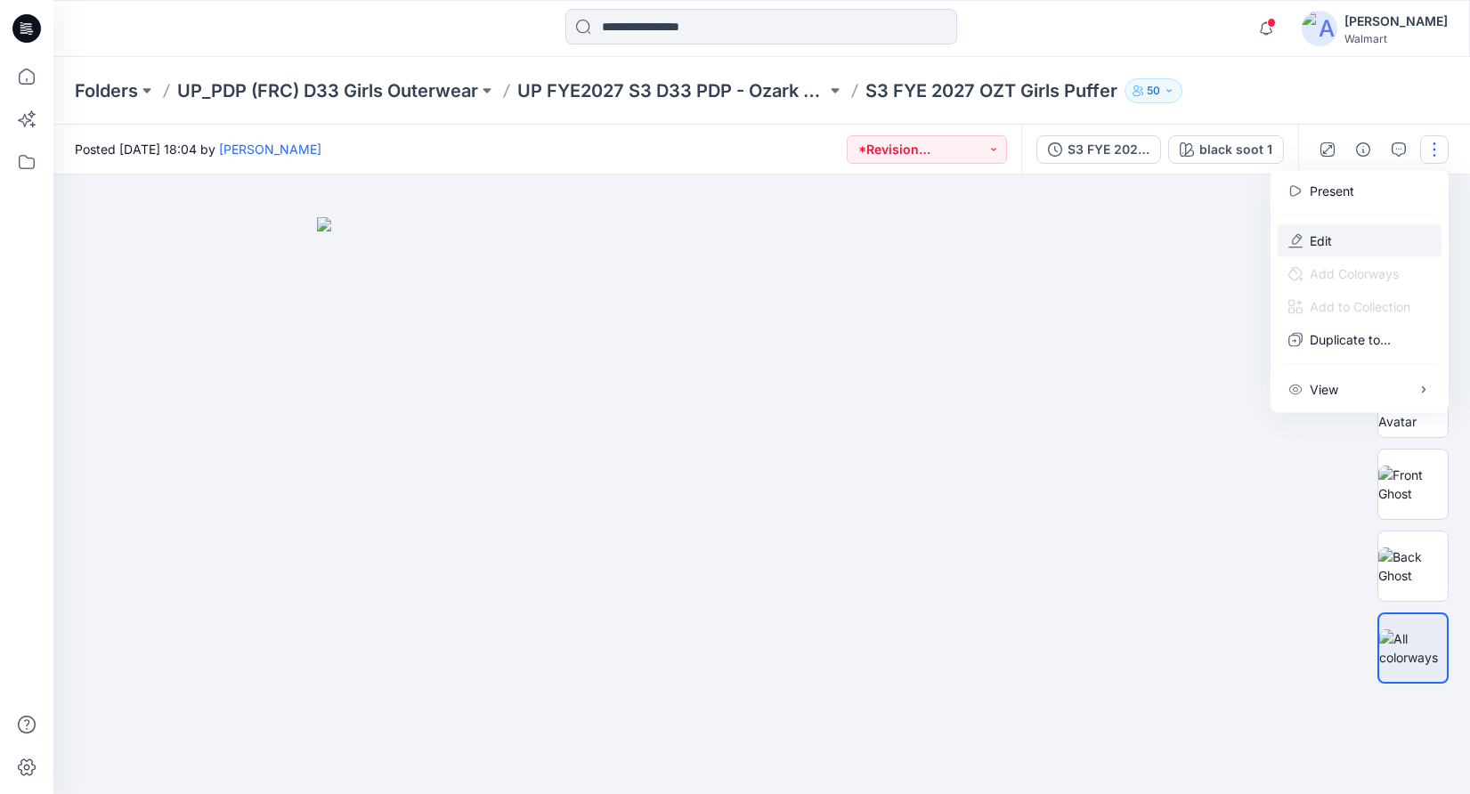
click at [1320, 237] on p "Edit" at bounding box center [1321, 241] width 22 height 19
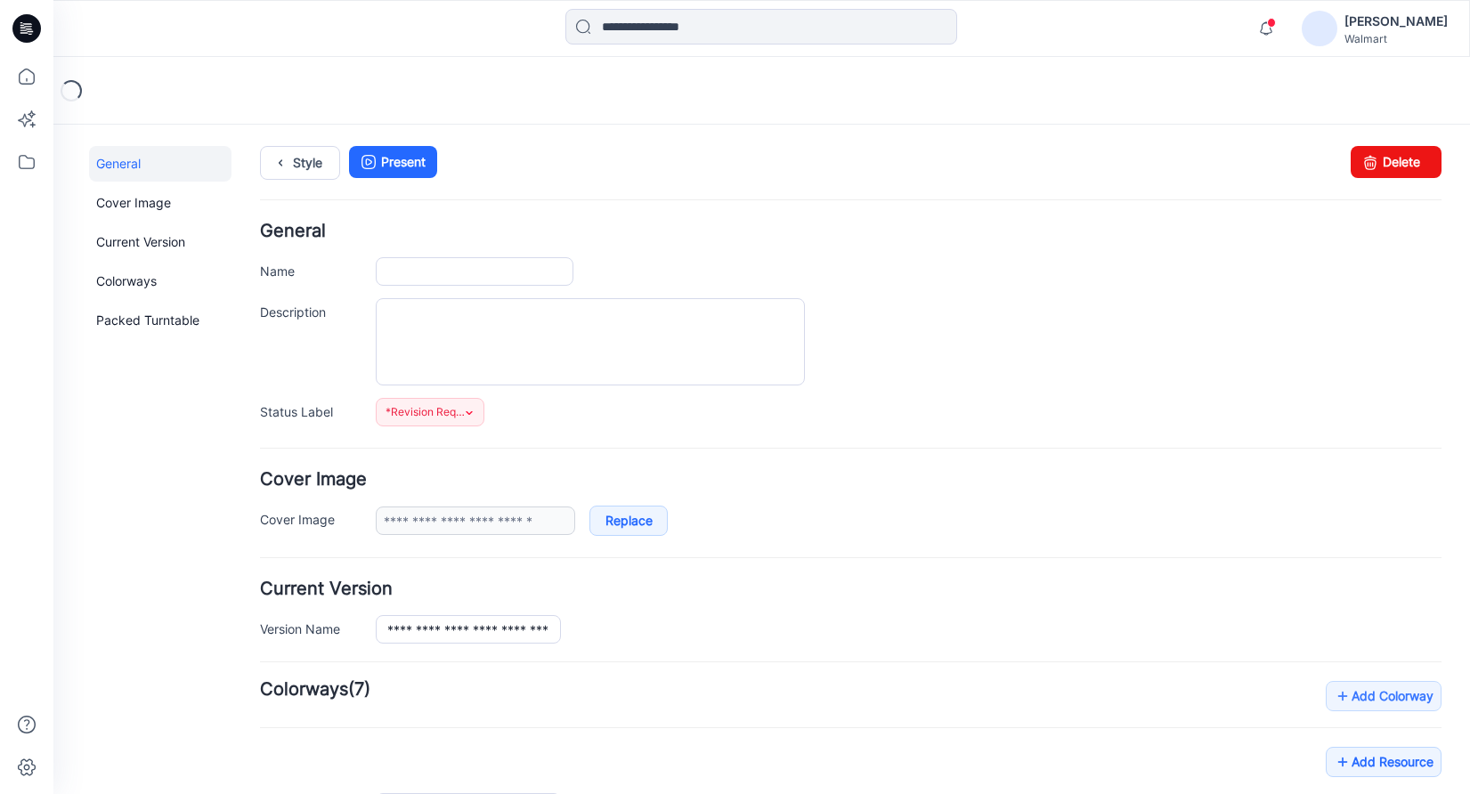
type input "**********"
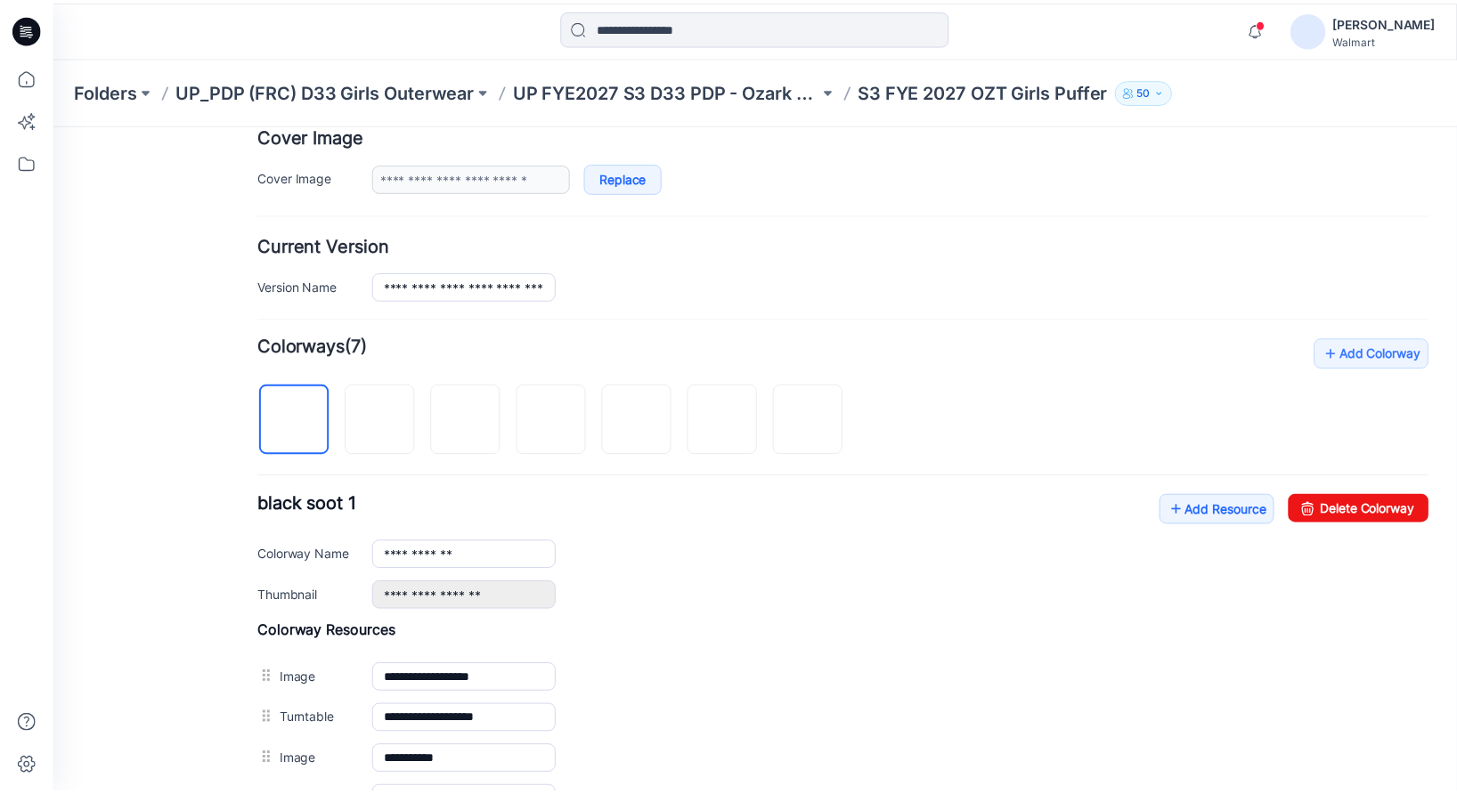
scroll to position [576, 0]
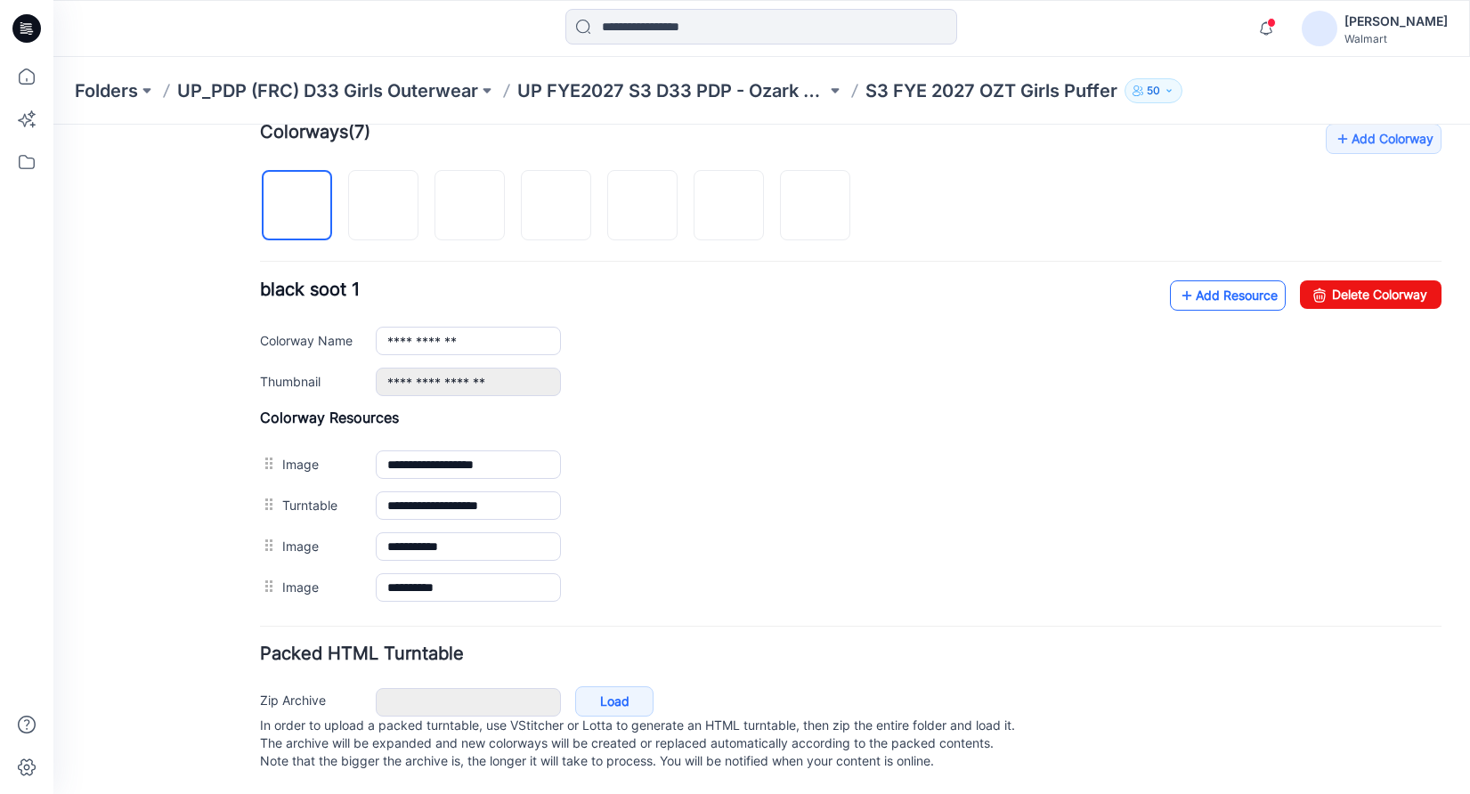
click at [1233, 282] on link "Add Resource" at bounding box center [1228, 296] width 116 height 30
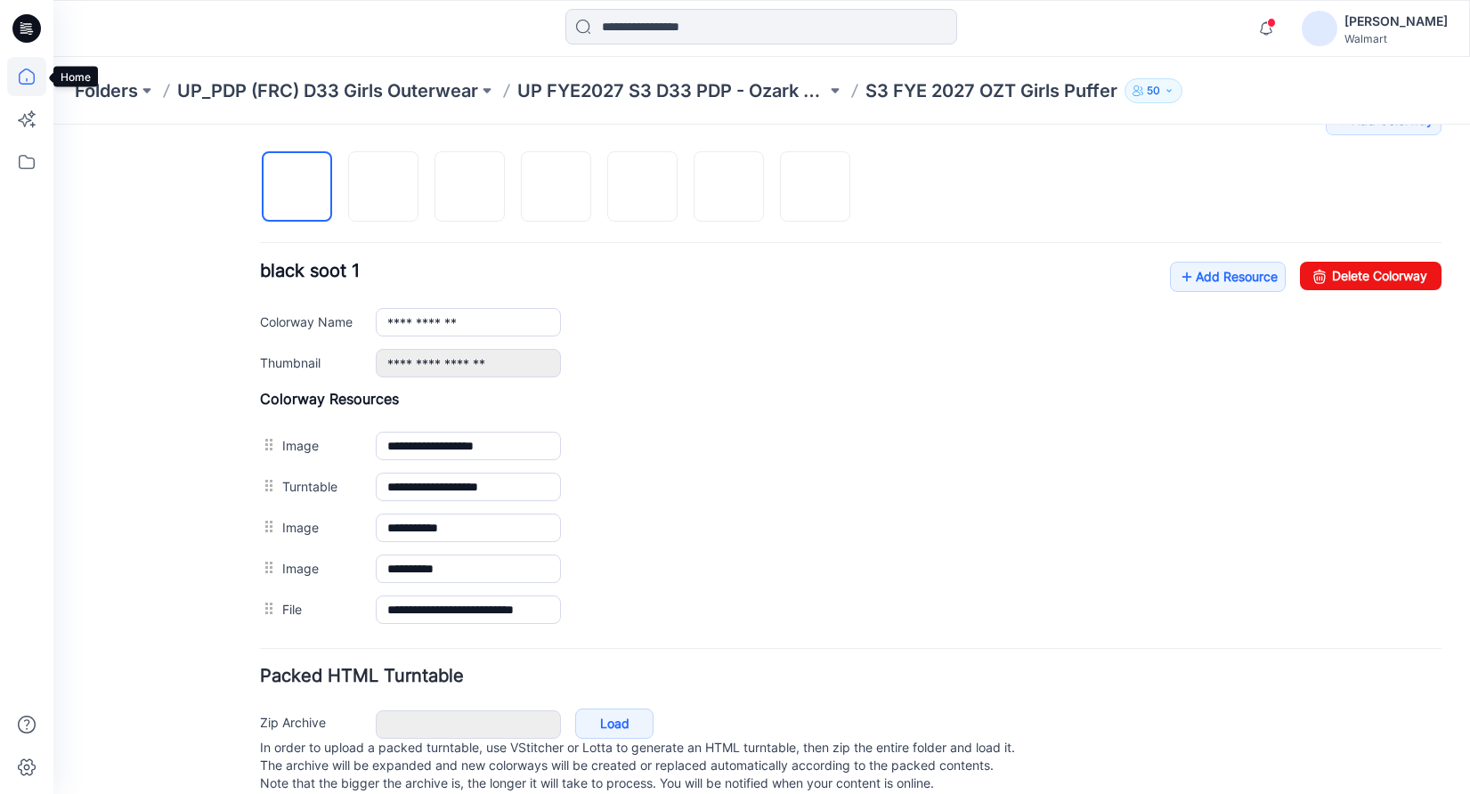
click at [20, 71] on icon at bounding box center [27, 77] width 16 height 16
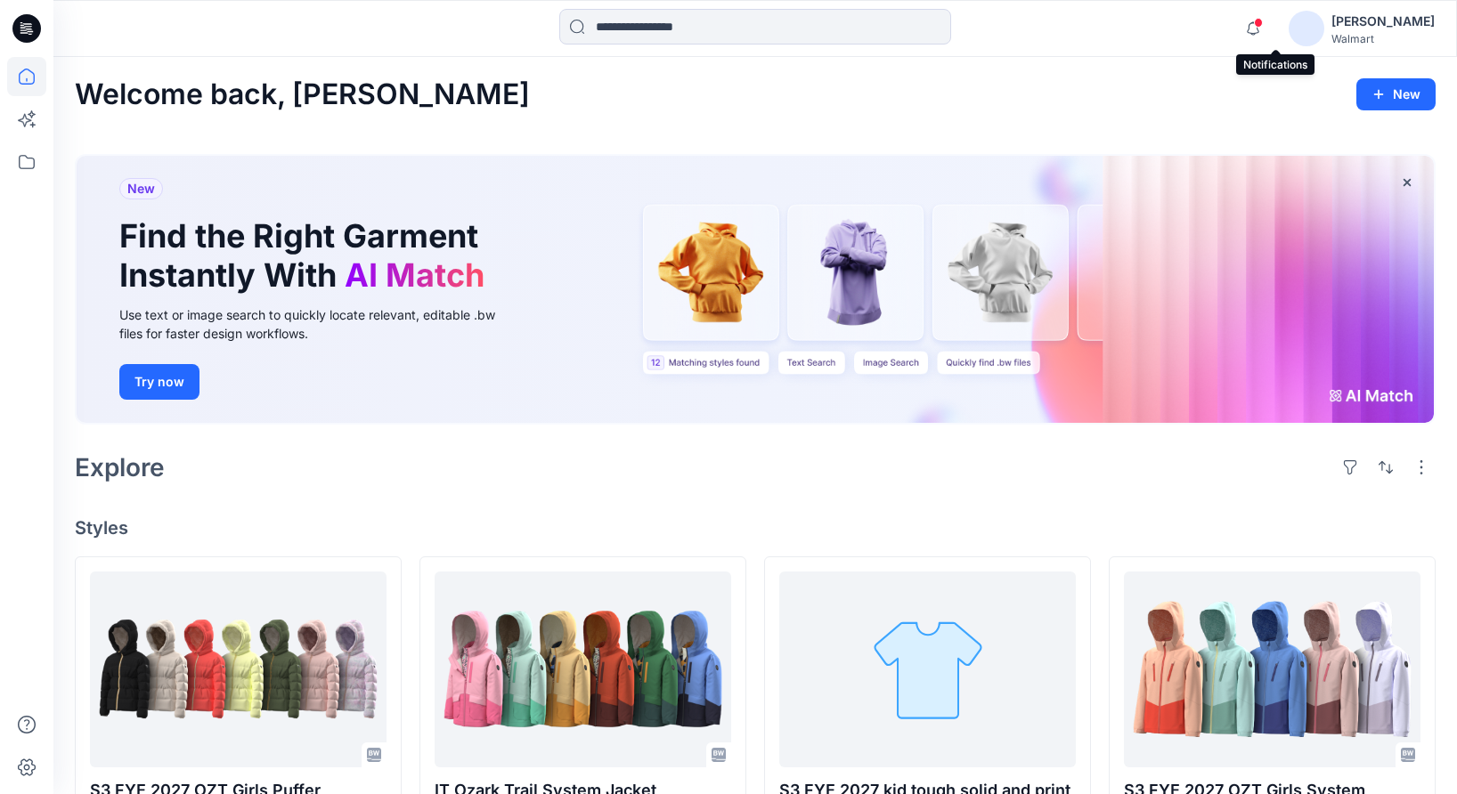
click at [1263, 26] on span at bounding box center [1258, 23] width 9 height 10
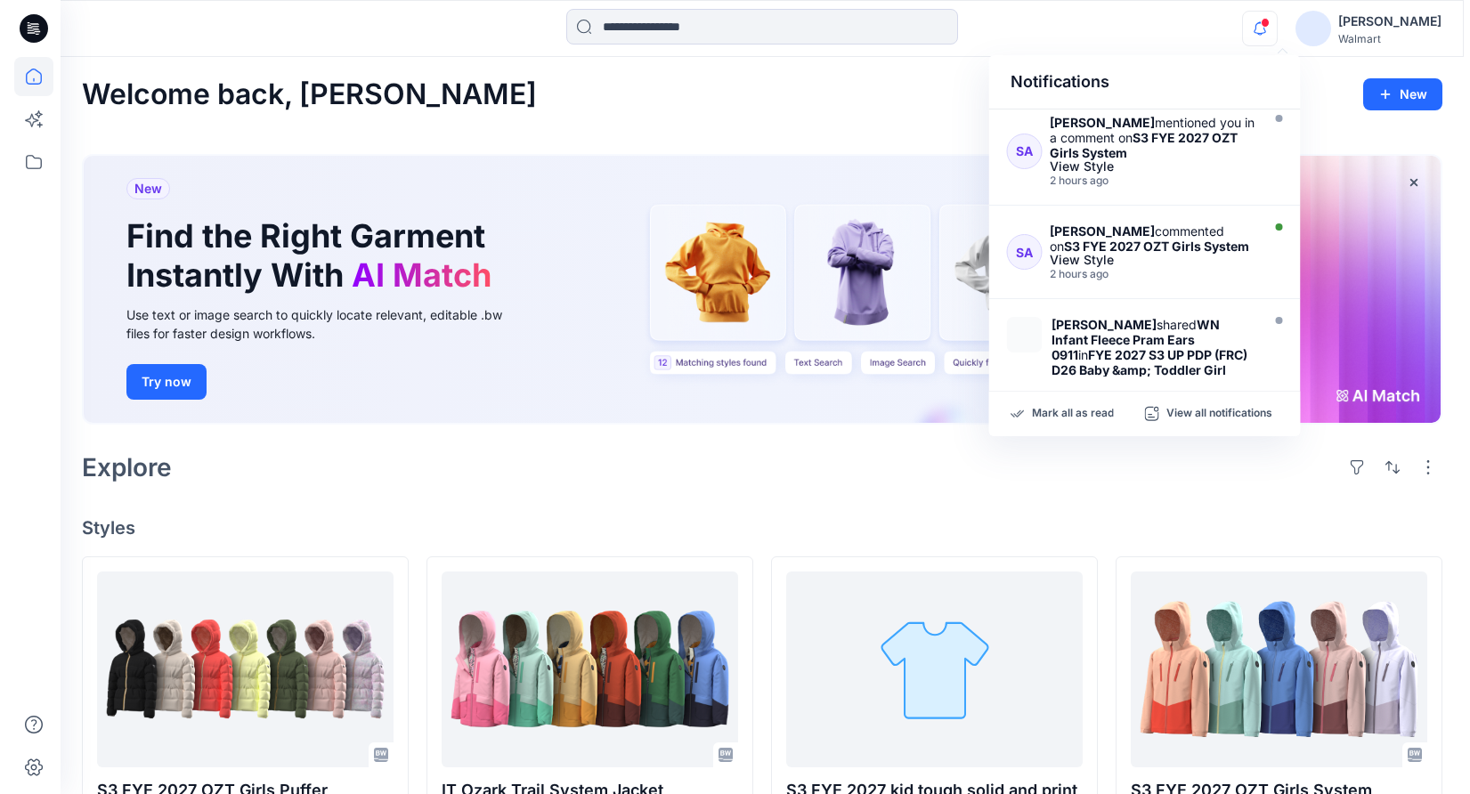
scroll to position [354, 0]
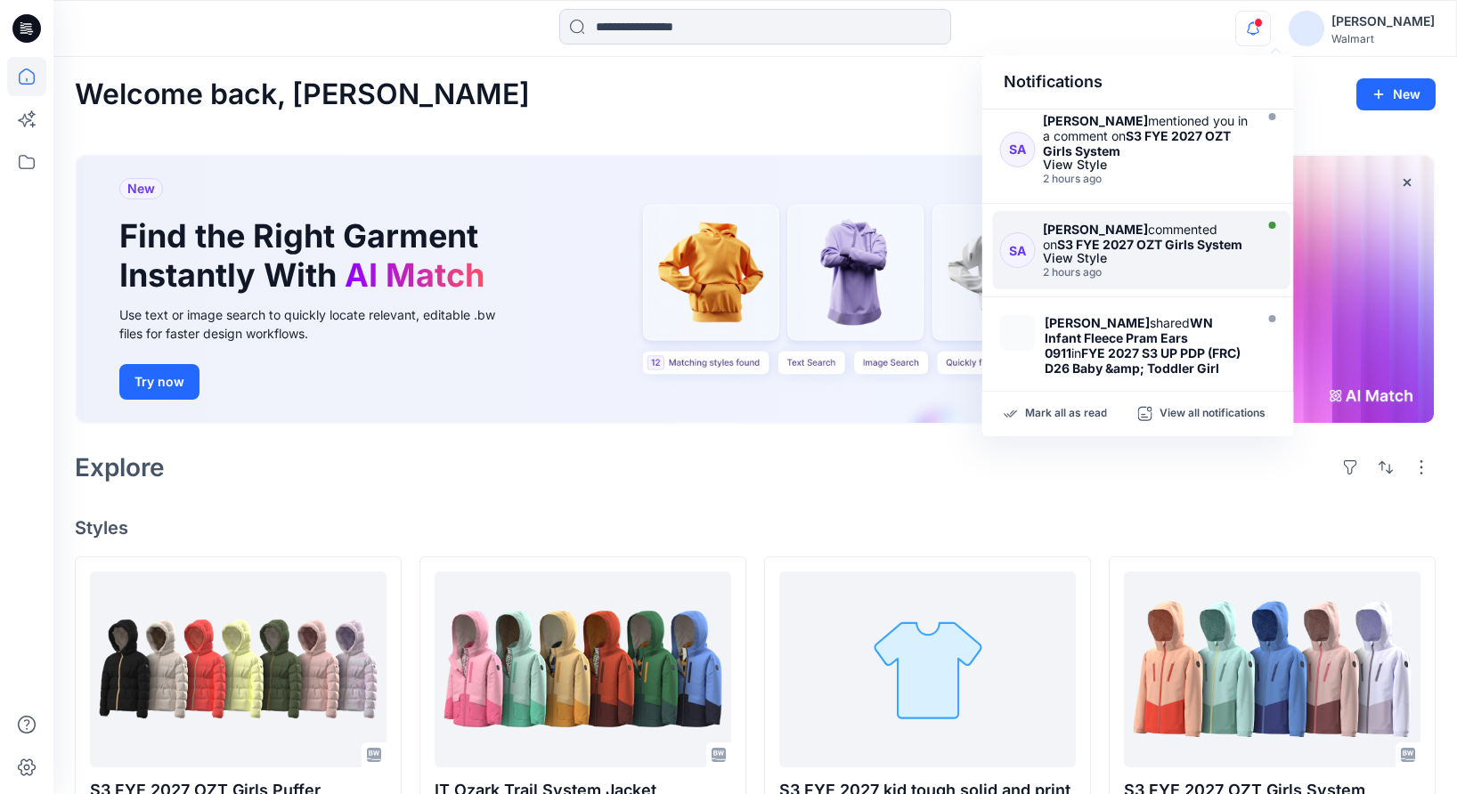
click at [1160, 252] on strong "S3 FYE 2027 OZT Girls System" at bounding box center [1149, 244] width 185 height 15
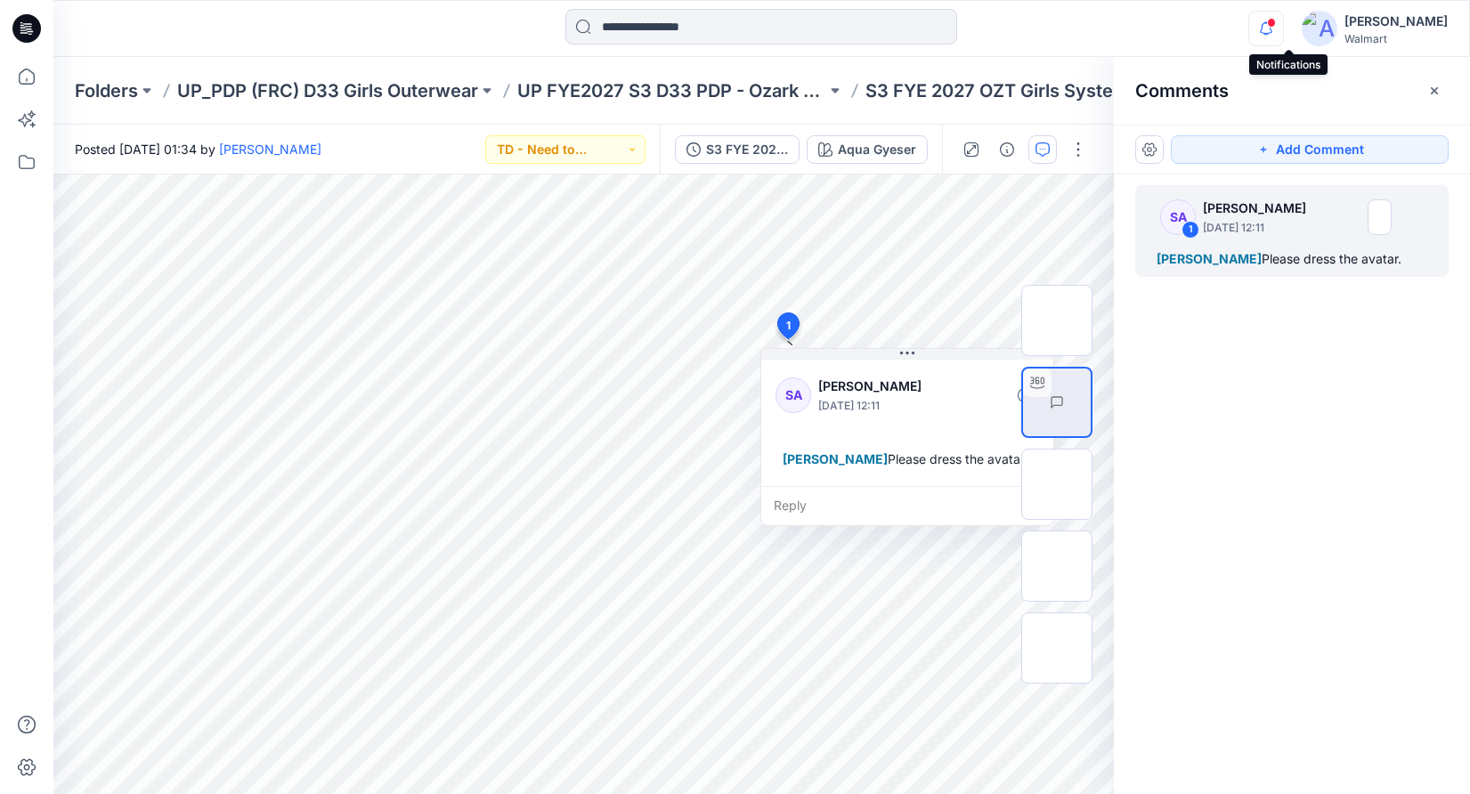
click at [1283, 27] on icon "button" at bounding box center [1267, 29] width 34 height 36
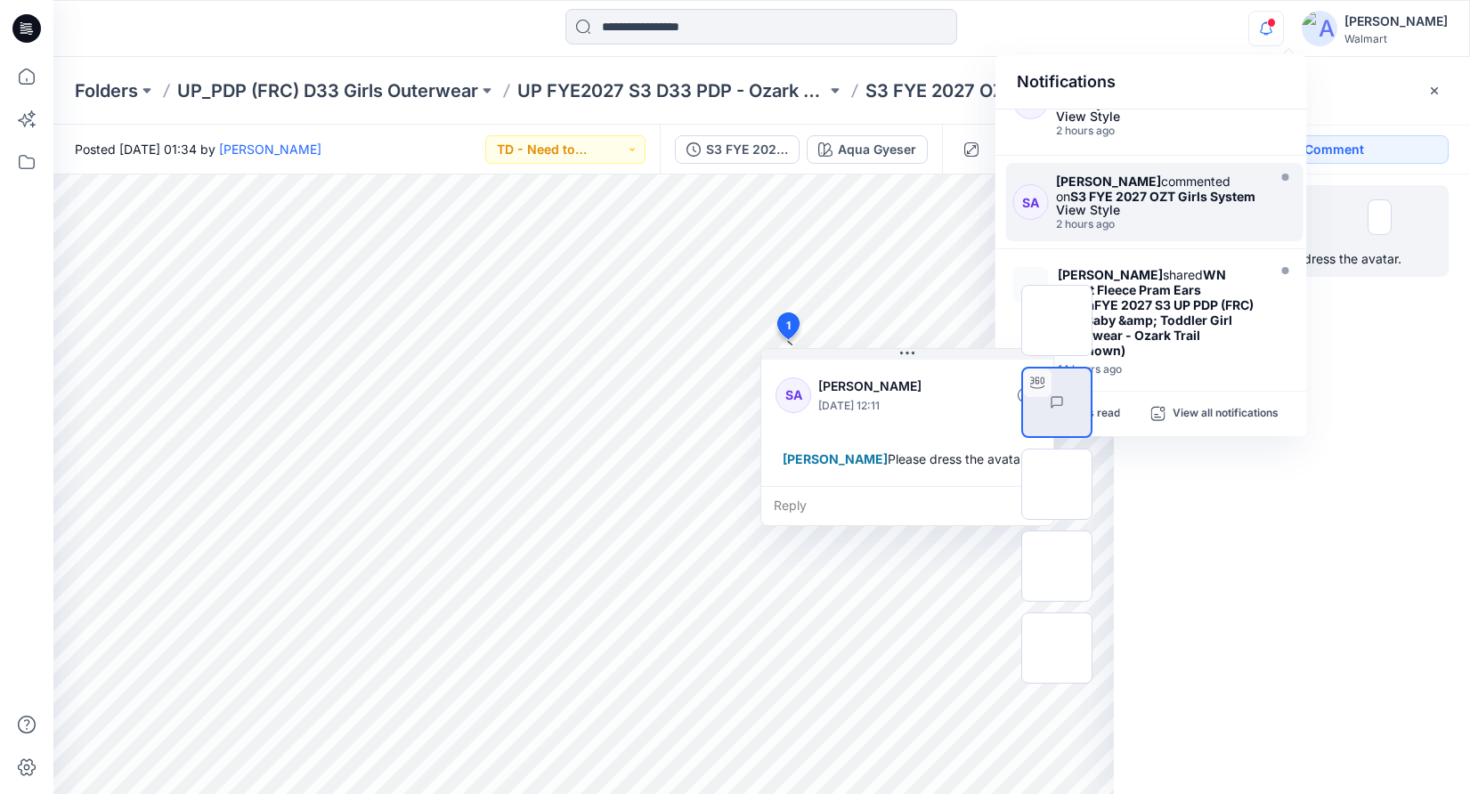
scroll to position [366, 0]
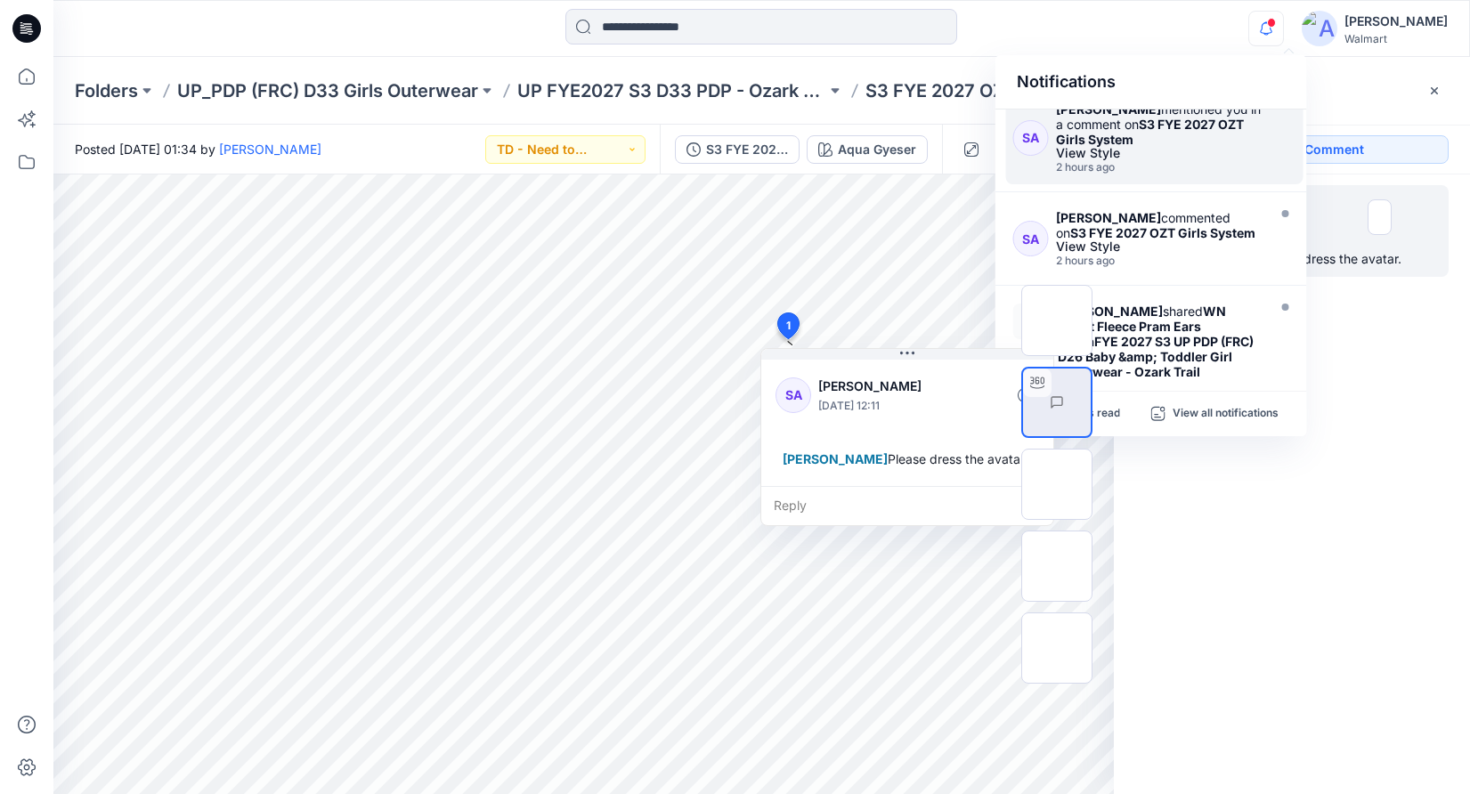
click at [1185, 159] on div "View Style" at bounding box center [1159, 153] width 207 height 12
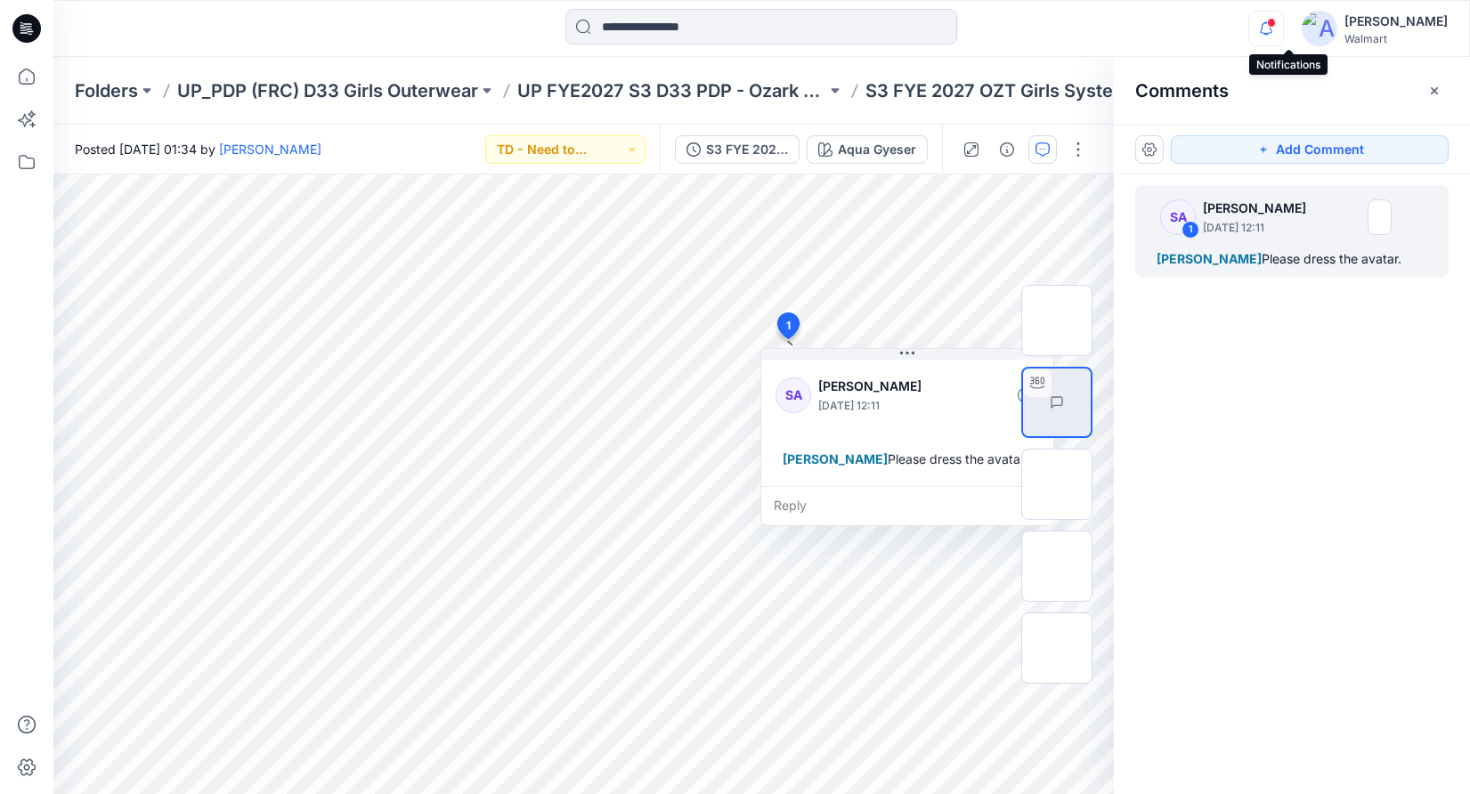
click at [1283, 23] on icon "button" at bounding box center [1267, 29] width 34 height 36
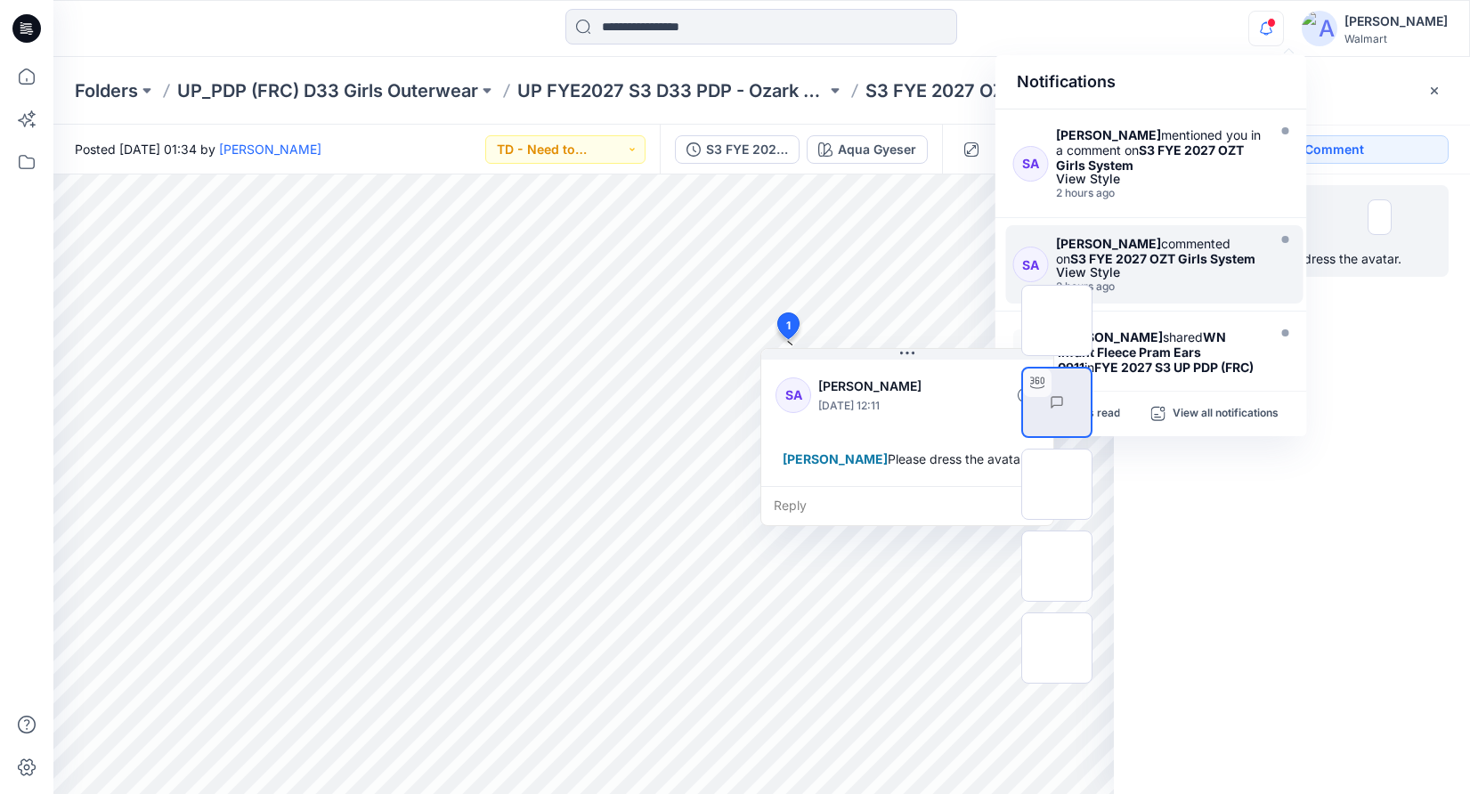
scroll to position [338, 0]
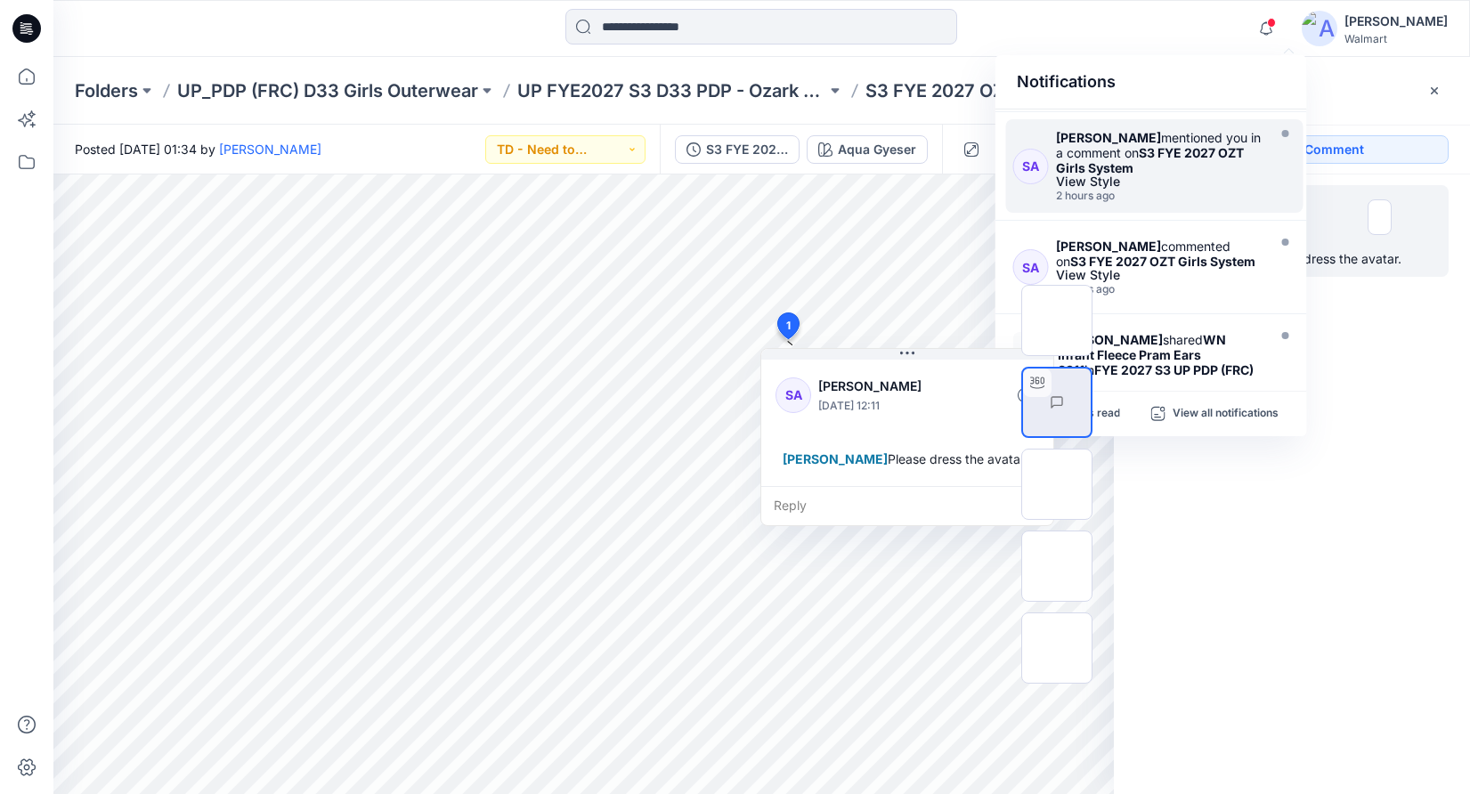
click at [1199, 175] on div "[PERSON_NAME] mentioned you in a comment on S3 FYE 2027 OZT Girls System" at bounding box center [1159, 152] width 207 height 45
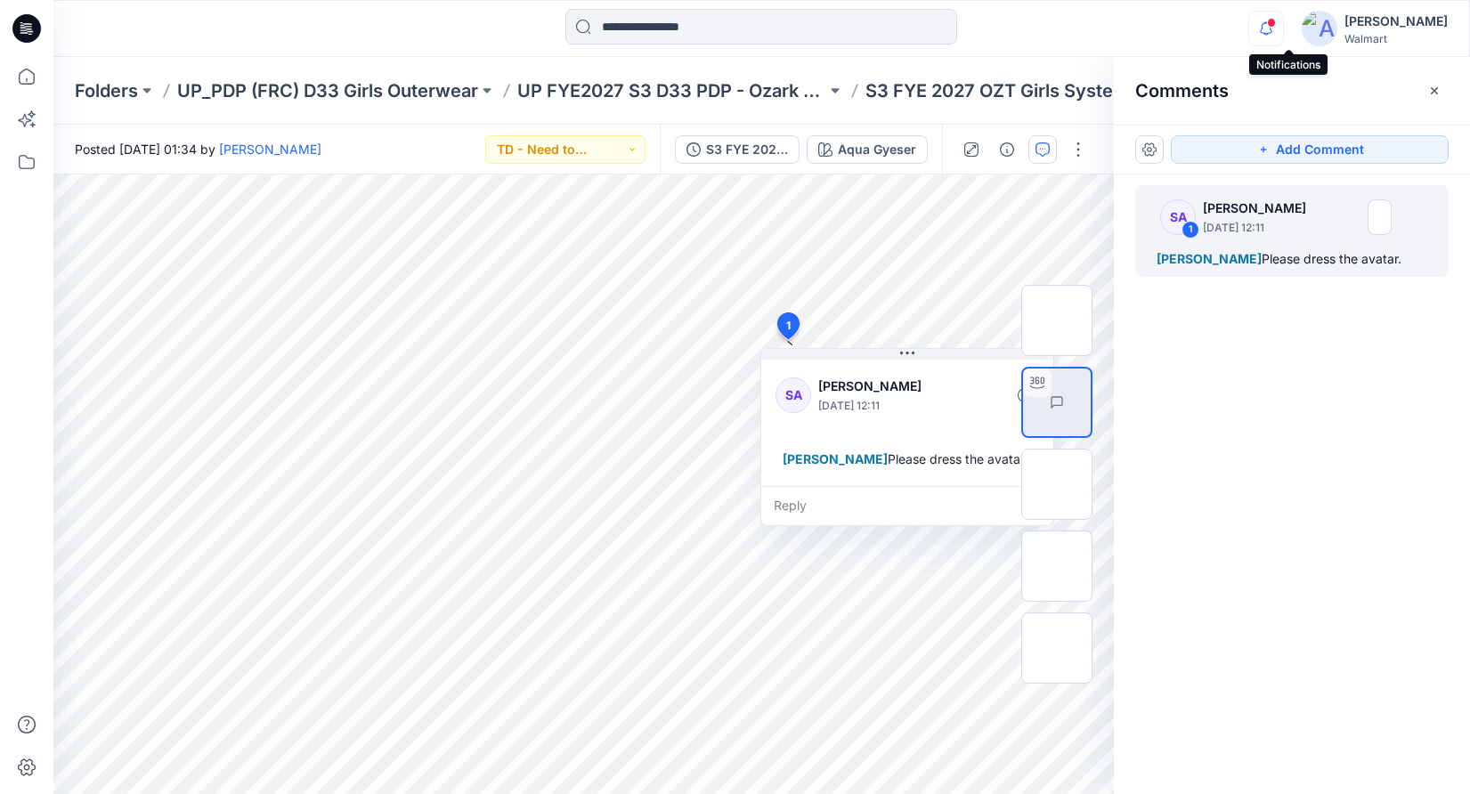
click at [1283, 17] on icon "button" at bounding box center [1267, 29] width 34 height 36
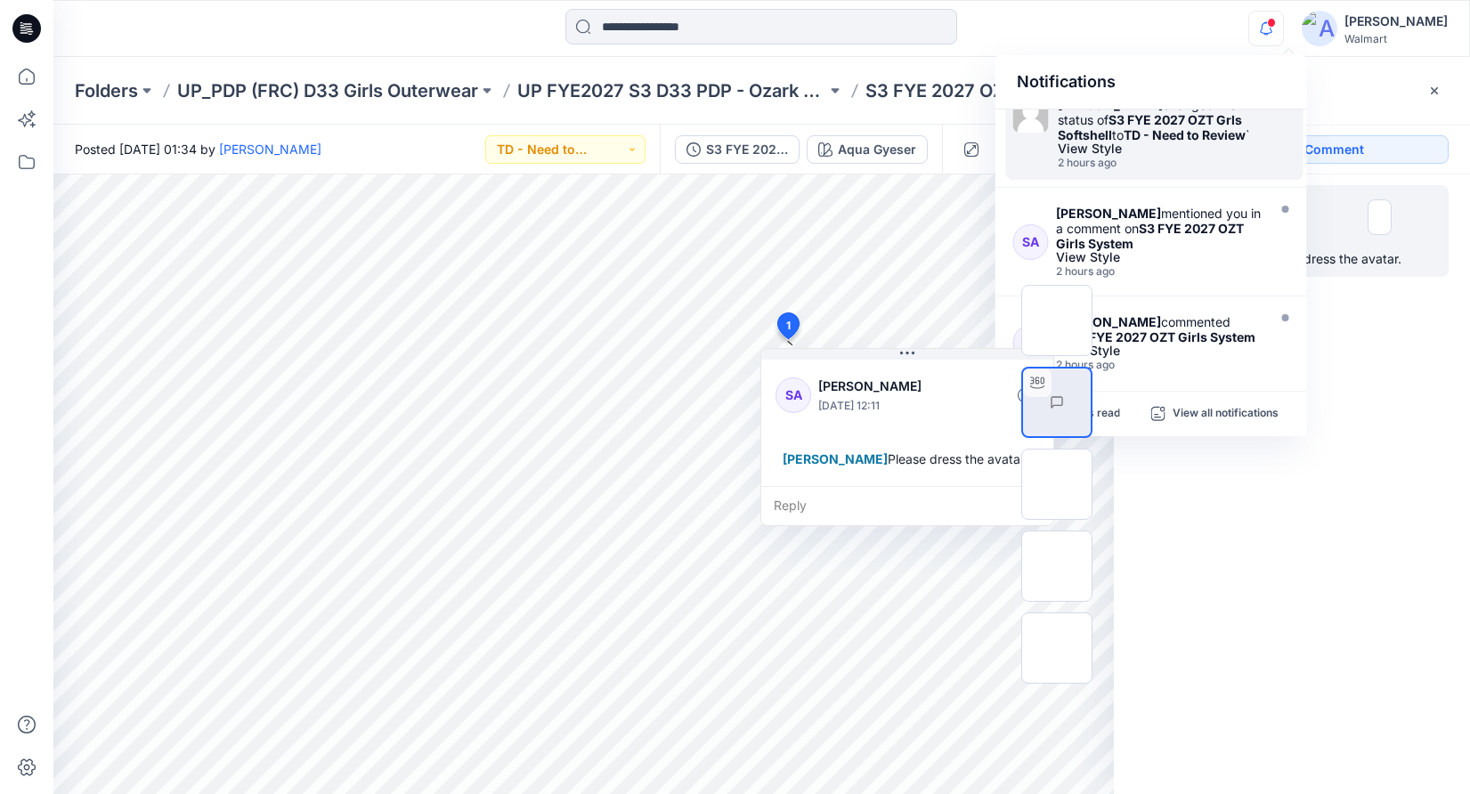
scroll to position [183, 0]
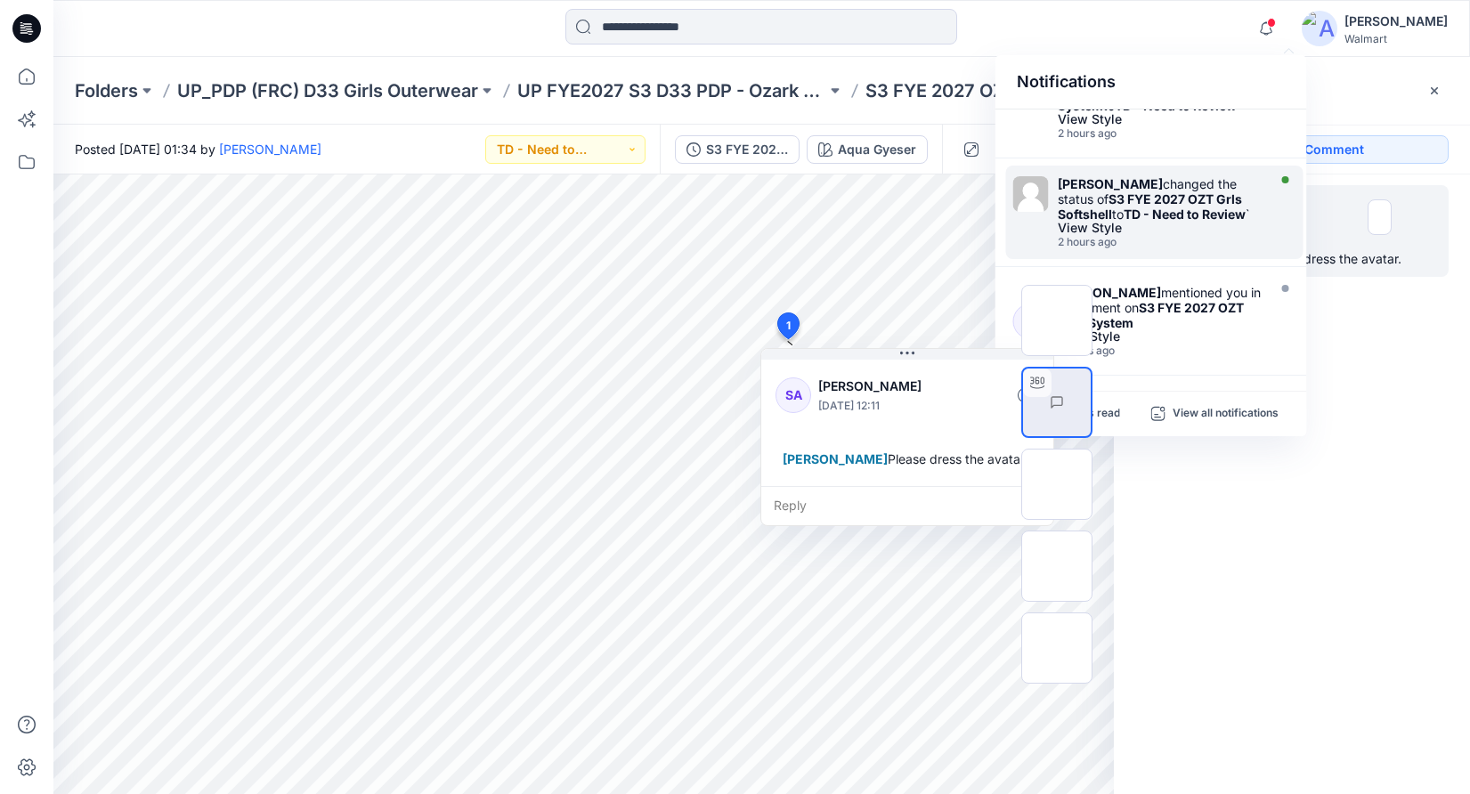
click at [1200, 222] on div "Sarah An changed the status of S3 FYE 2027 OZT Grls Softshell to TD - Need to R…" at bounding box center [1160, 198] width 205 height 45
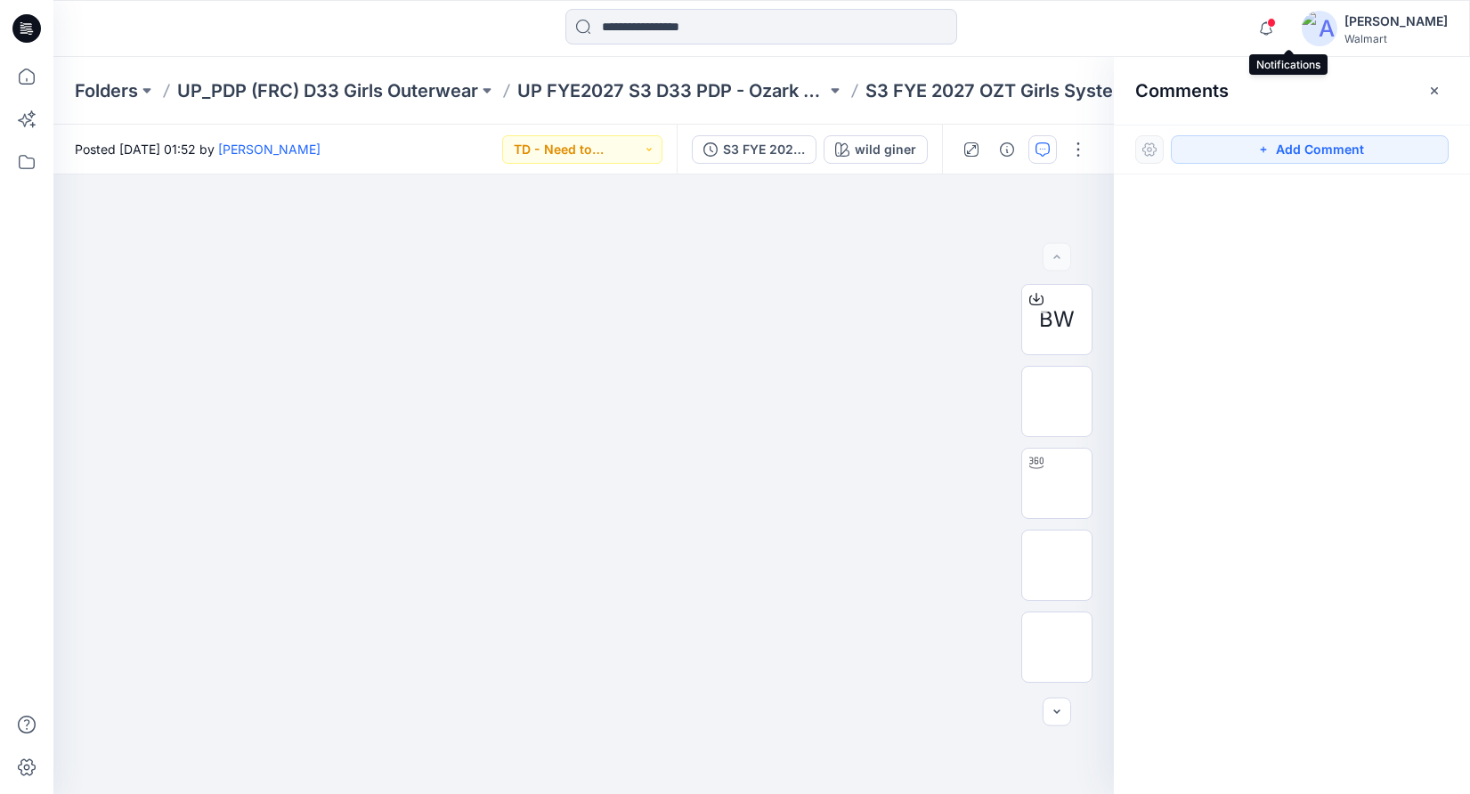
click at [1276, 22] on span at bounding box center [1271, 23] width 9 height 10
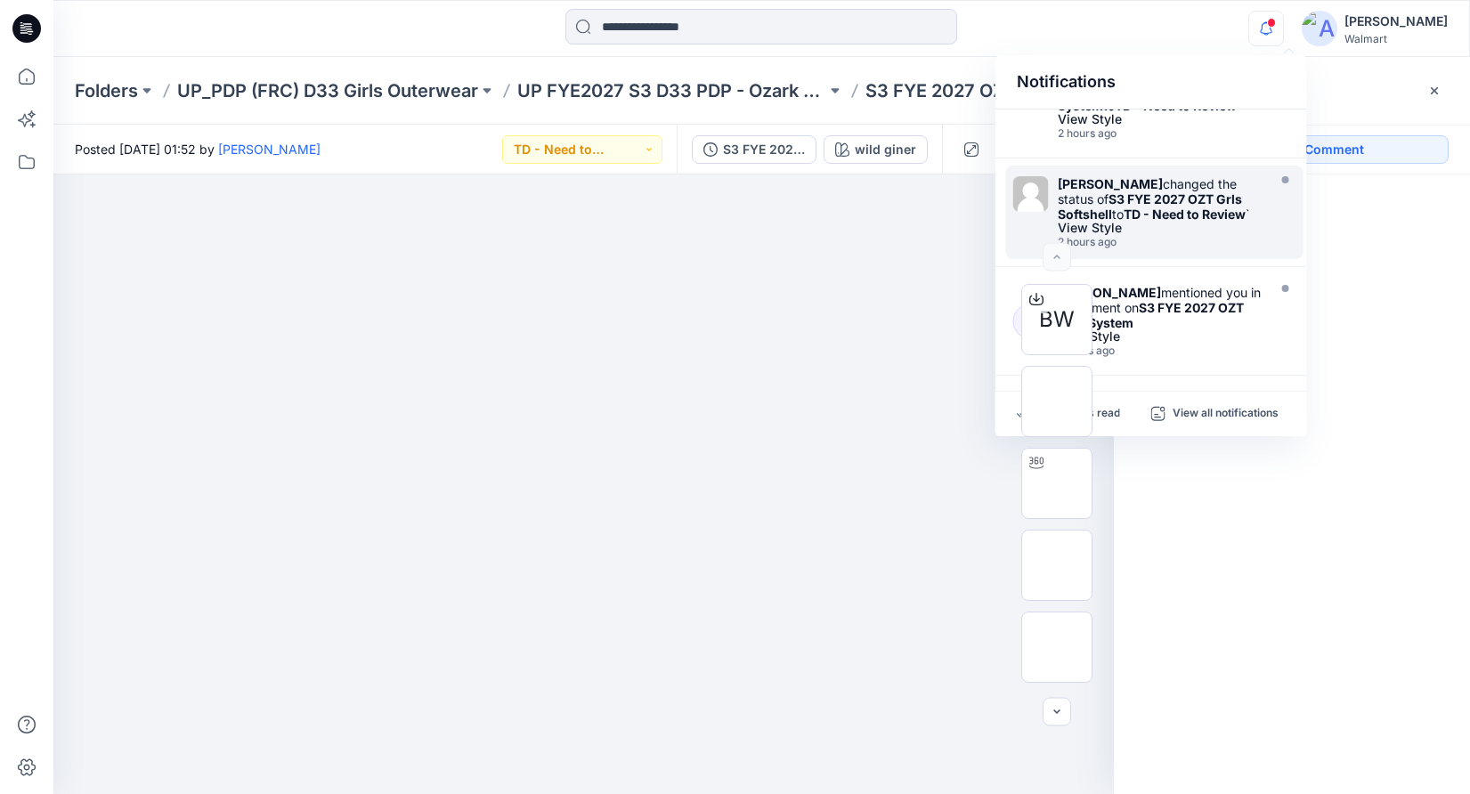
scroll to position [179, 0]
click at [1221, 225] on div "Sarah An changed the status of S3 FYE 2027 OZT Grls Softshell to TD - Need to R…" at bounding box center [1160, 202] width 205 height 45
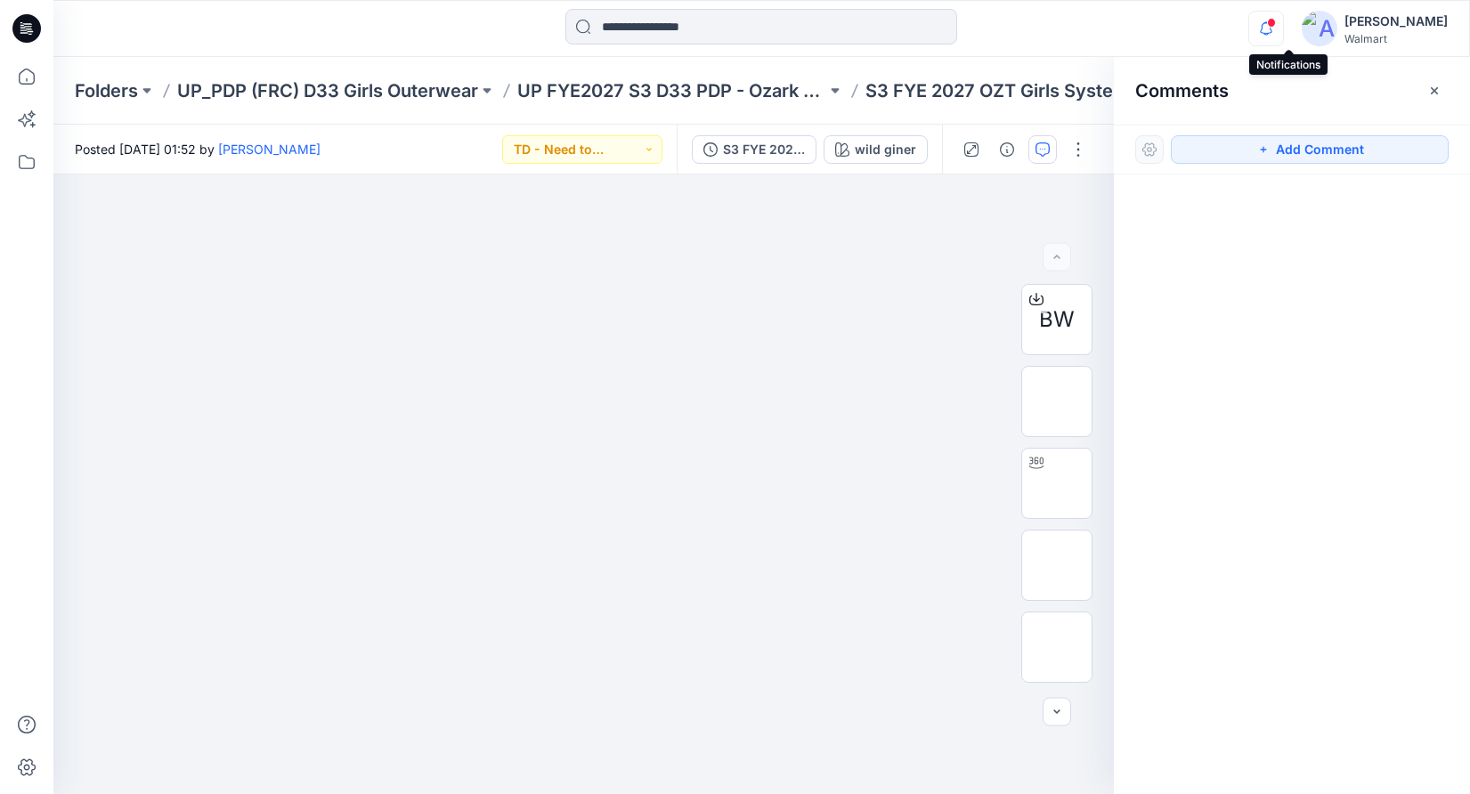
click at [1283, 28] on icon "button" at bounding box center [1267, 29] width 34 height 36
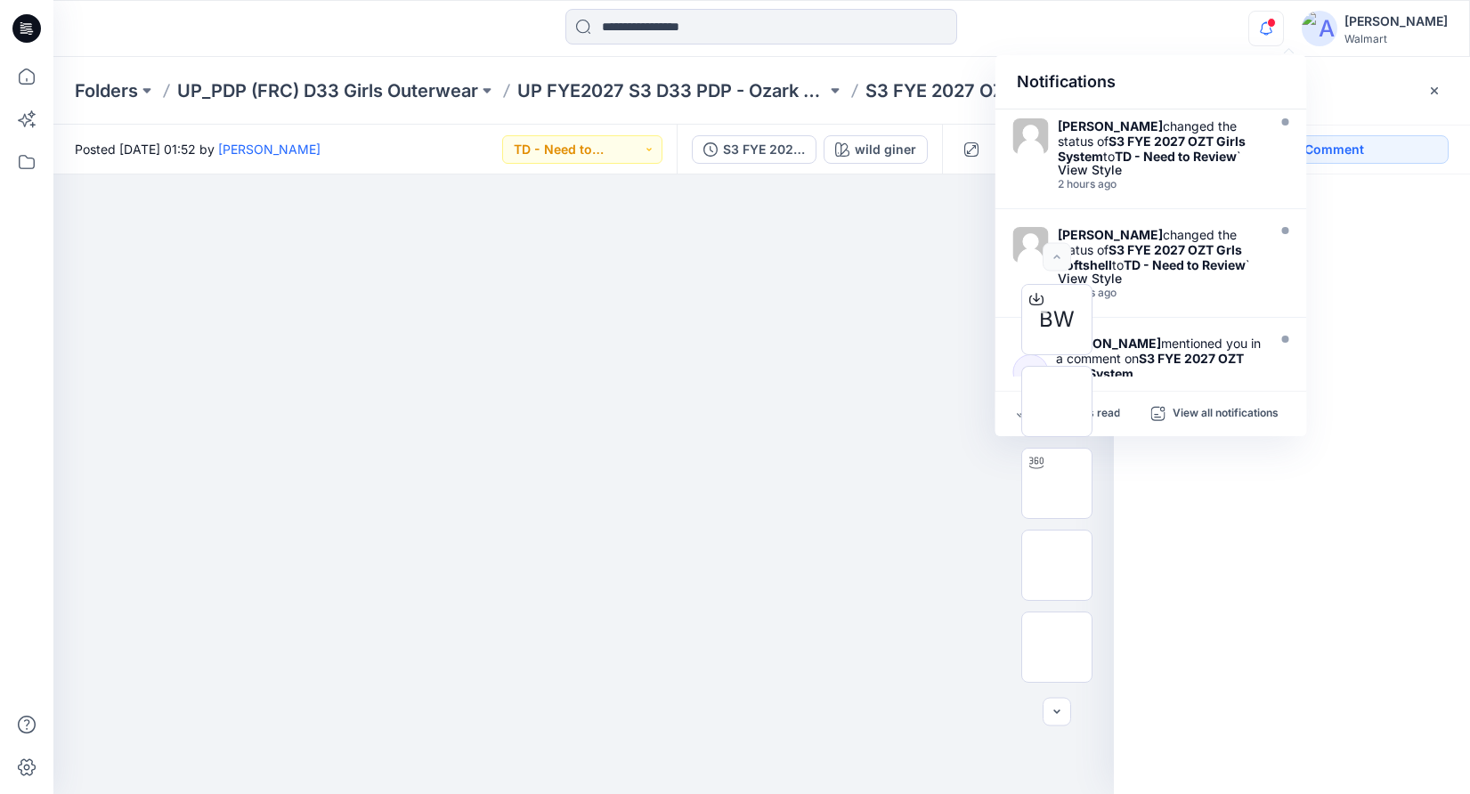
scroll to position [130, 0]
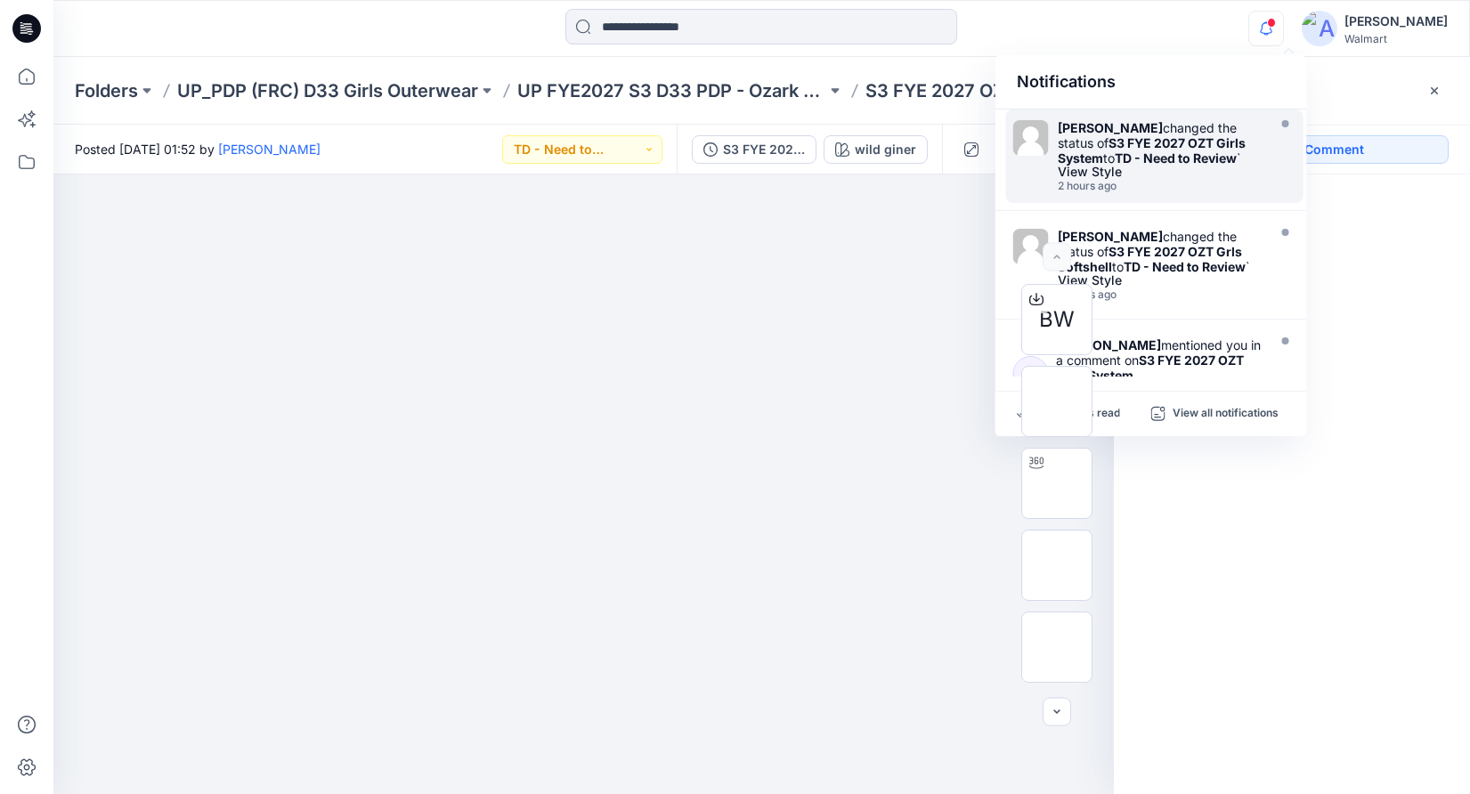
click at [1215, 166] on div "[PERSON_NAME] changed the status of S3 FYE 2027 OZT Girls System to TD - Need t…" at bounding box center [1160, 142] width 205 height 45
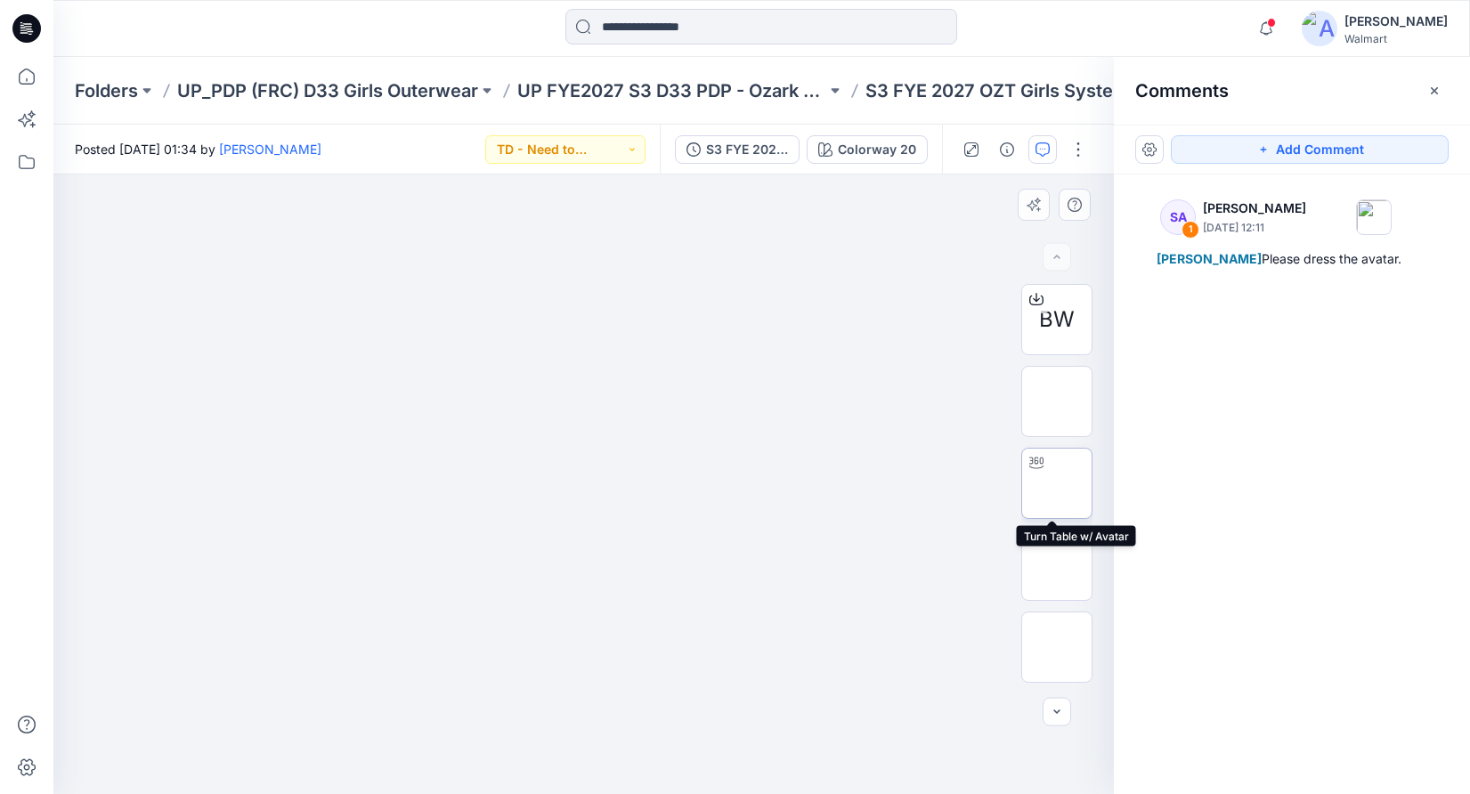
click at [1057, 484] on img at bounding box center [1057, 484] width 0 height 0
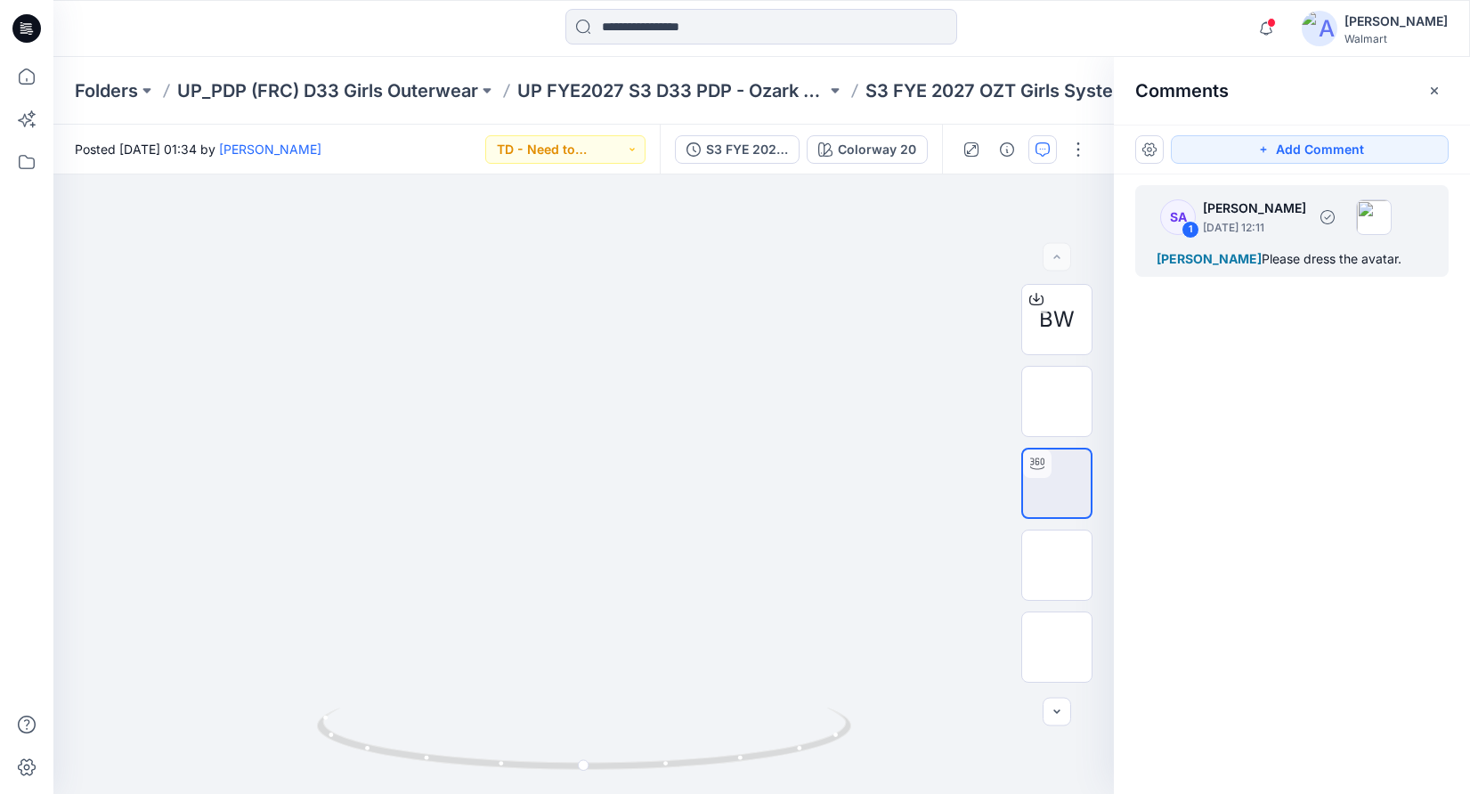
click at [1266, 248] on div "Eliana Fermin Please dress the avatar." at bounding box center [1292, 258] width 271 height 21
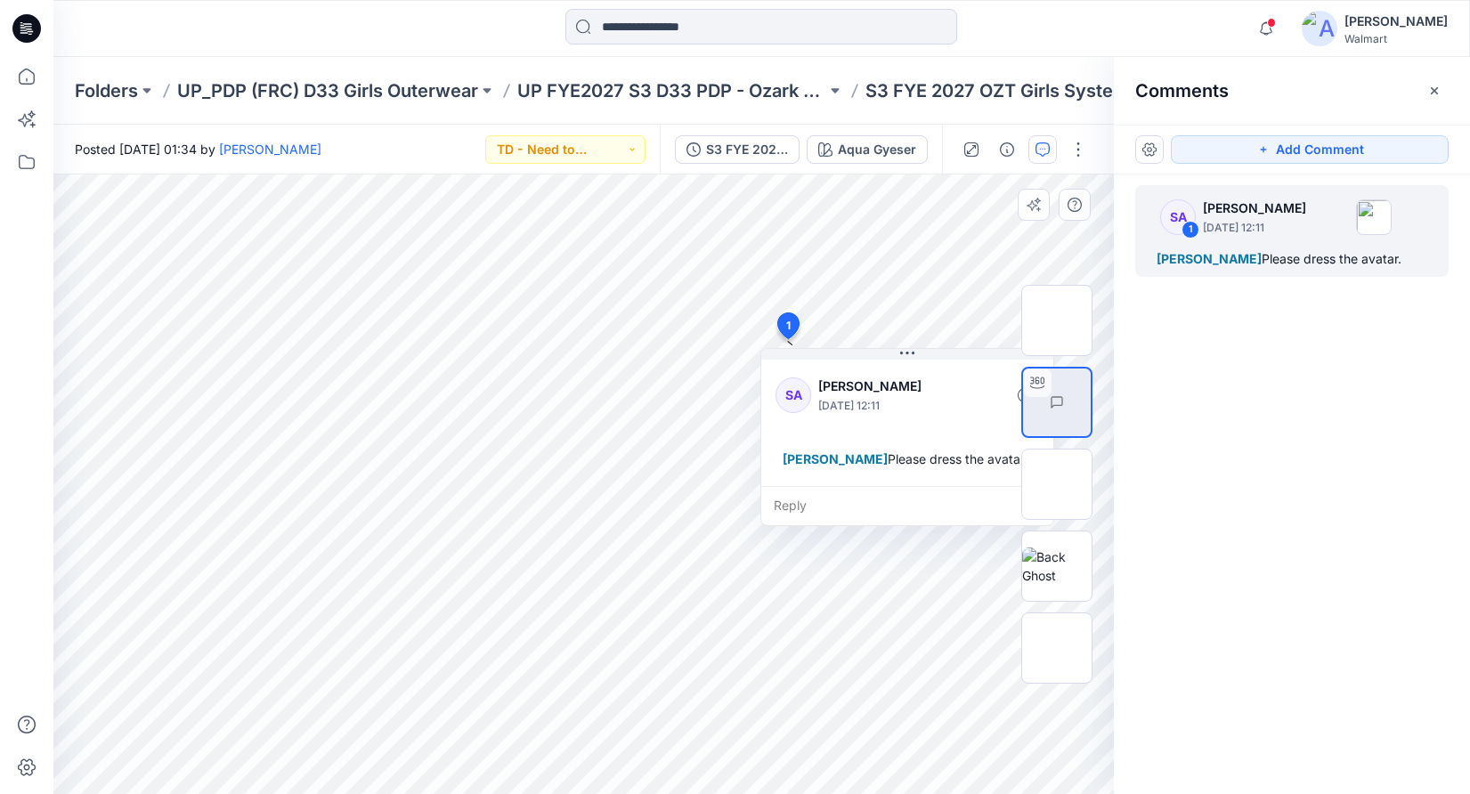
click at [868, 513] on div "Reply" at bounding box center [907, 505] width 292 height 39
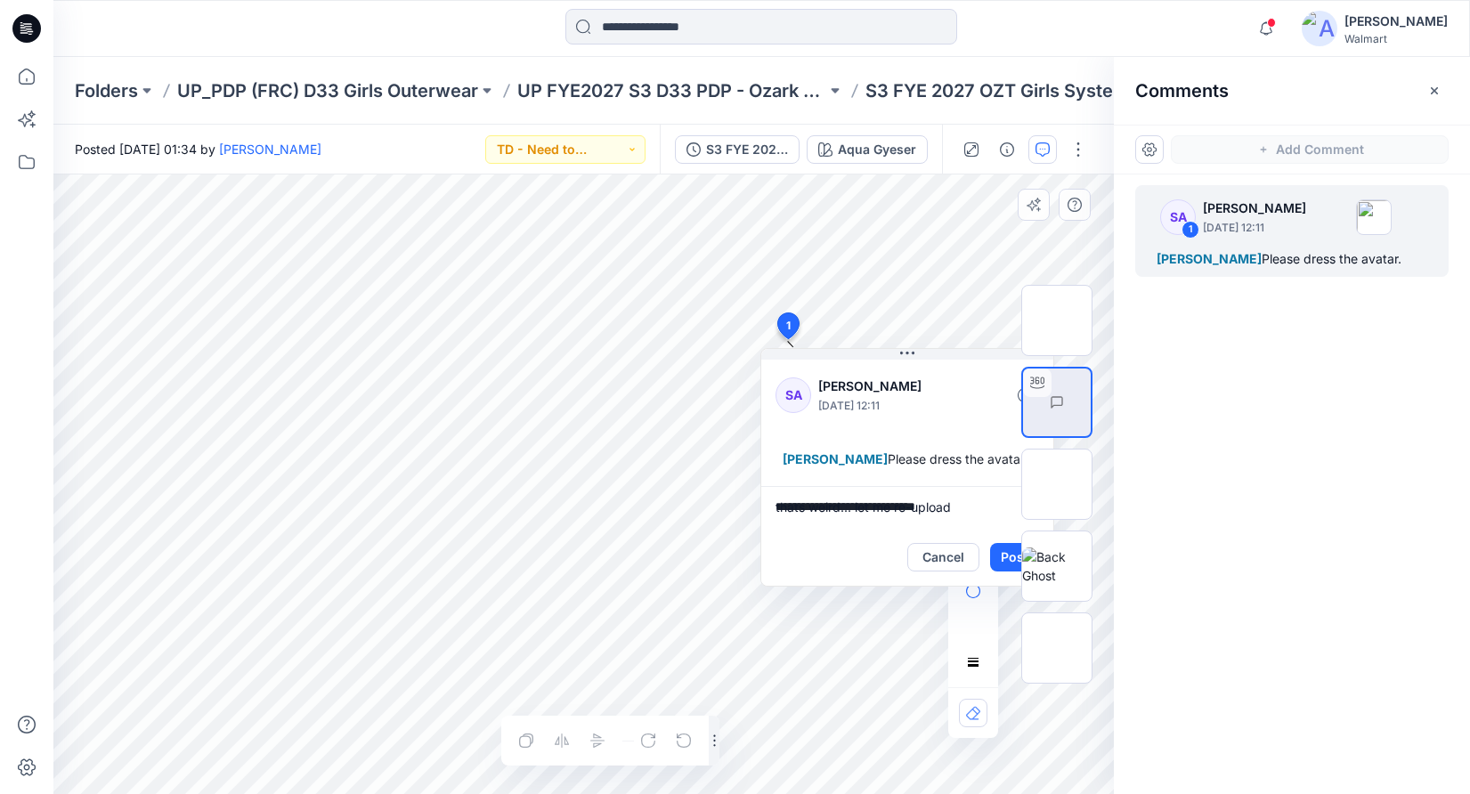
type textarea "**********"
click at [1000, 559] on div at bounding box center [1057, 485] width 114 height 402
click at [1014, 559] on div at bounding box center [1057, 485] width 114 height 402
click at [1245, 515] on div "SA 1 [PERSON_NAME] [DATE] 12:11 [PERSON_NAME] Please dress the avatar." at bounding box center [1292, 452] width 356 height 554
click at [1434, 85] on icon "button" at bounding box center [1435, 91] width 14 height 14
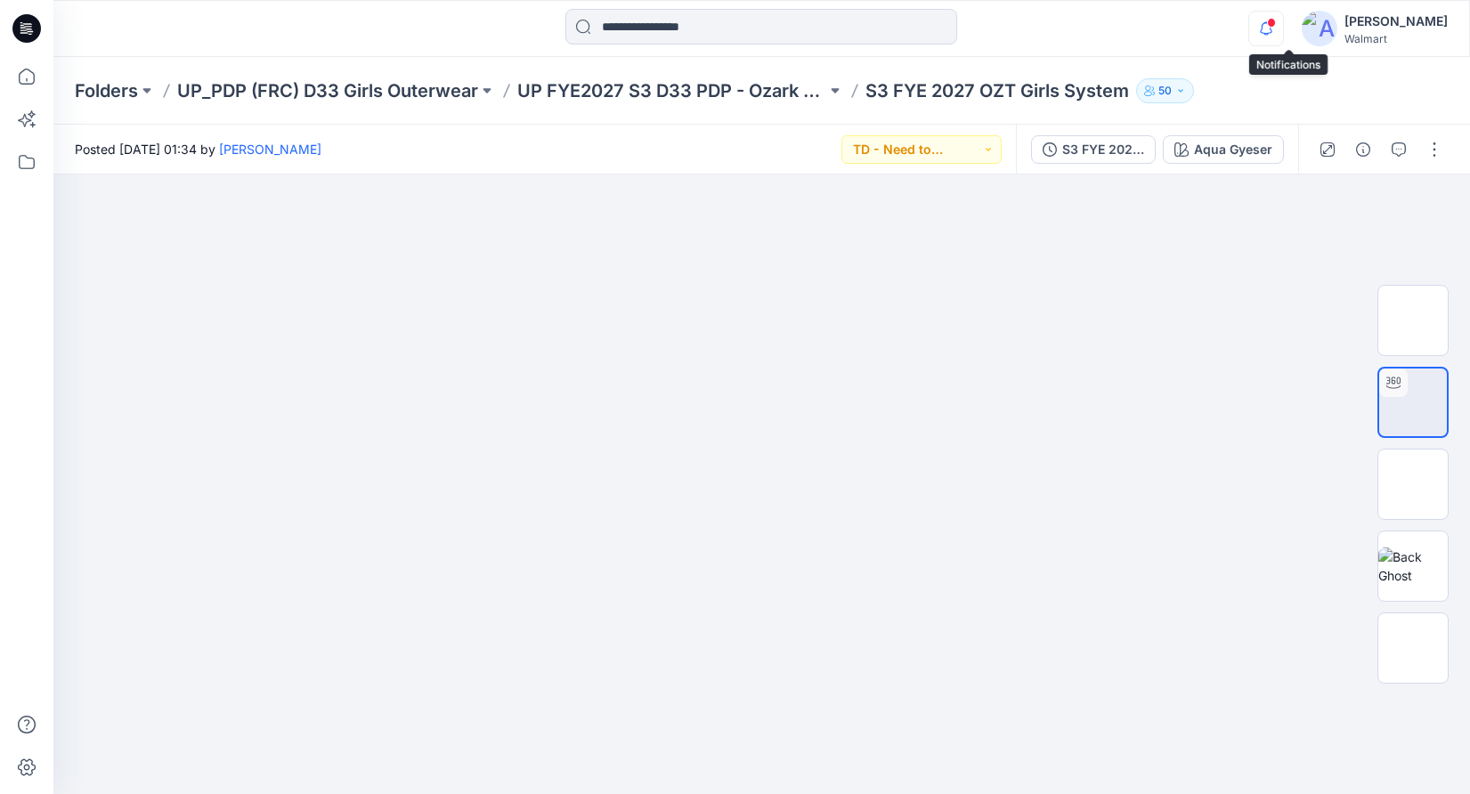
click at [1283, 28] on icon "button" at bounding box center [1267, 29] width 34 height 36
click at [1192, 21] on div "Notifications Samantha Cordoba shared IT Ozark Trail System Jacket 0928 in FYE …" at bounding box center [761, 28] width 1416 height 39
click at [33, 85] on icon at bounding box center [26, 76] width 39 height 39
